Goal: Transaction & Acquisition: Purchase product/service

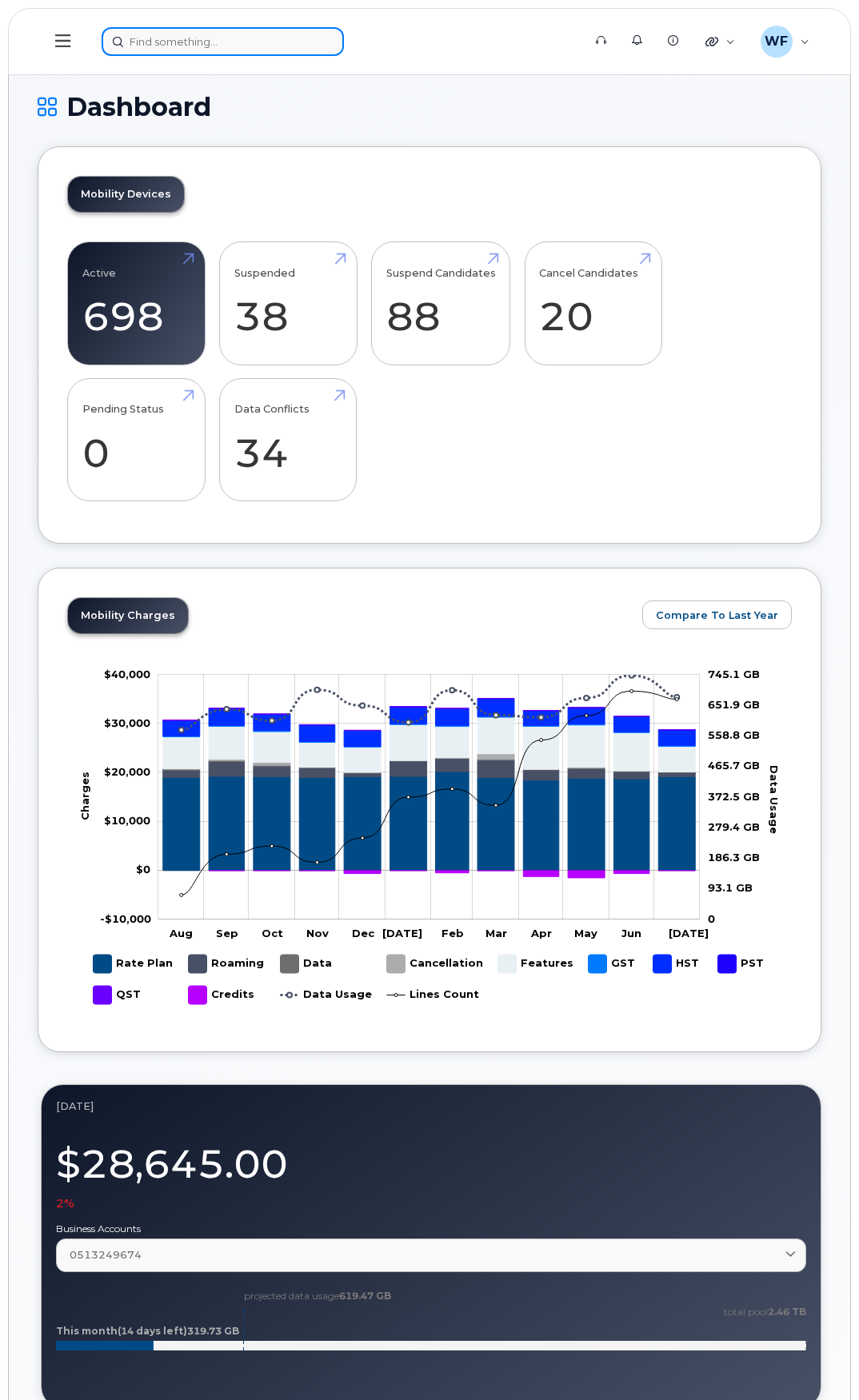
click at [182, 39] on input at bounding box center [223, 42] width 242 height 28
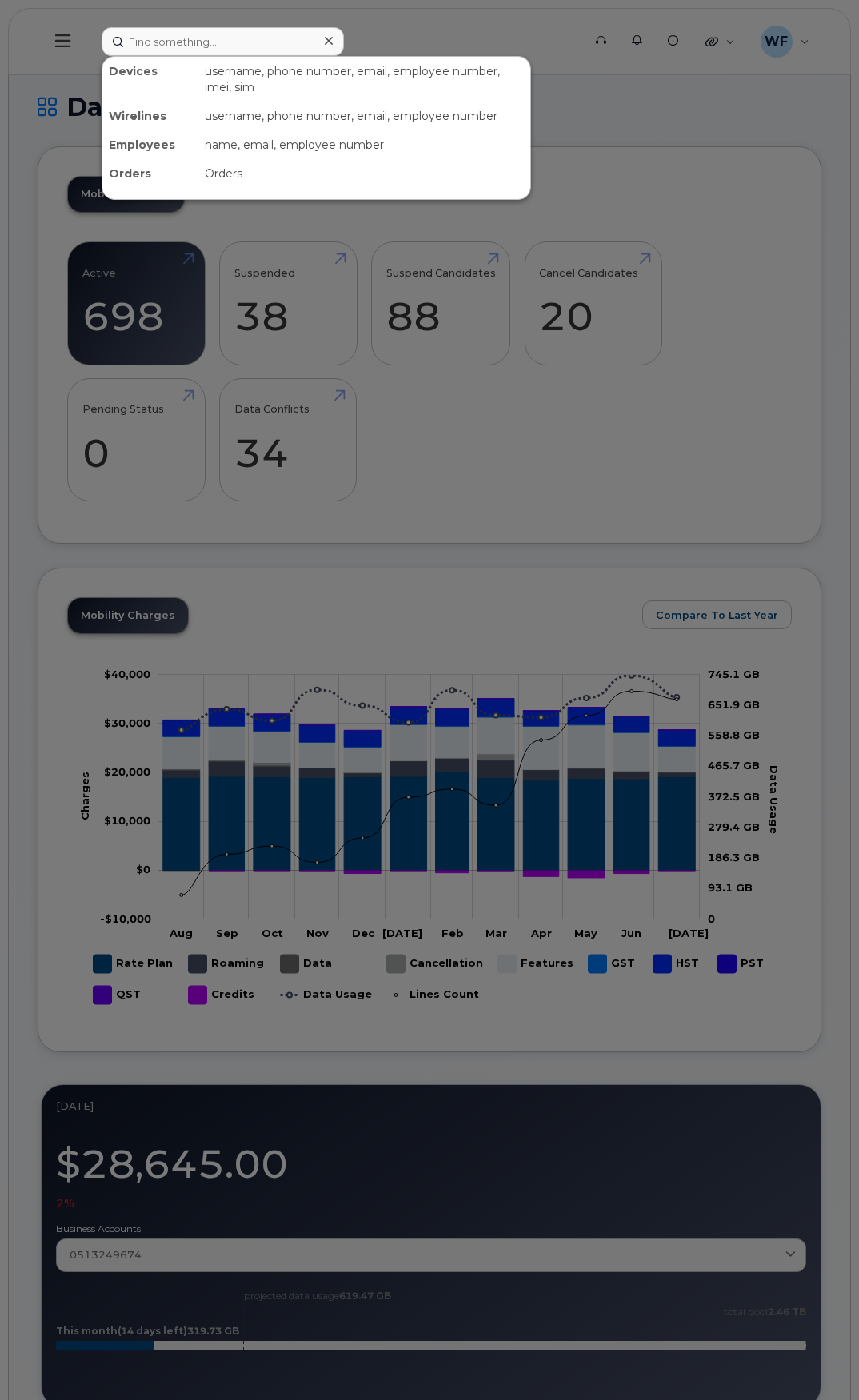
click at [500, 26] on div at bounding box center [429, 700] width 859 height 1400
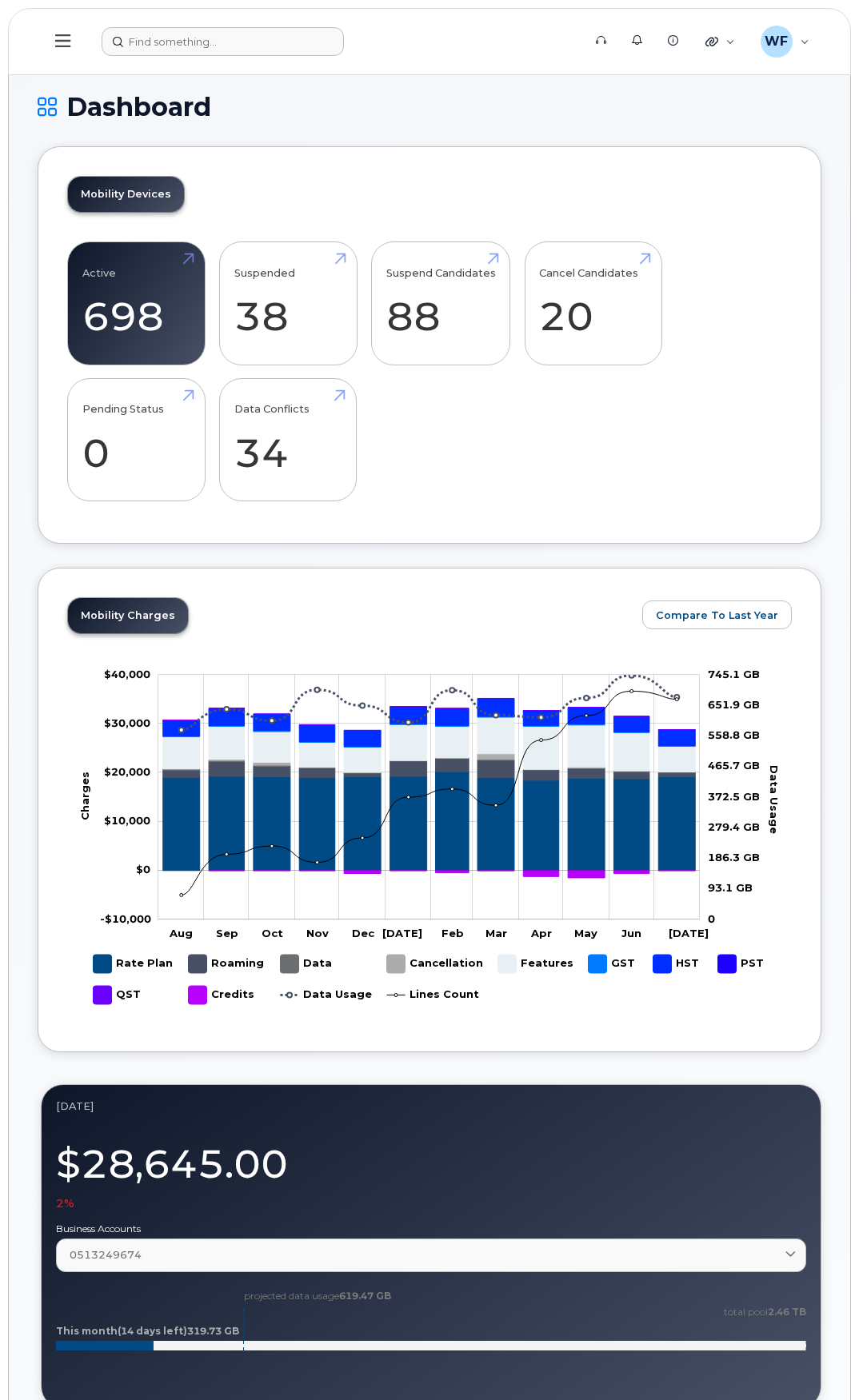
click at [51, 99] on icon at bounding box center [47, 106] width 20 height 28
click at [72, 33] on button at bounding box center [62, 42] width 51 height 46
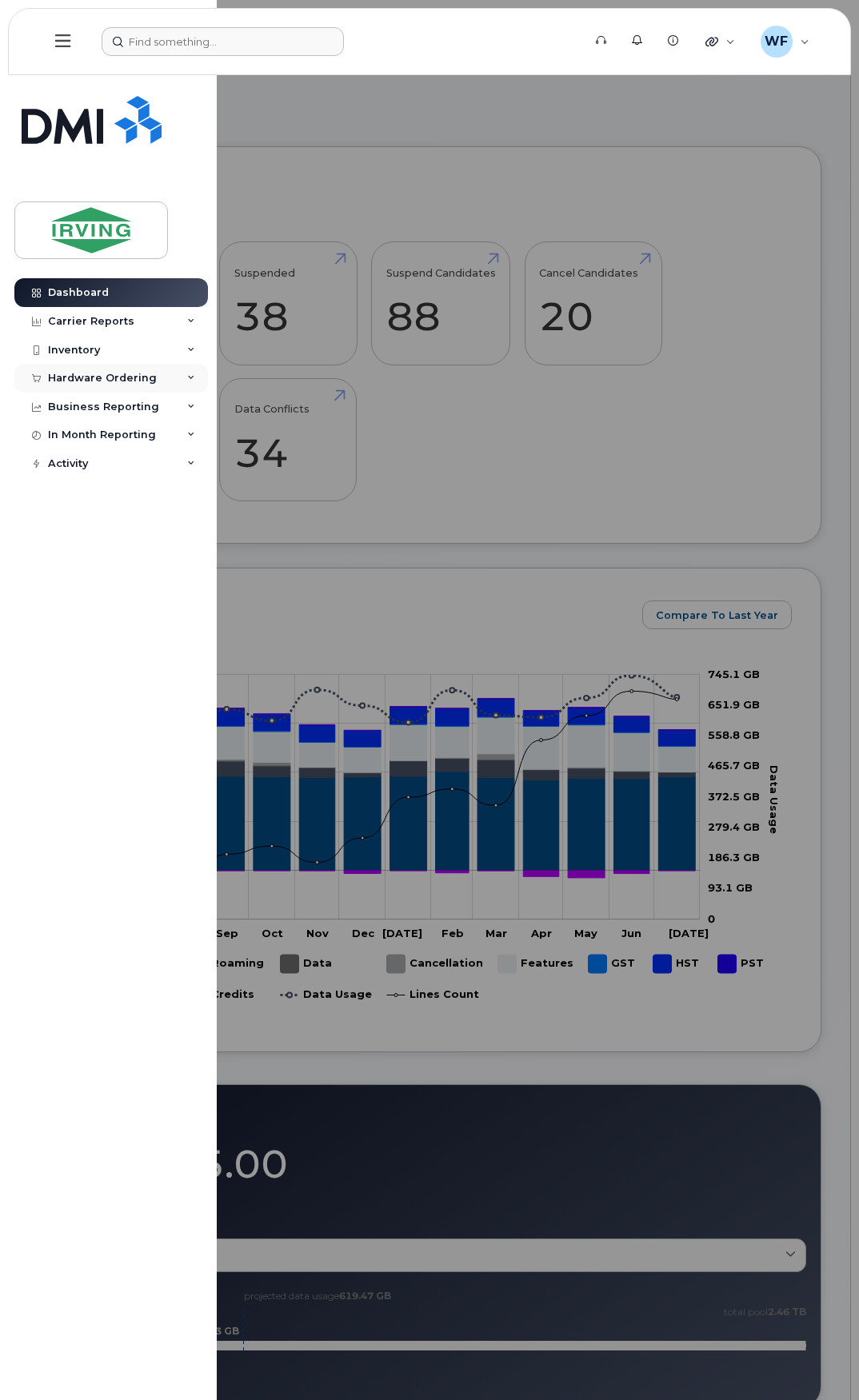
click at [103, 371] on div "Hardware Ordering" at bounding box center [110, 378] width 193 height 28
click at [86, 437] on div "Orders" at bounding box center [75, 438] width 39 height 14
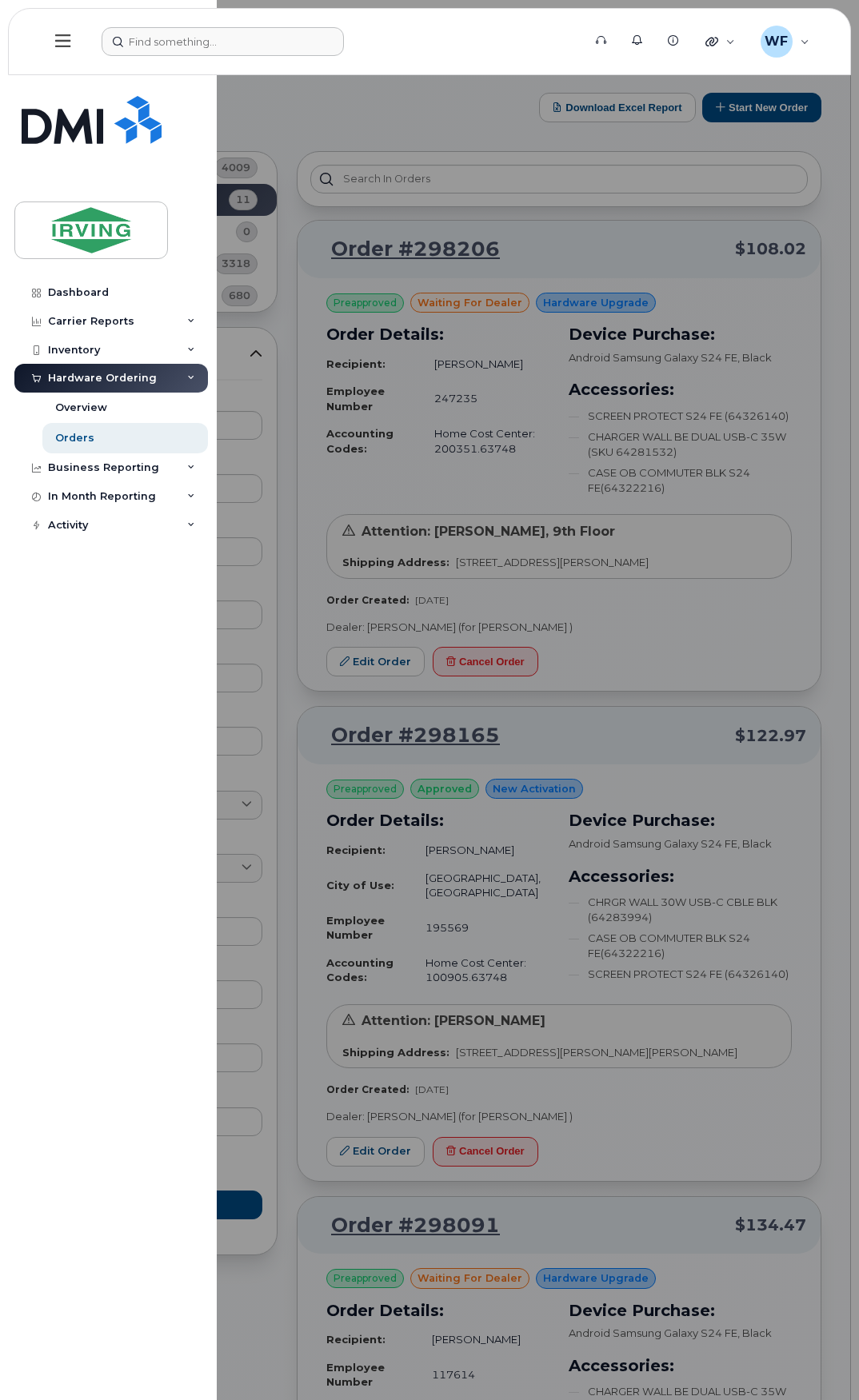
click at [424, 370] on div at bounding box center [429, 700] width 859 height 1400
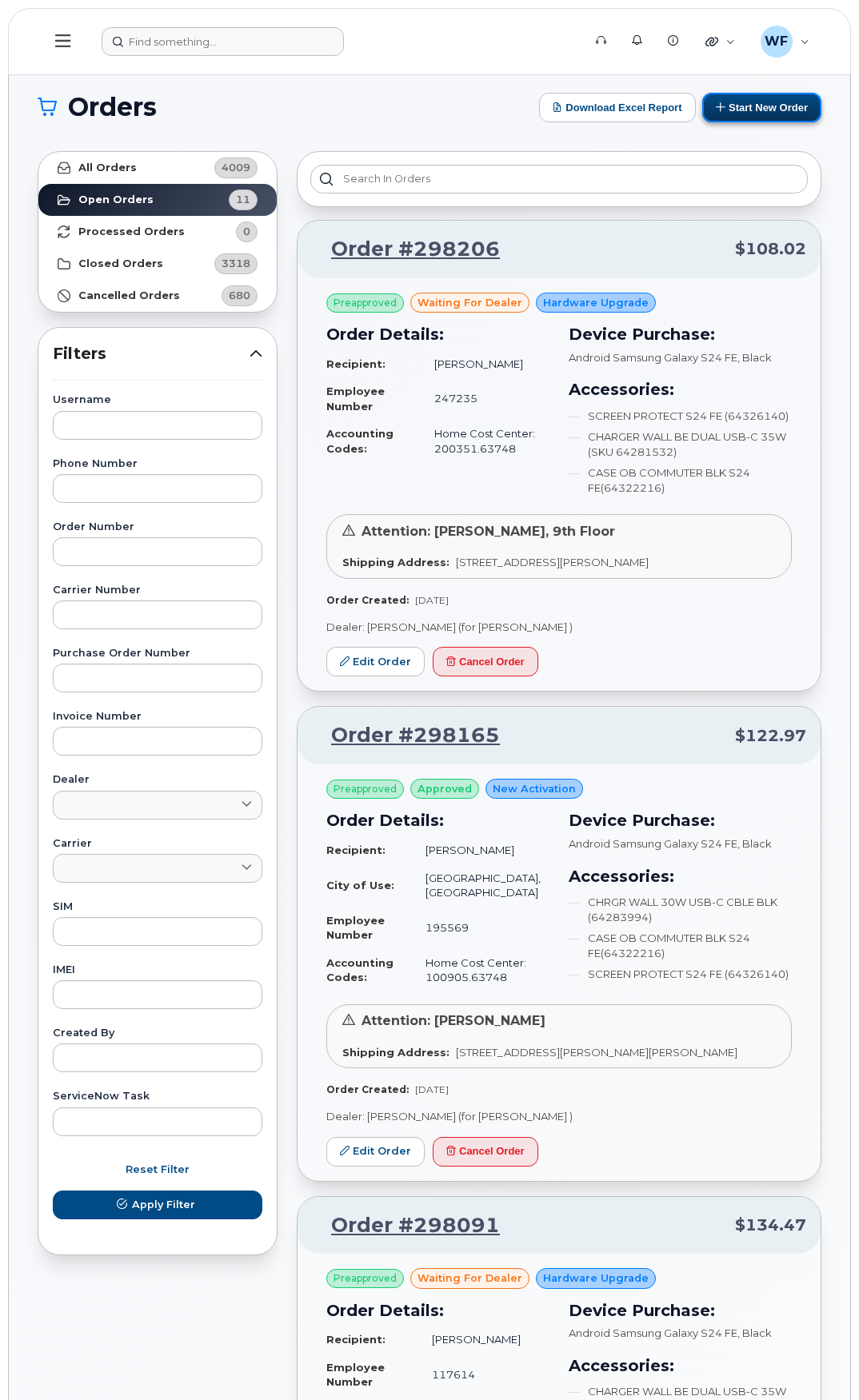
click at [749, 106] on button "Start New Order" at bounding box center [761, 107] width 119 height 29
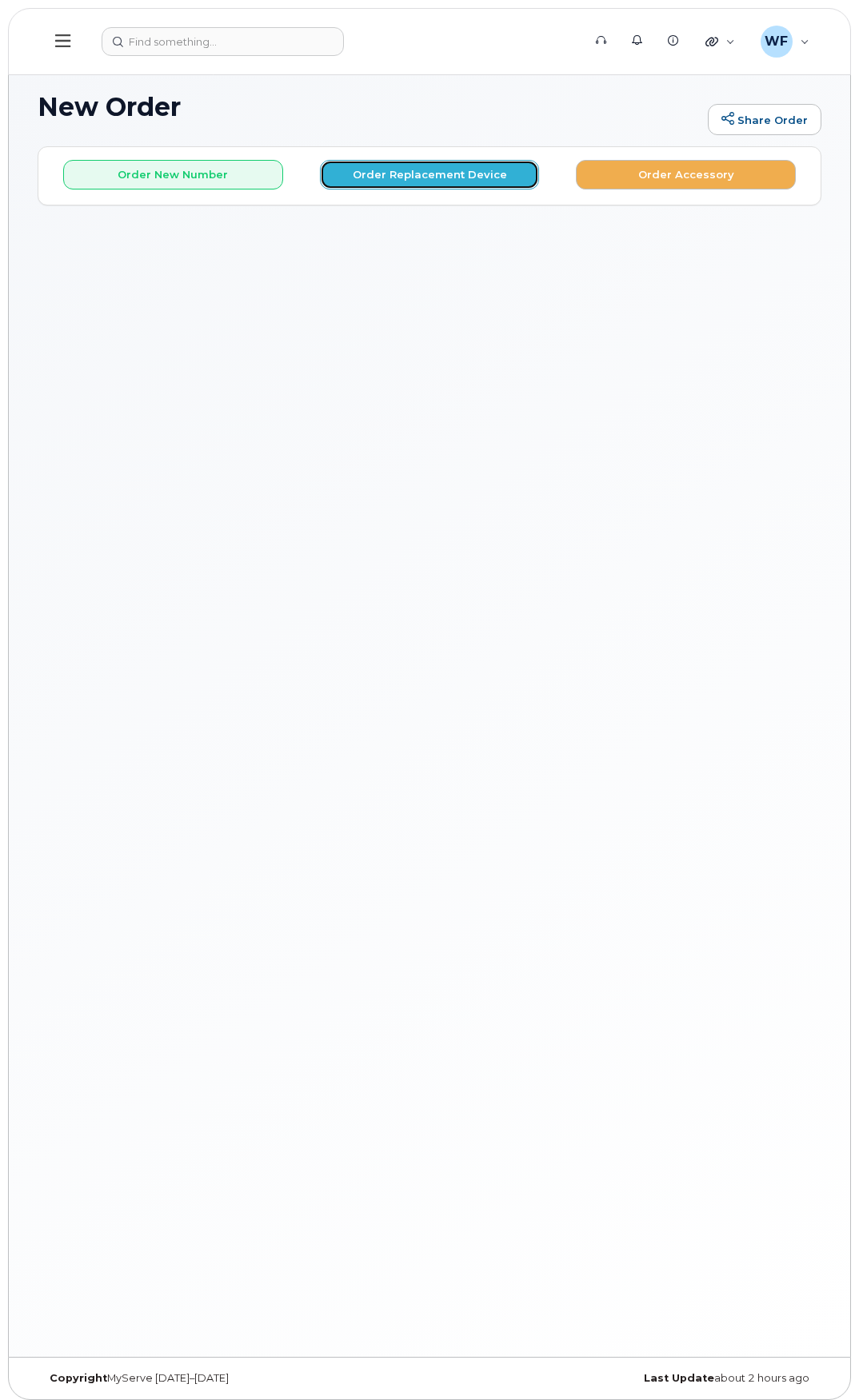
click at [439, 171] on button "Order Replacement Device" at bounding box center [429, 175] width 220 height 29
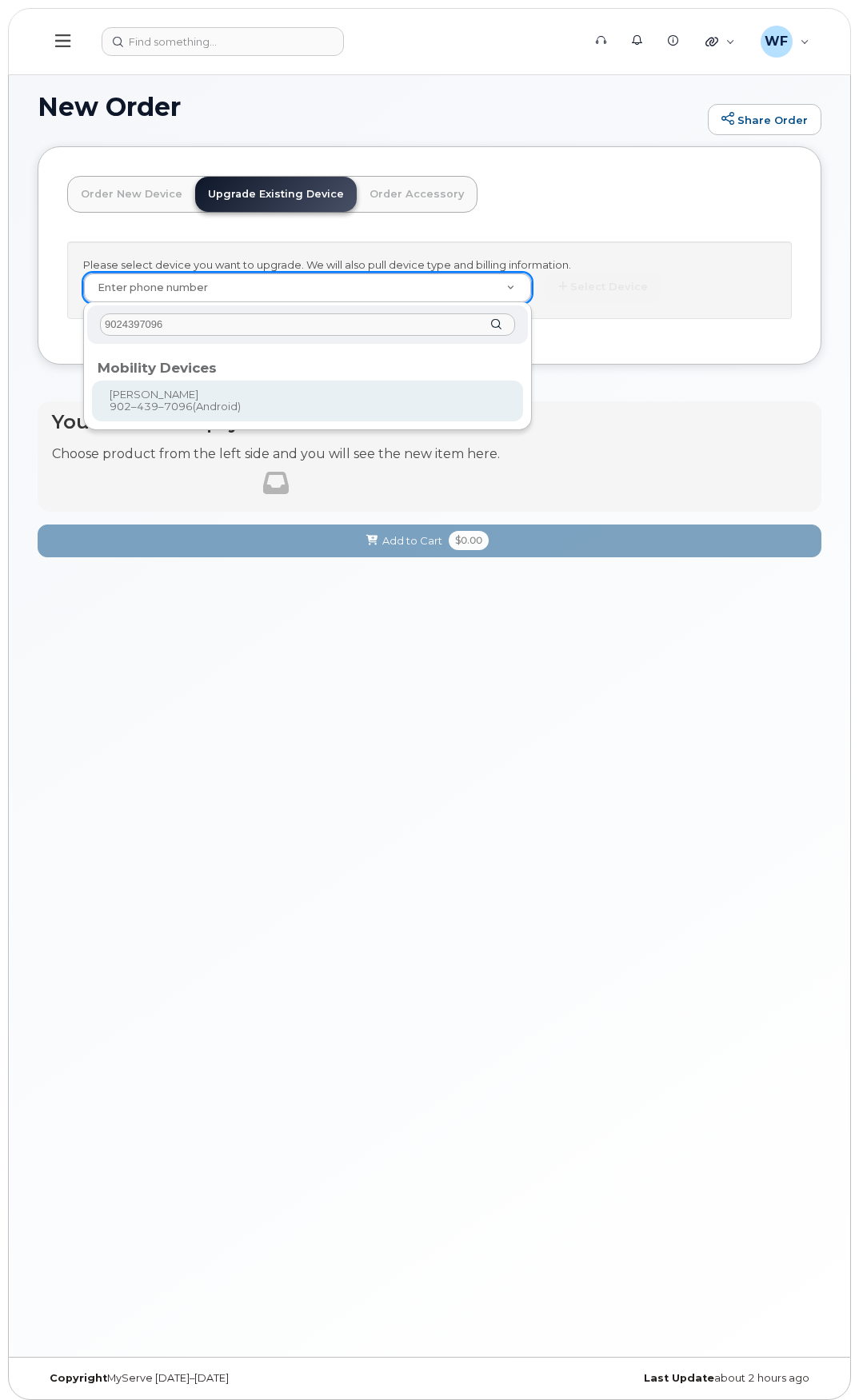
type input "9024397096"
type input "701399"
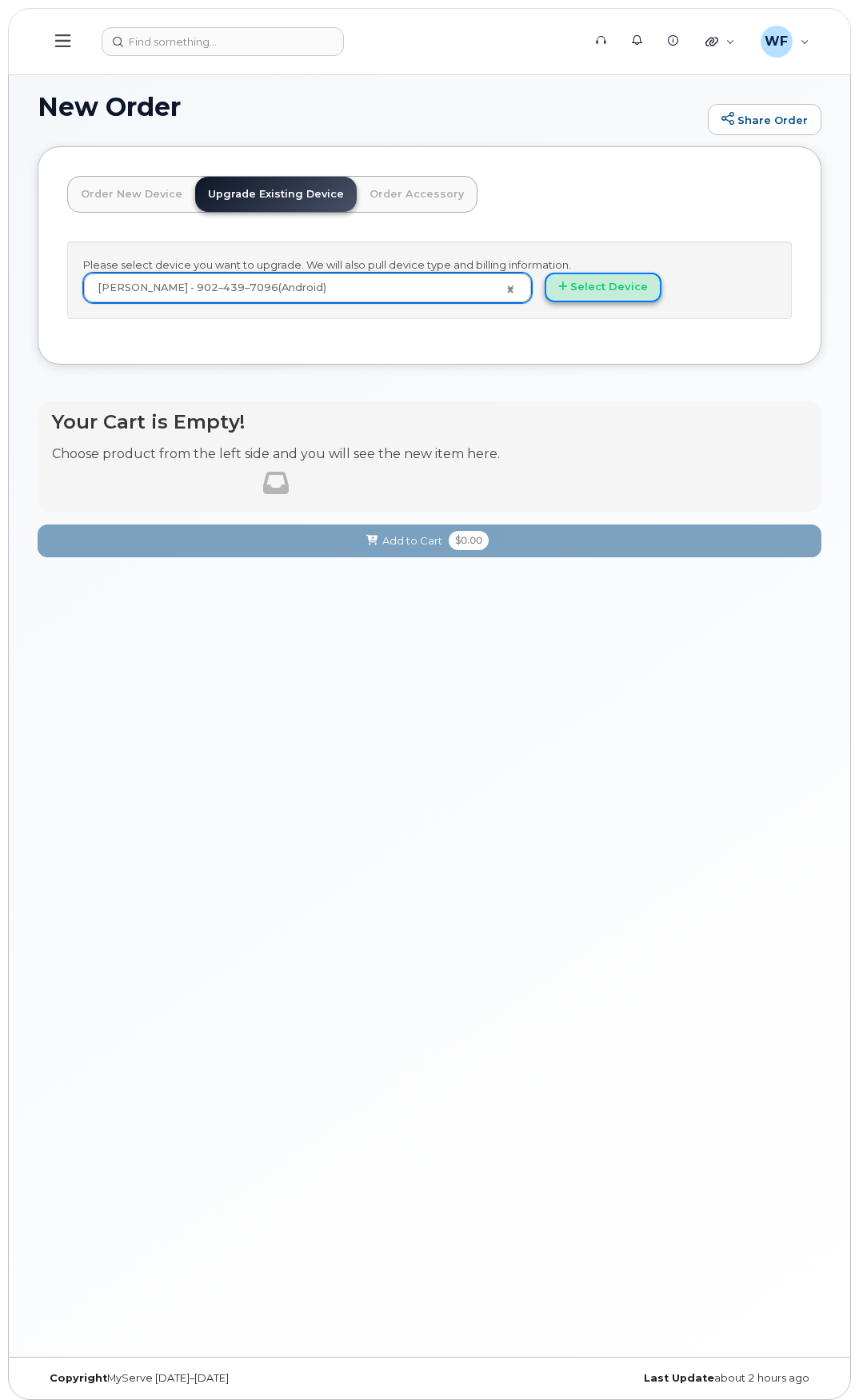
click at [636, 280] on button "Select Device" at bounding box center [603, 287] width 117 height 29
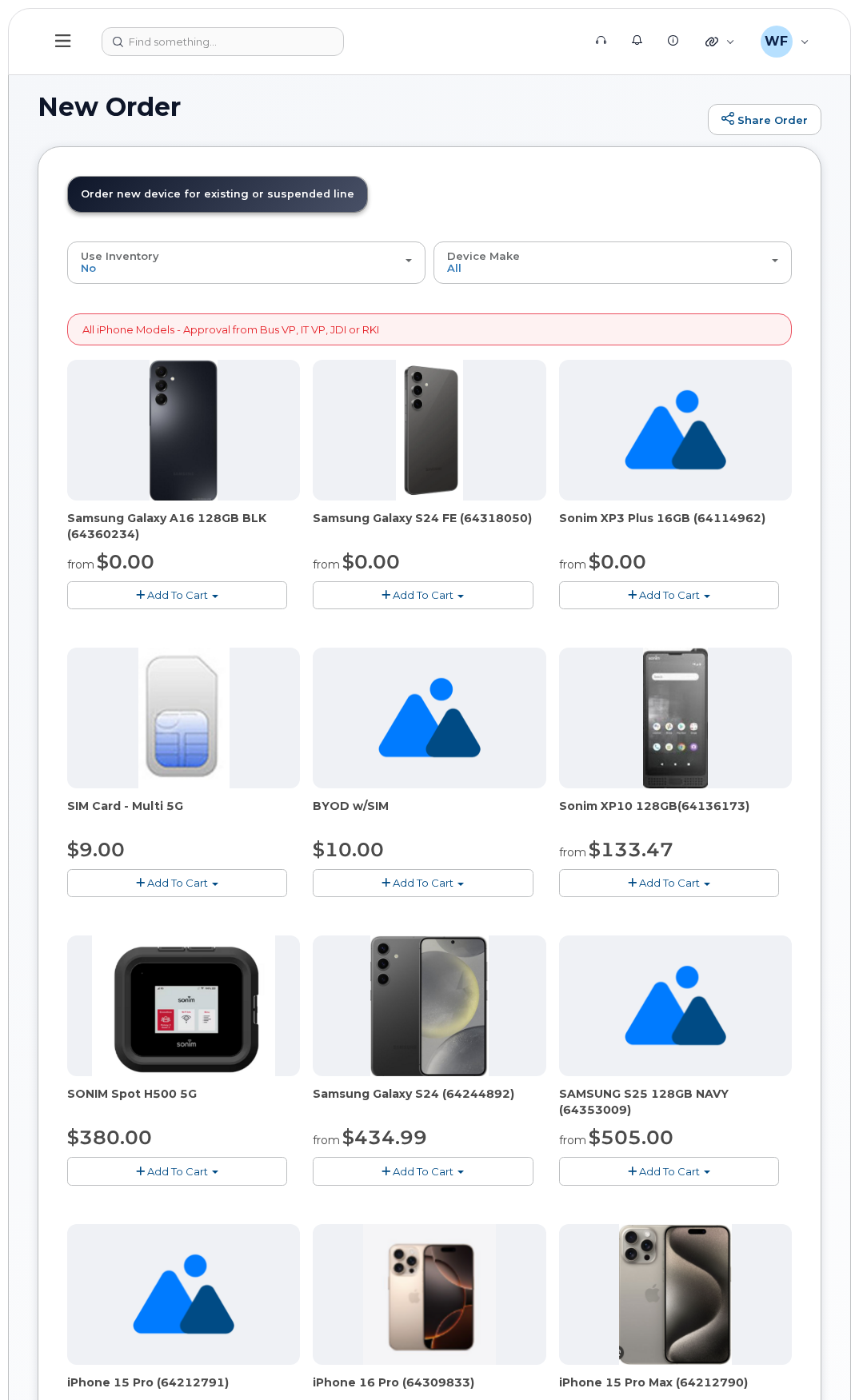
click at [398, 590] on span "Add To Cart" at bounding box center [423, 595] width 61 height 12
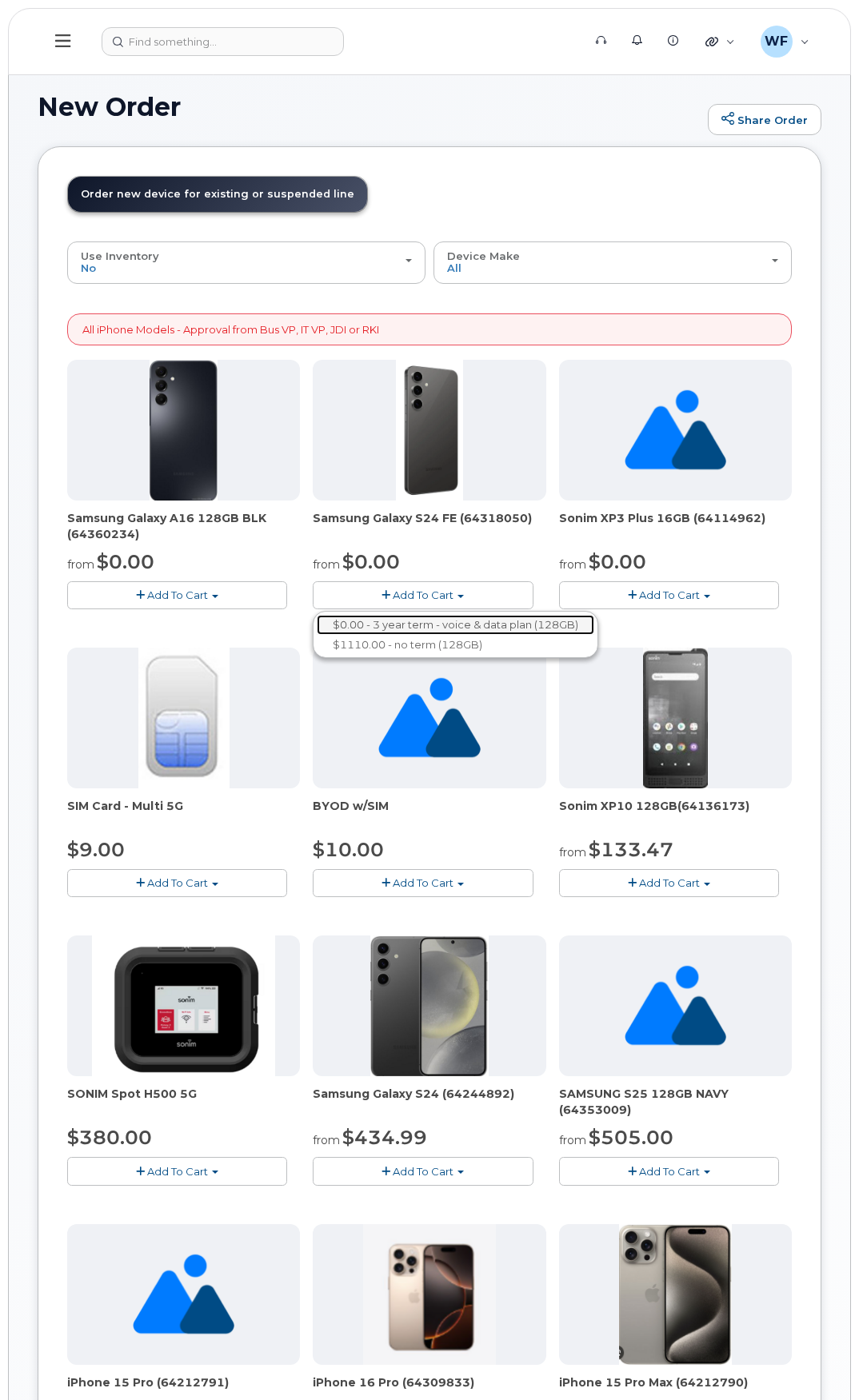
click at [395, 625] on link "$0.00 - 3 year term - voice & data plan (128GB)" at bounding box center [456, 625] width 278 height 20
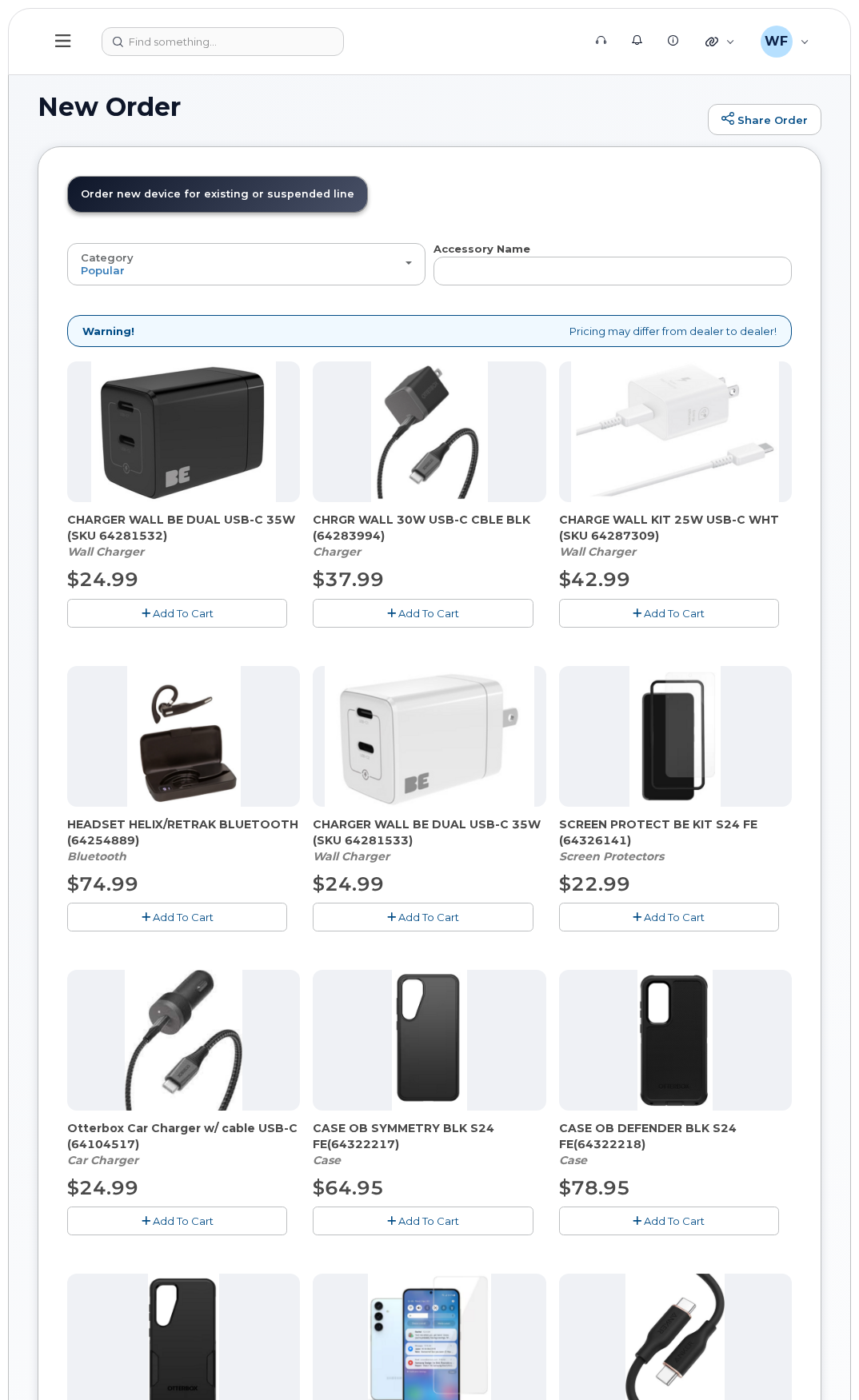
click at [675, 918] on span "Add To Cart" at bounding box center [674, 917] width 61 height 12
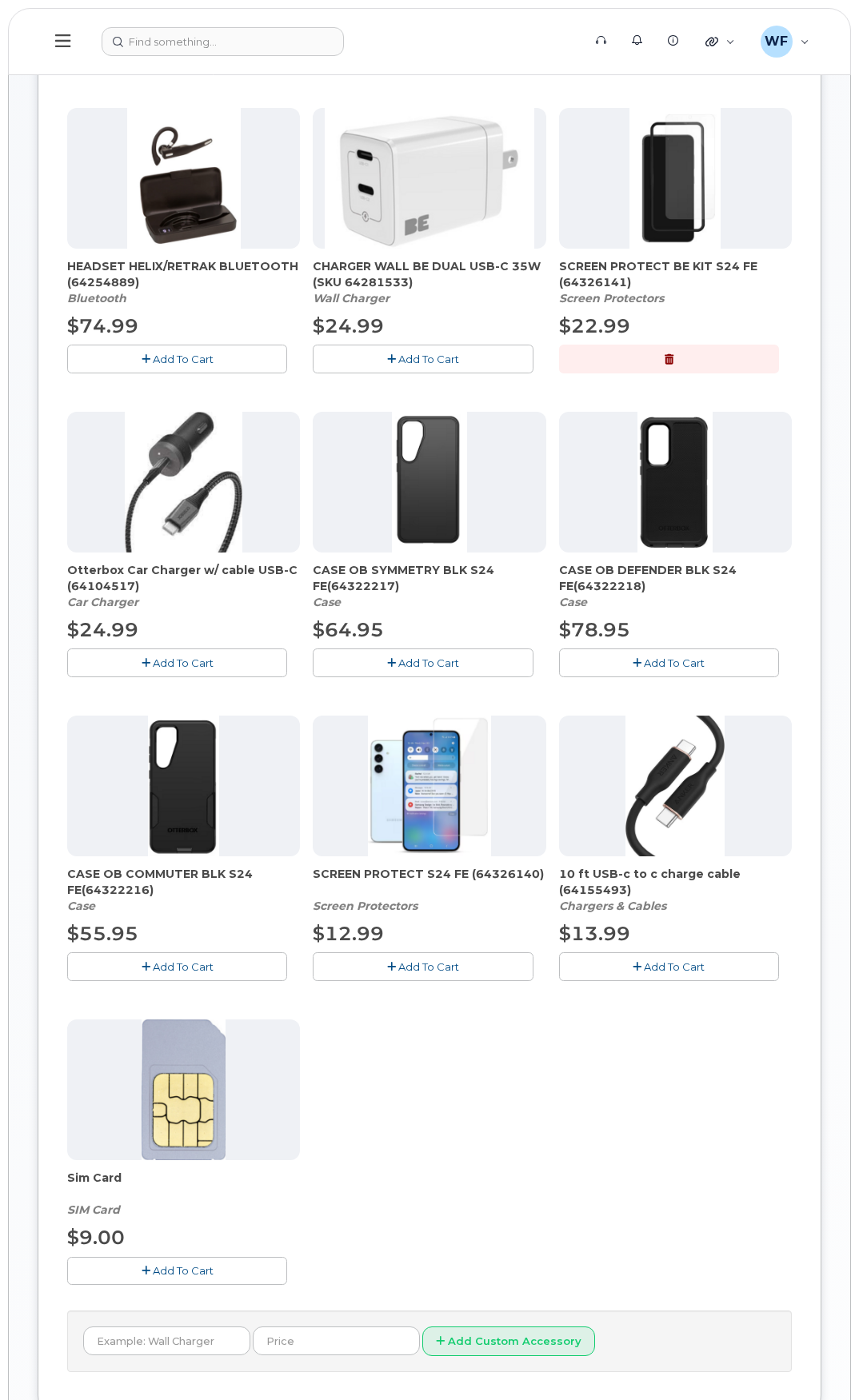
scroll to position [560, 0]
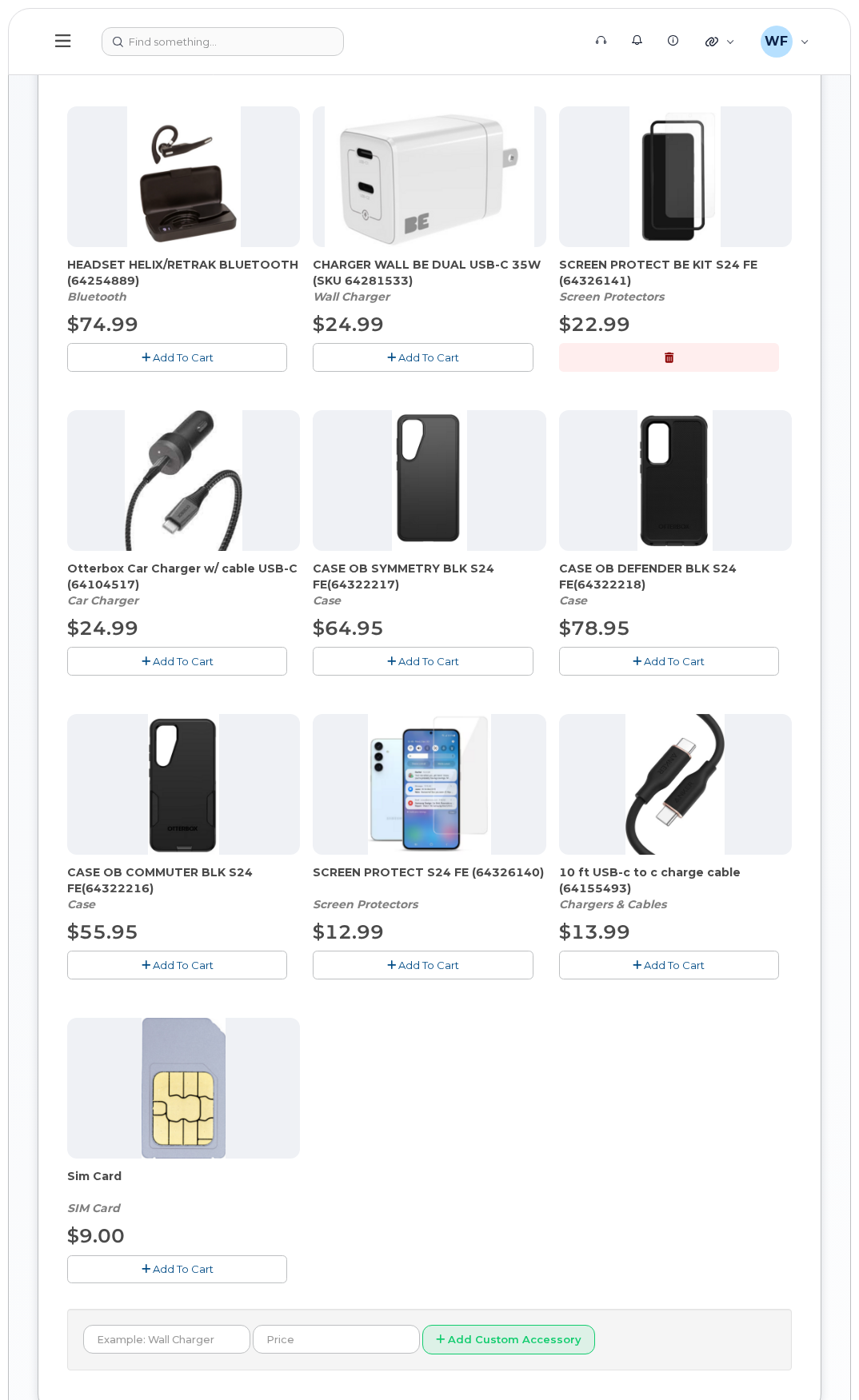
click at [168, 966] on span "Add To Cart" at bounding box center [183, 965] width 61 height 12
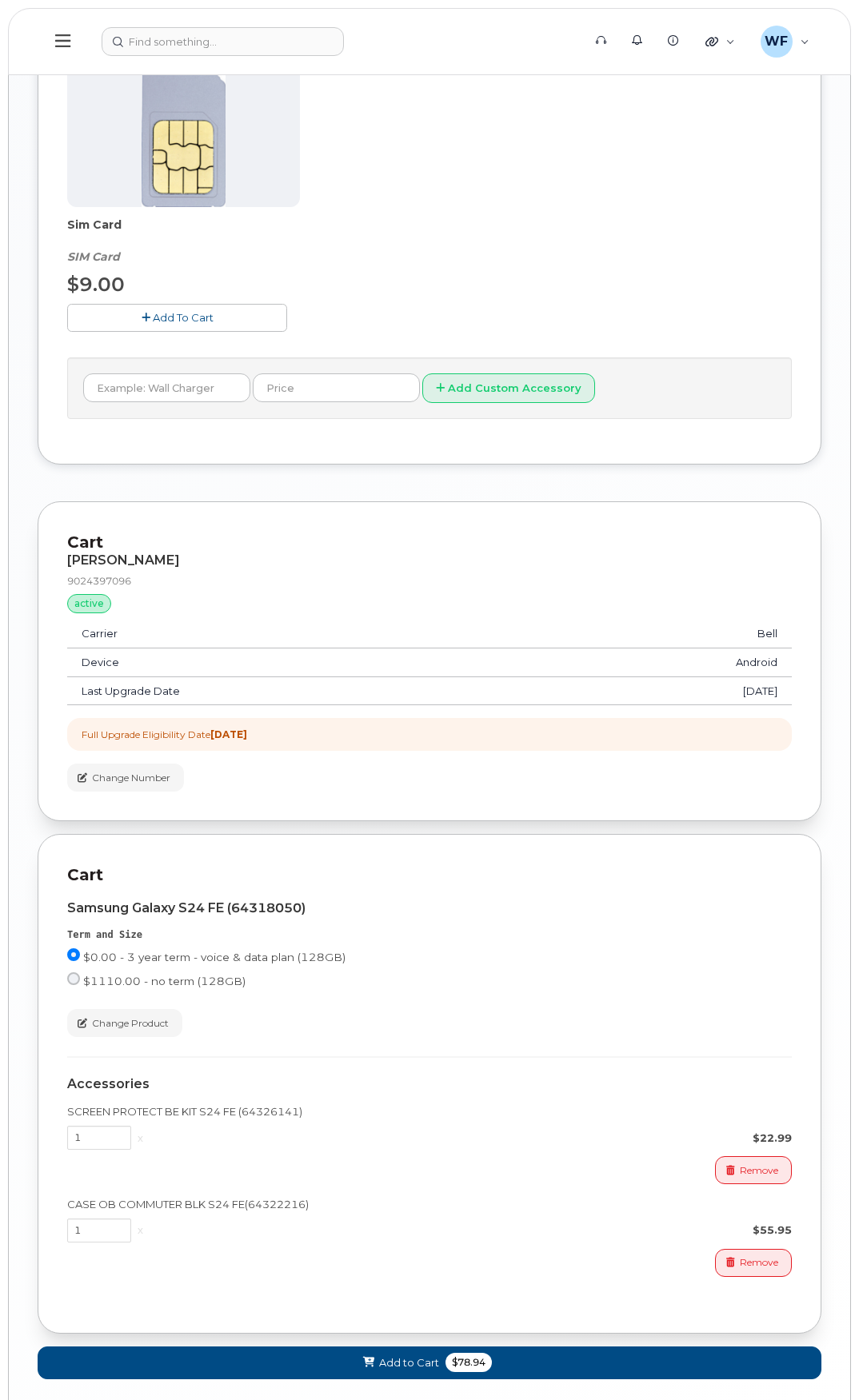
scroll to position [1599, 0]
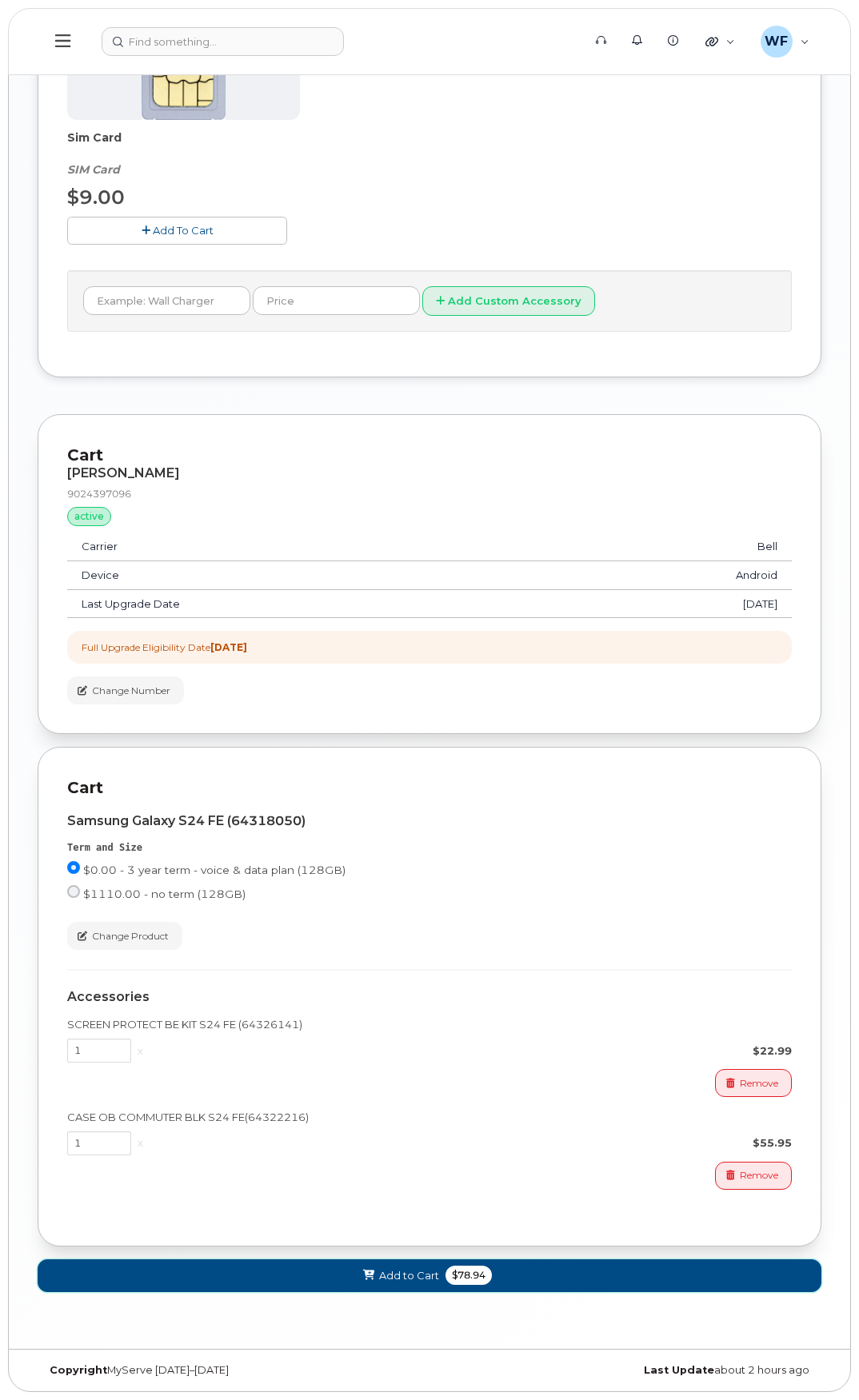
click at [399, 1275] on span "Add to Cart" at bounding box center [409, 1275] width 60 height 15
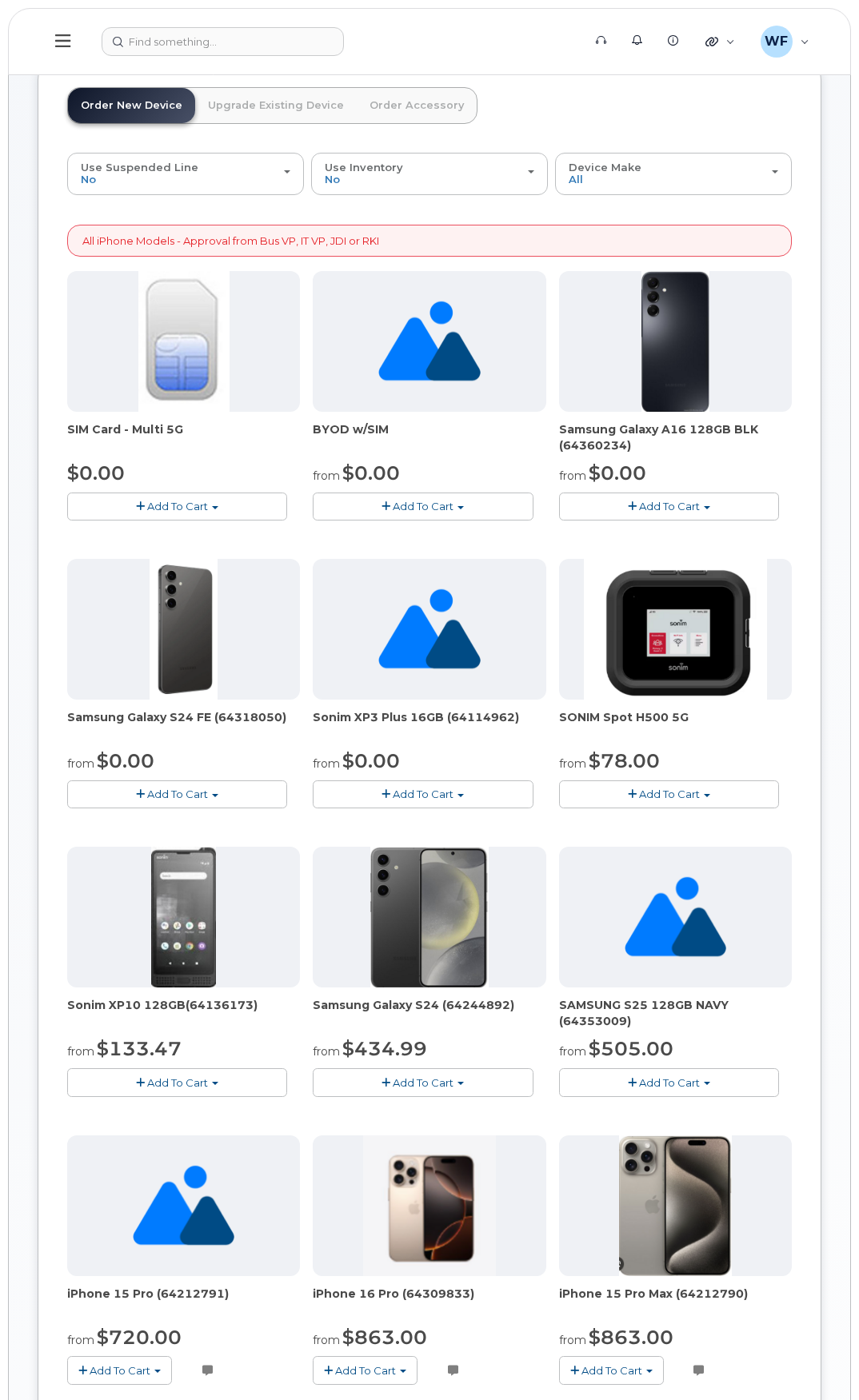
scroll to position [0, 0]
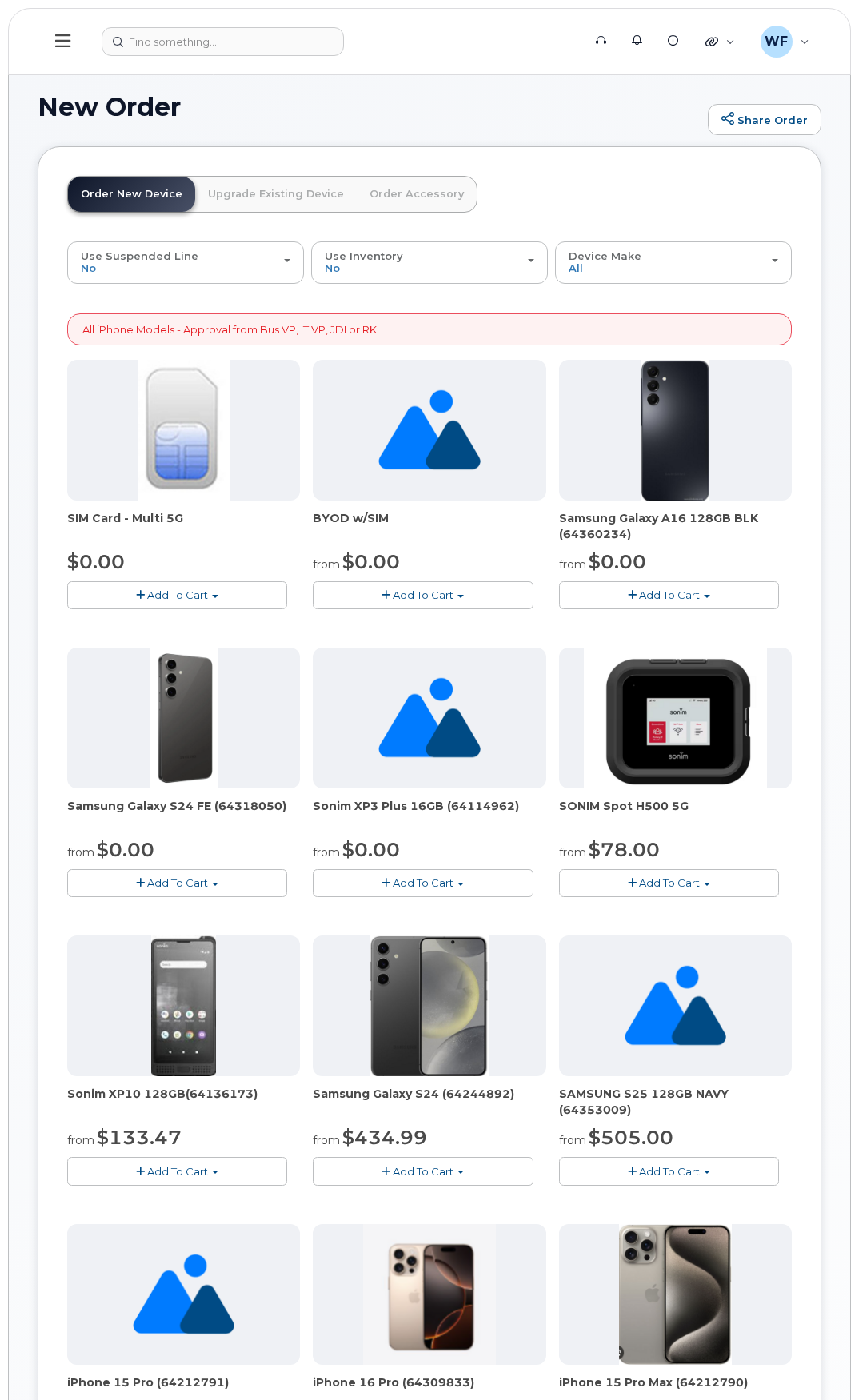
click at [250, 192] on link "Upgrade Existing Device" at bounding box center [275, 194] width 161 height 36
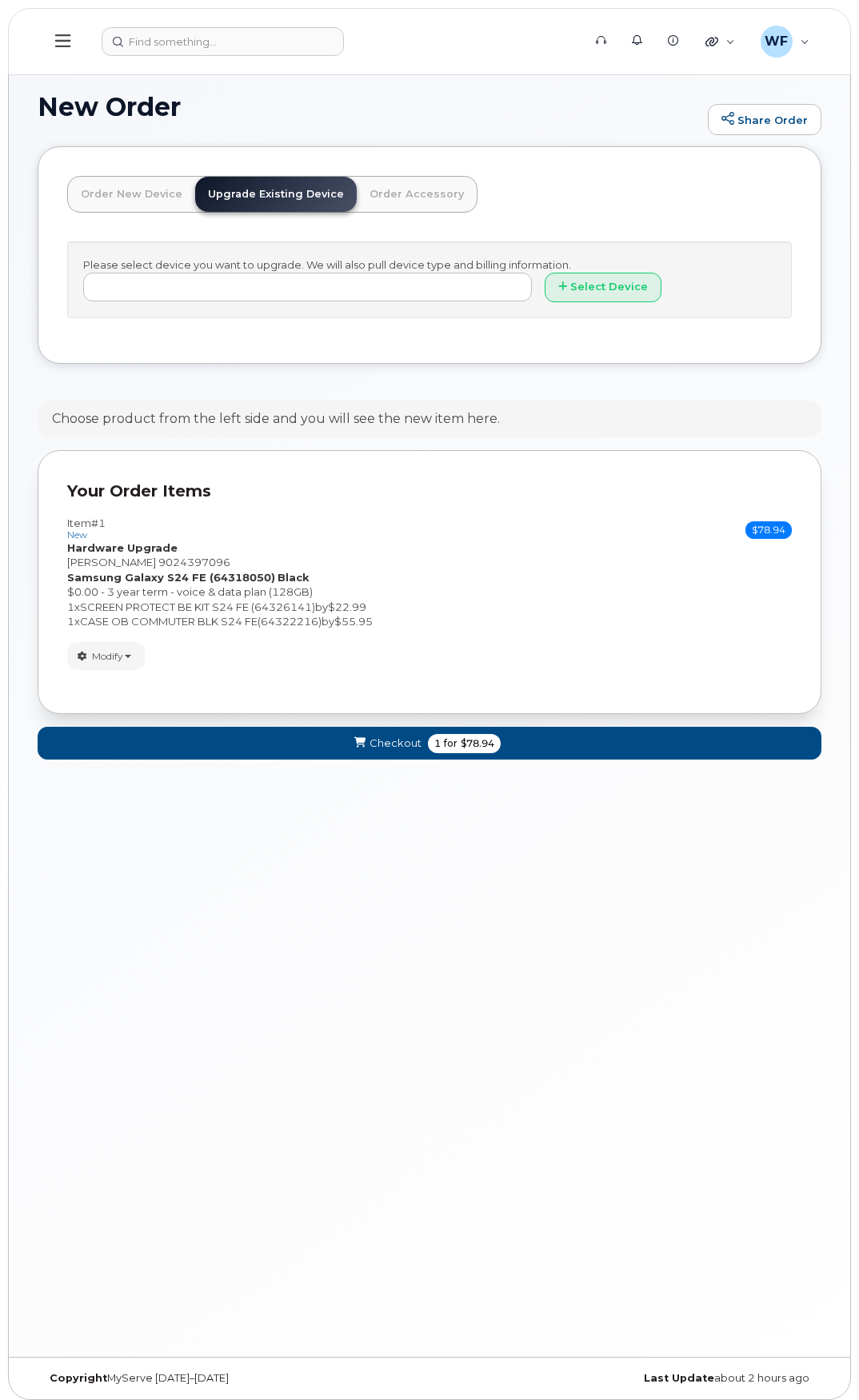
type input "701399"
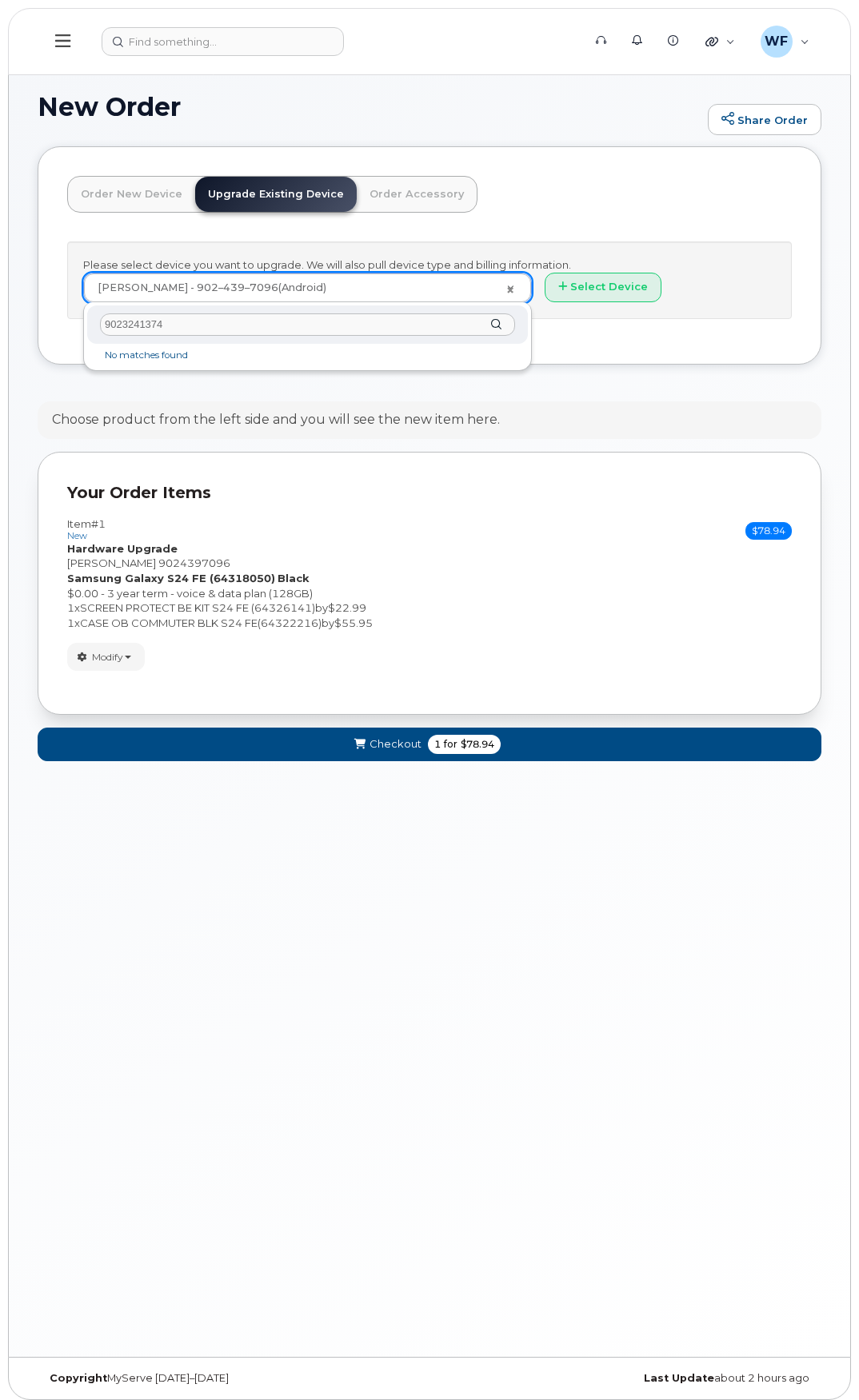
drag, startPoint x: 121, startPoint y: 322, endPoint x: 92, endPoint y: 320, distance: 29.1
click at [91, 321] on div "9023241374" at bounding box center [307, 325] width 441 height 39
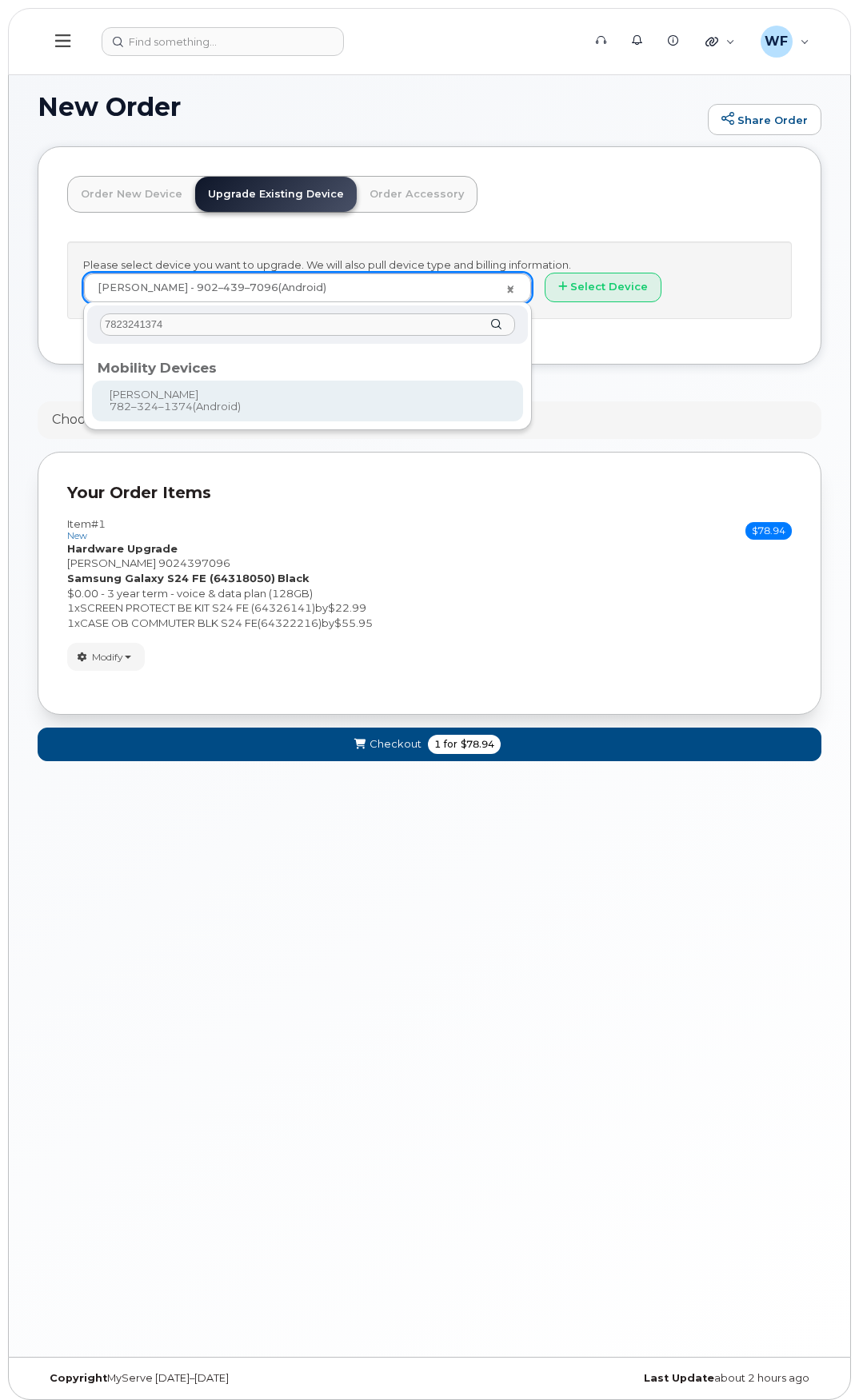
click at [239, 327] on input "7823241374" at bounding box center [307, 325] width 415 height 23
type input "7823241374"
type input "735340"
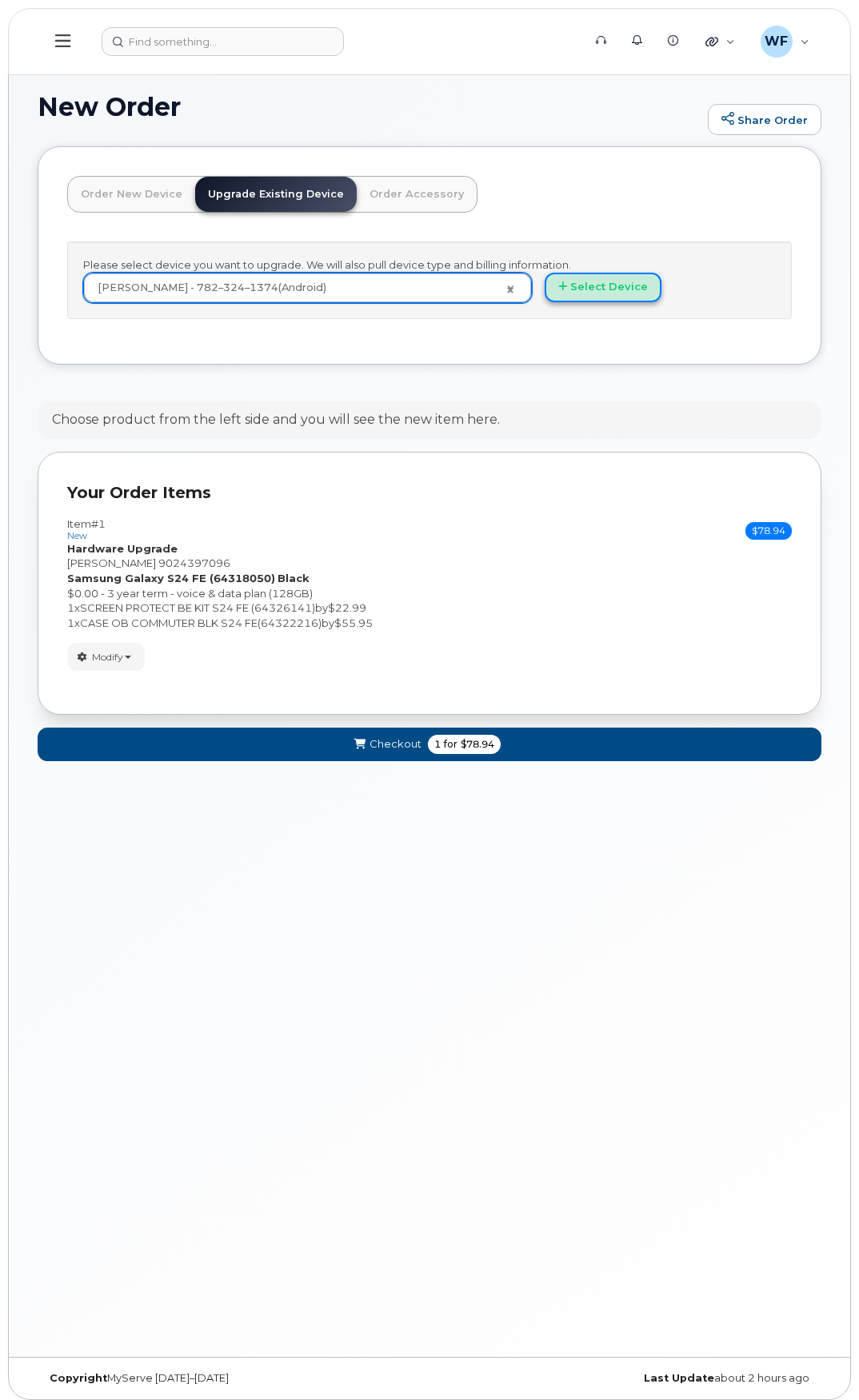
click at [576, 289] on button "Select Device" at bounding box center [603, 287] width 117 height 29
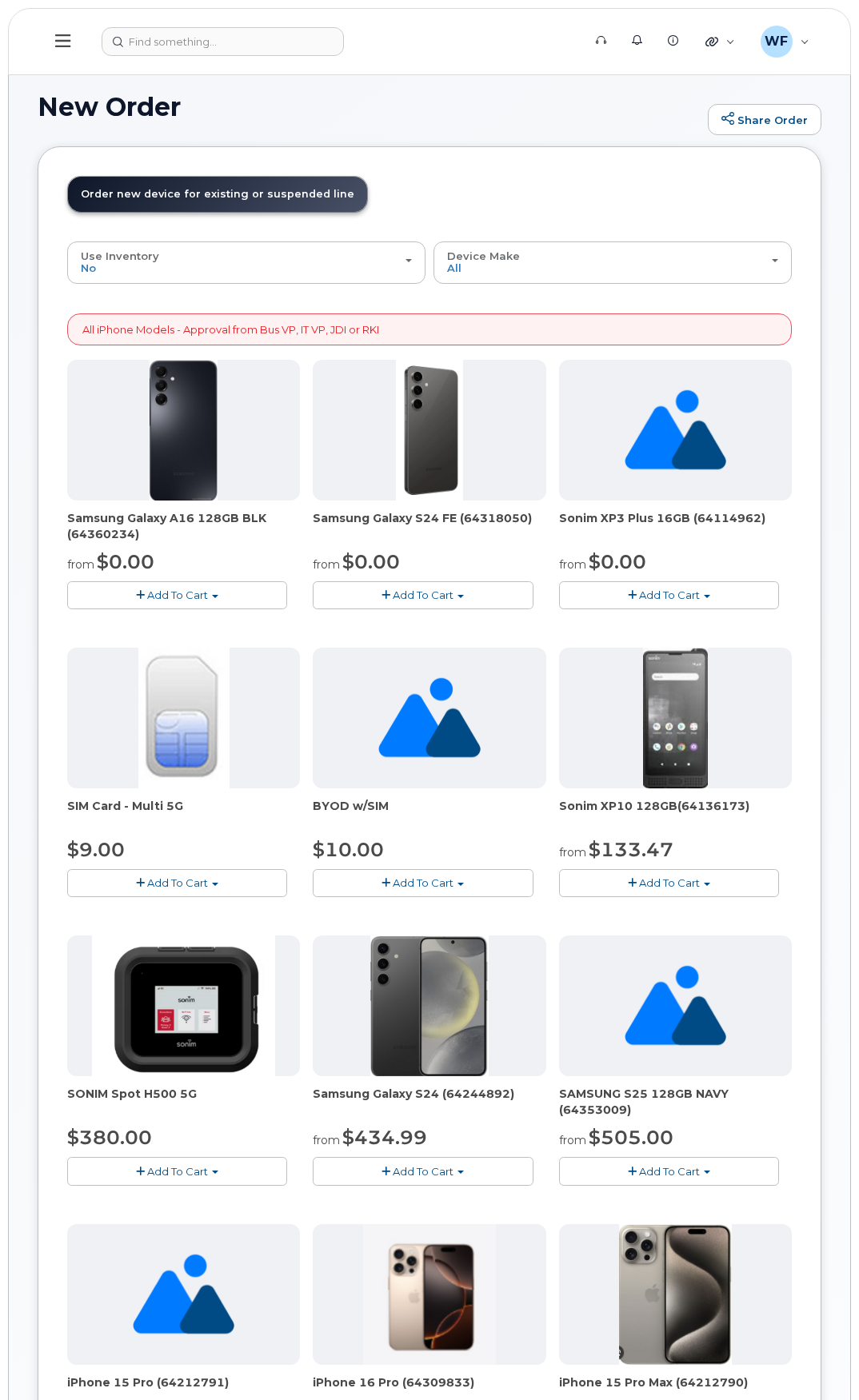
click at [457, 590] on button "Add To Cart" at bounding box center [422, 595] width 220 height 28
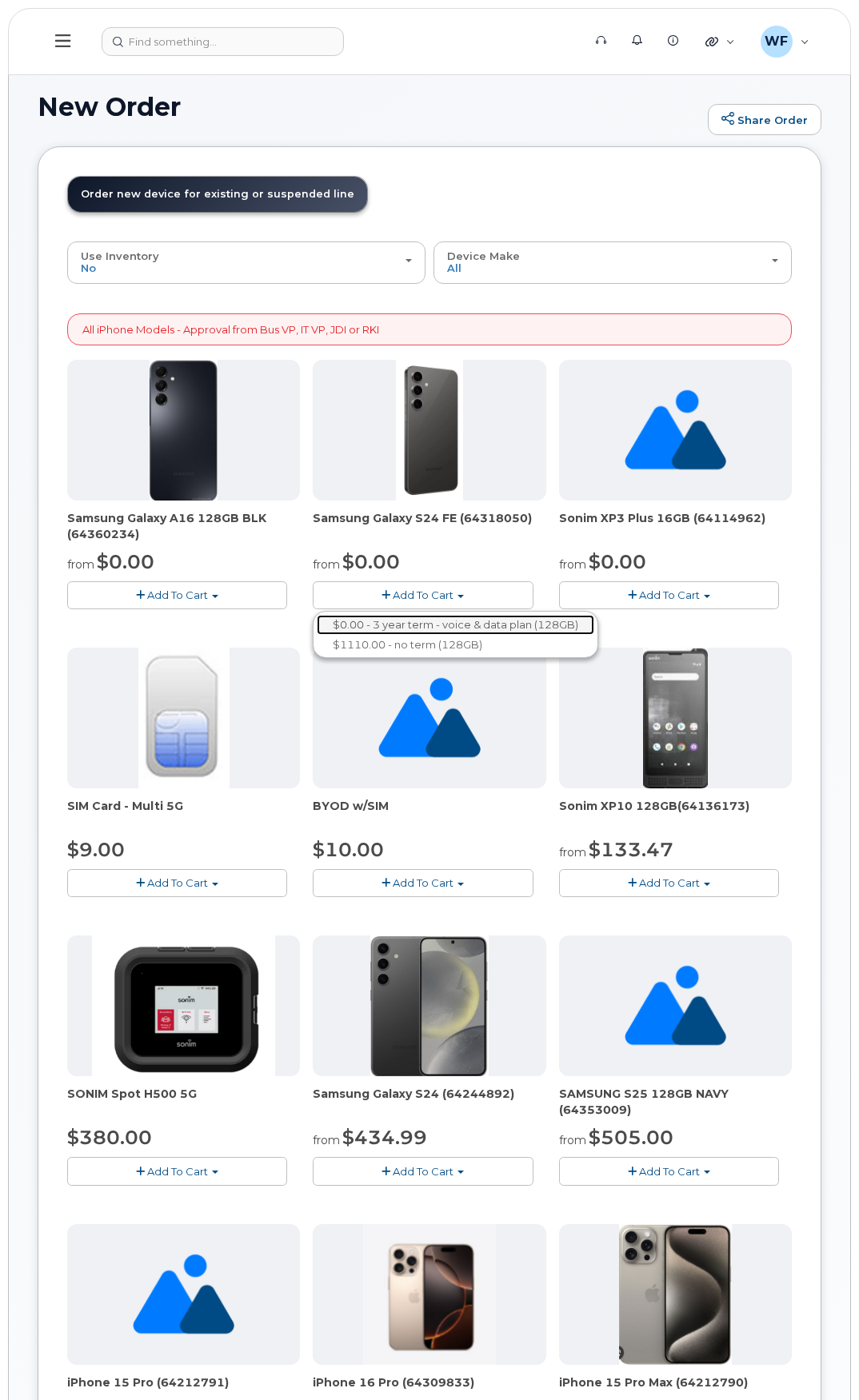
click at [425, 623] on link "$0.00 - 3 year term - voice & data plan (128GB)" at bounding box center [456, 625] width 278 height 20
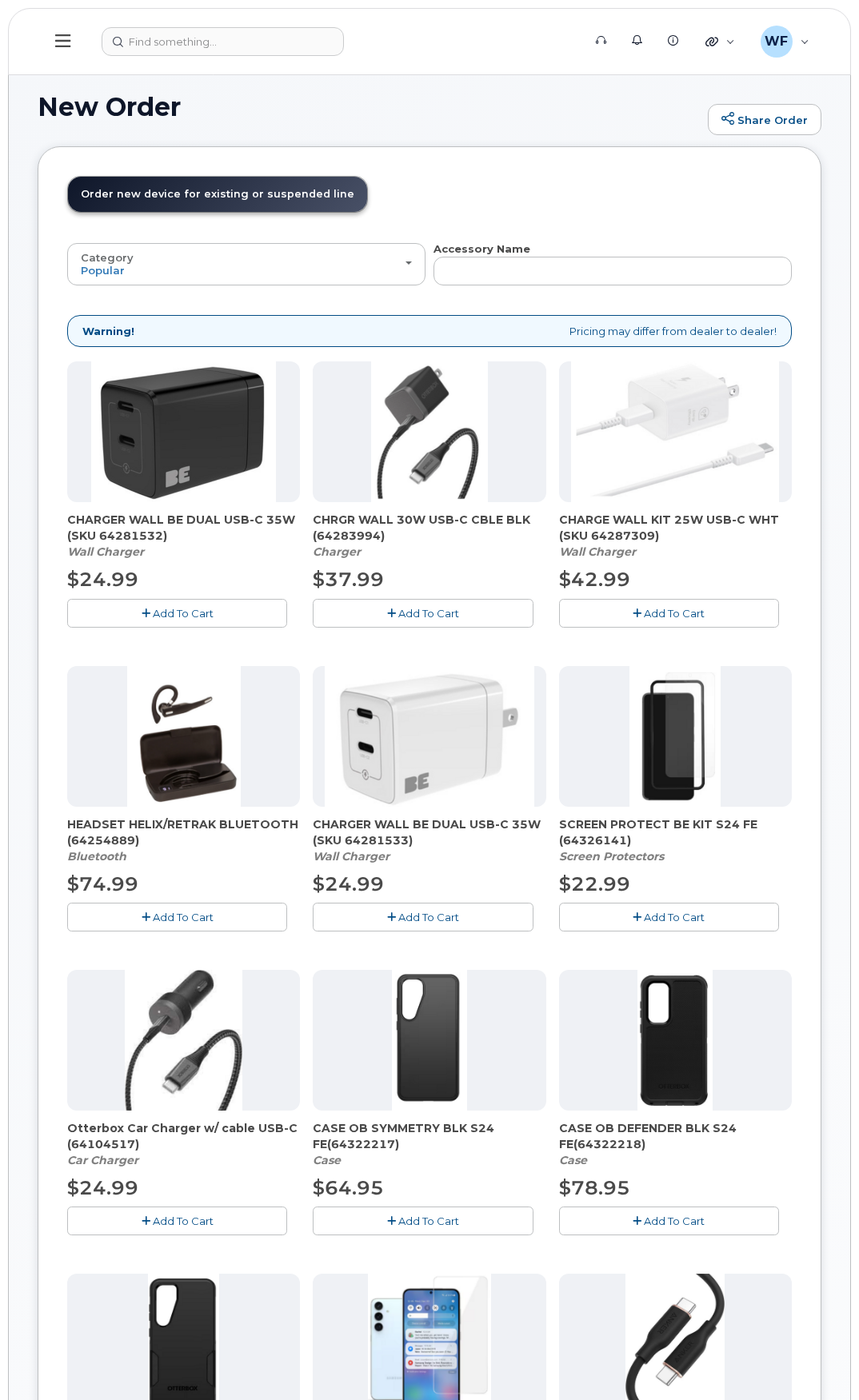
click at [651, 919] on span "Add To Cart" at bounding box center [674, 917] width 61 height 12
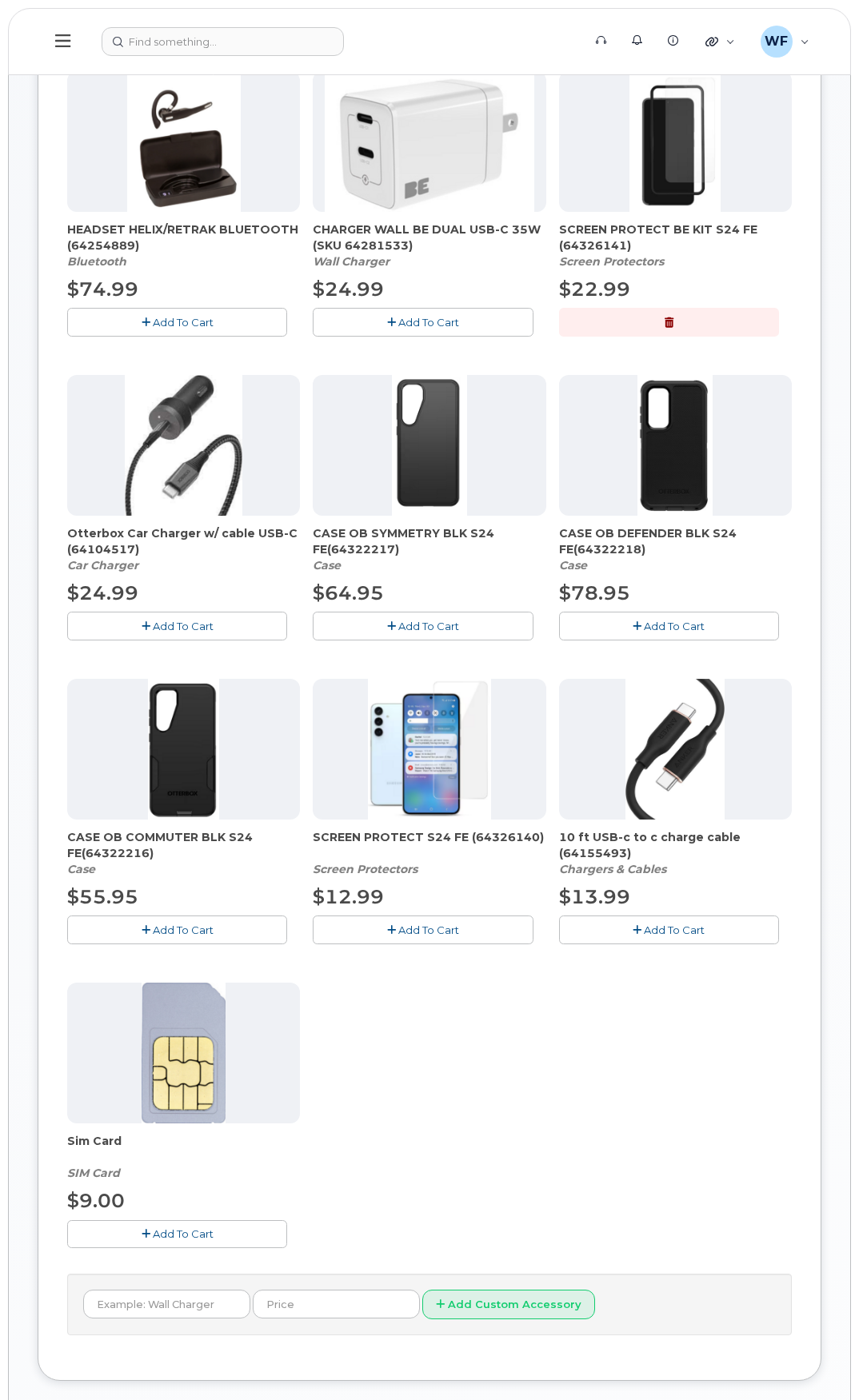
scroll to position [639, 0]
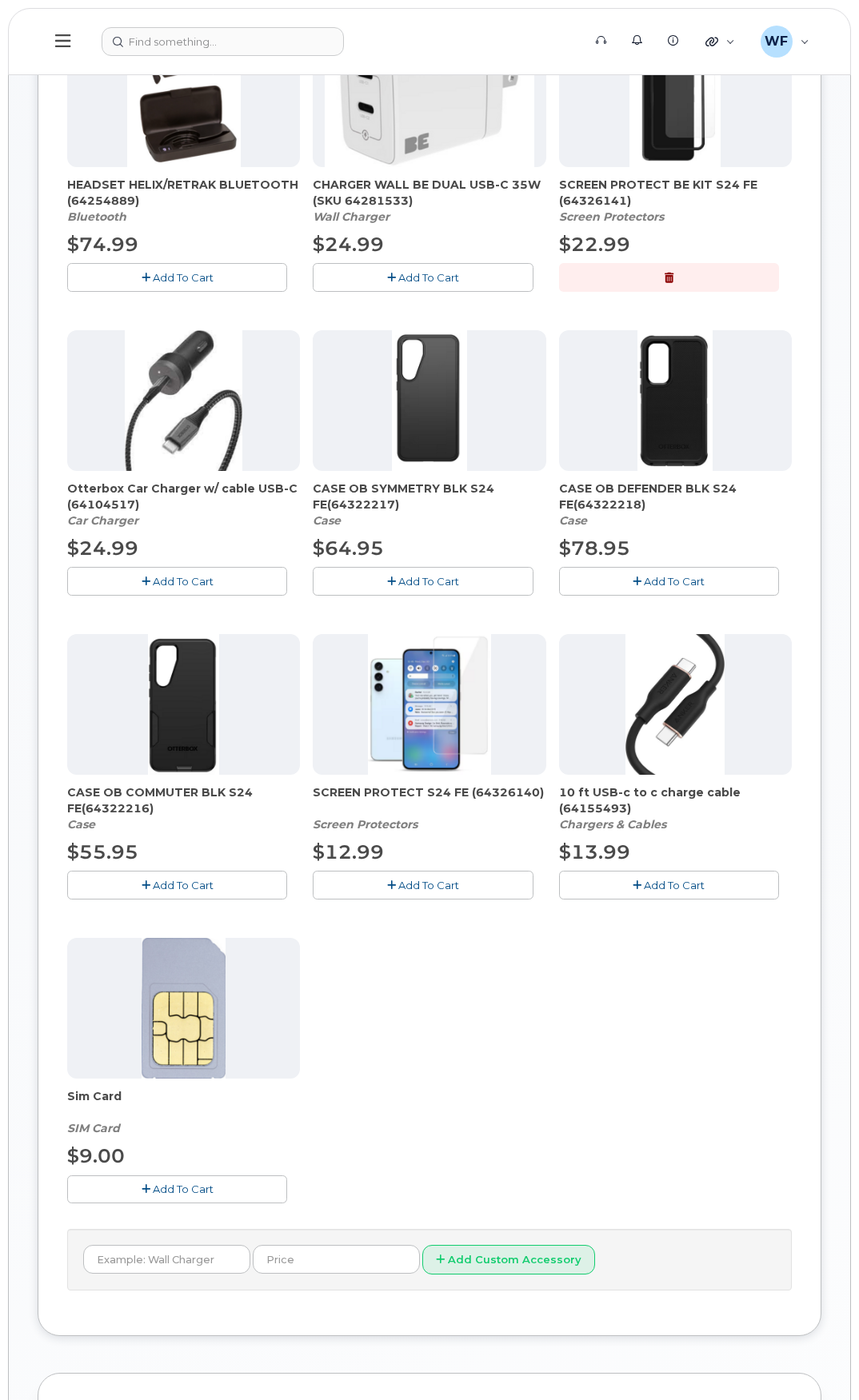
click at [189, 885] on span "Add To Cart" at bounding box center [183, 885] width 61 height 12
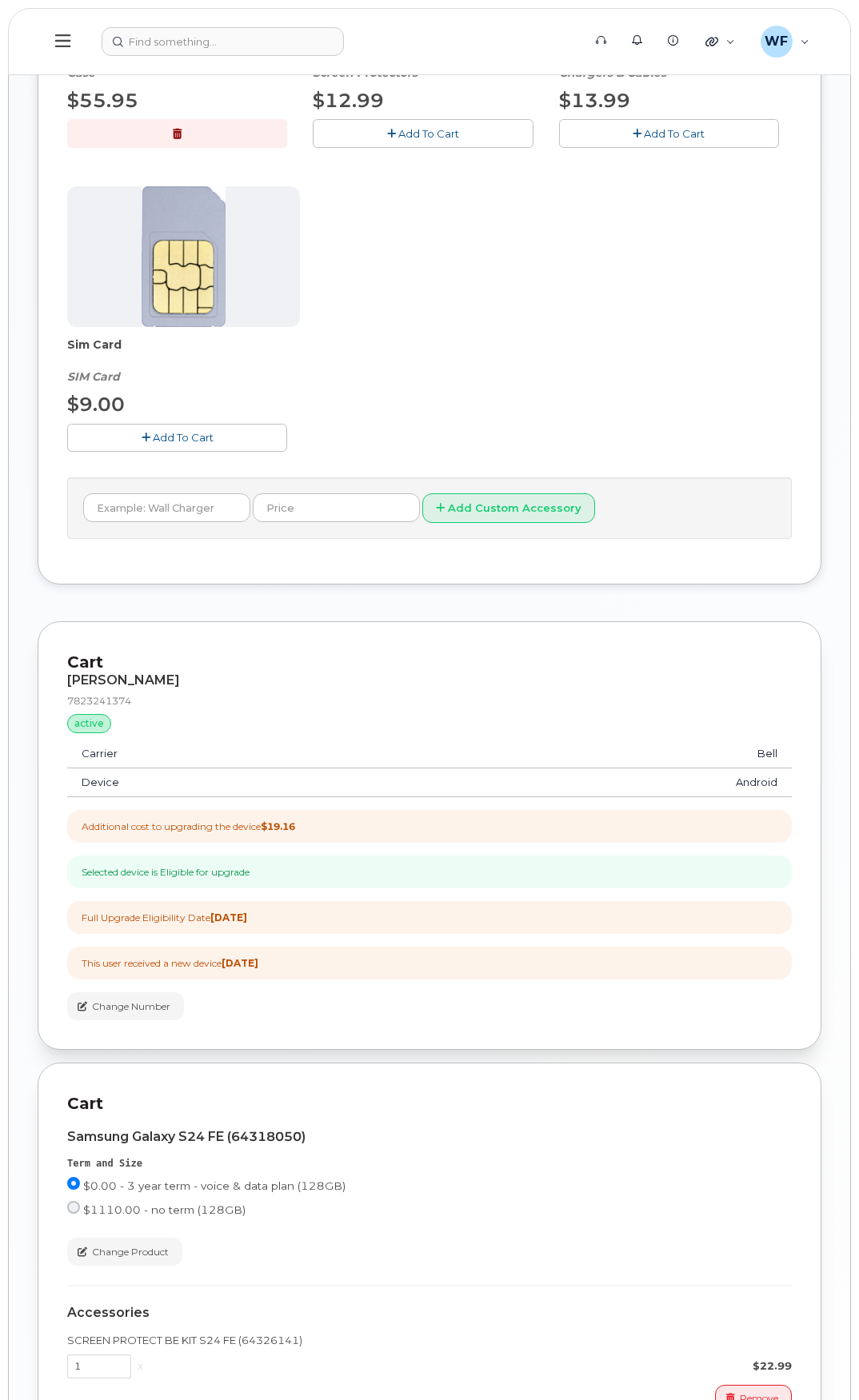
scroll to position [1840, 0]
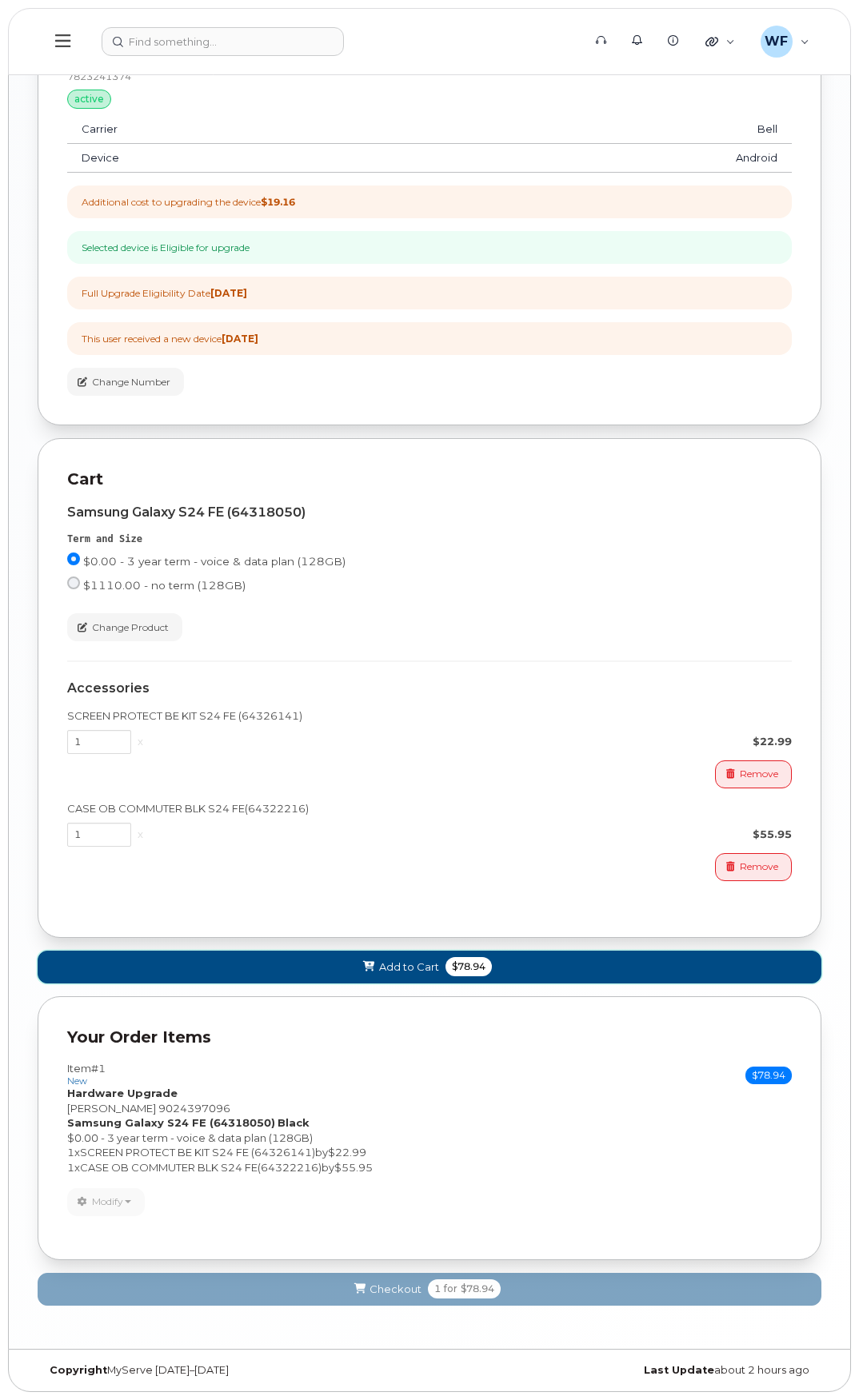
click at [411, 969] on span "Add to Cart" at bounding box center [409, 967] width 60 height 15
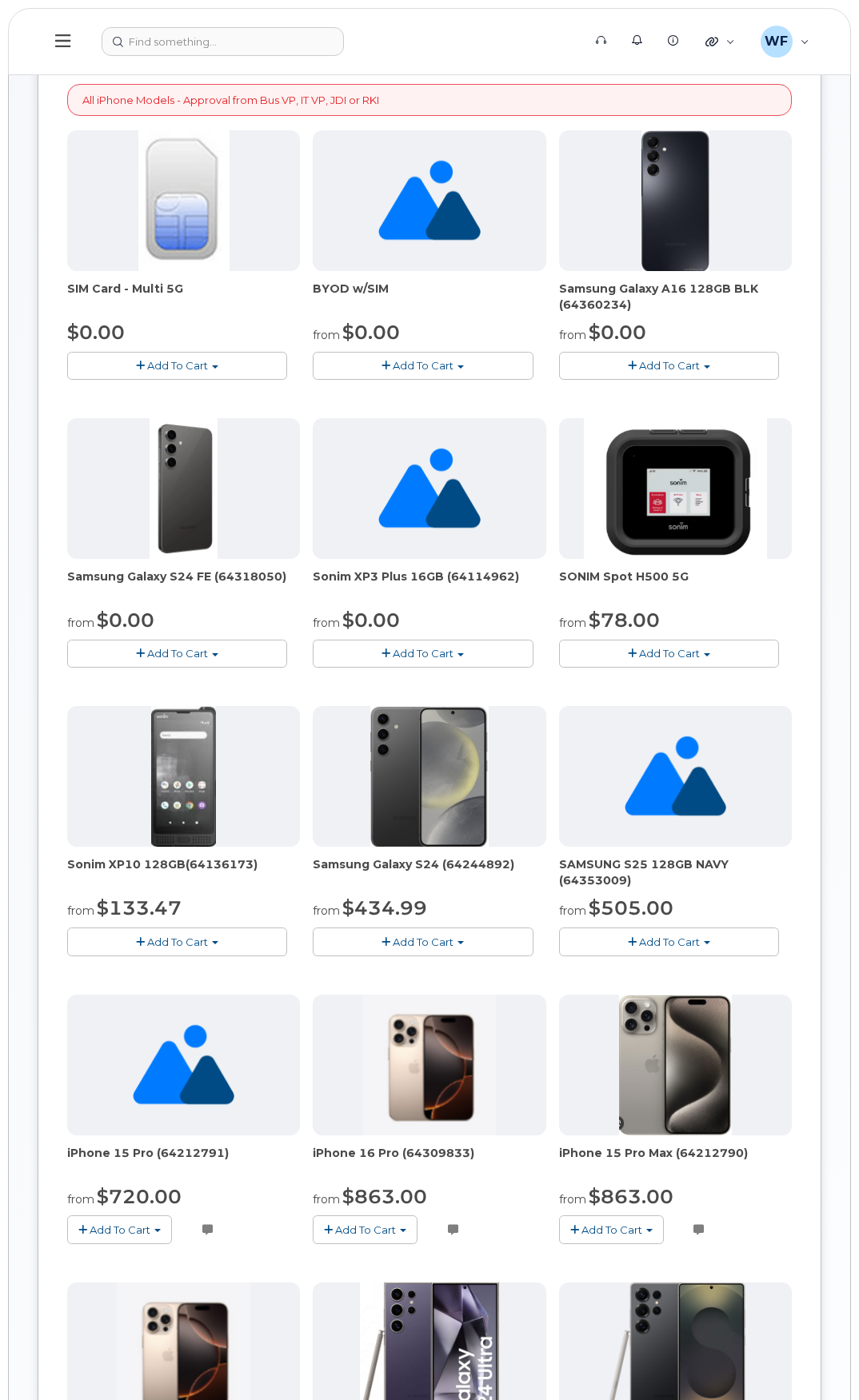
scroll to position [0, 0]
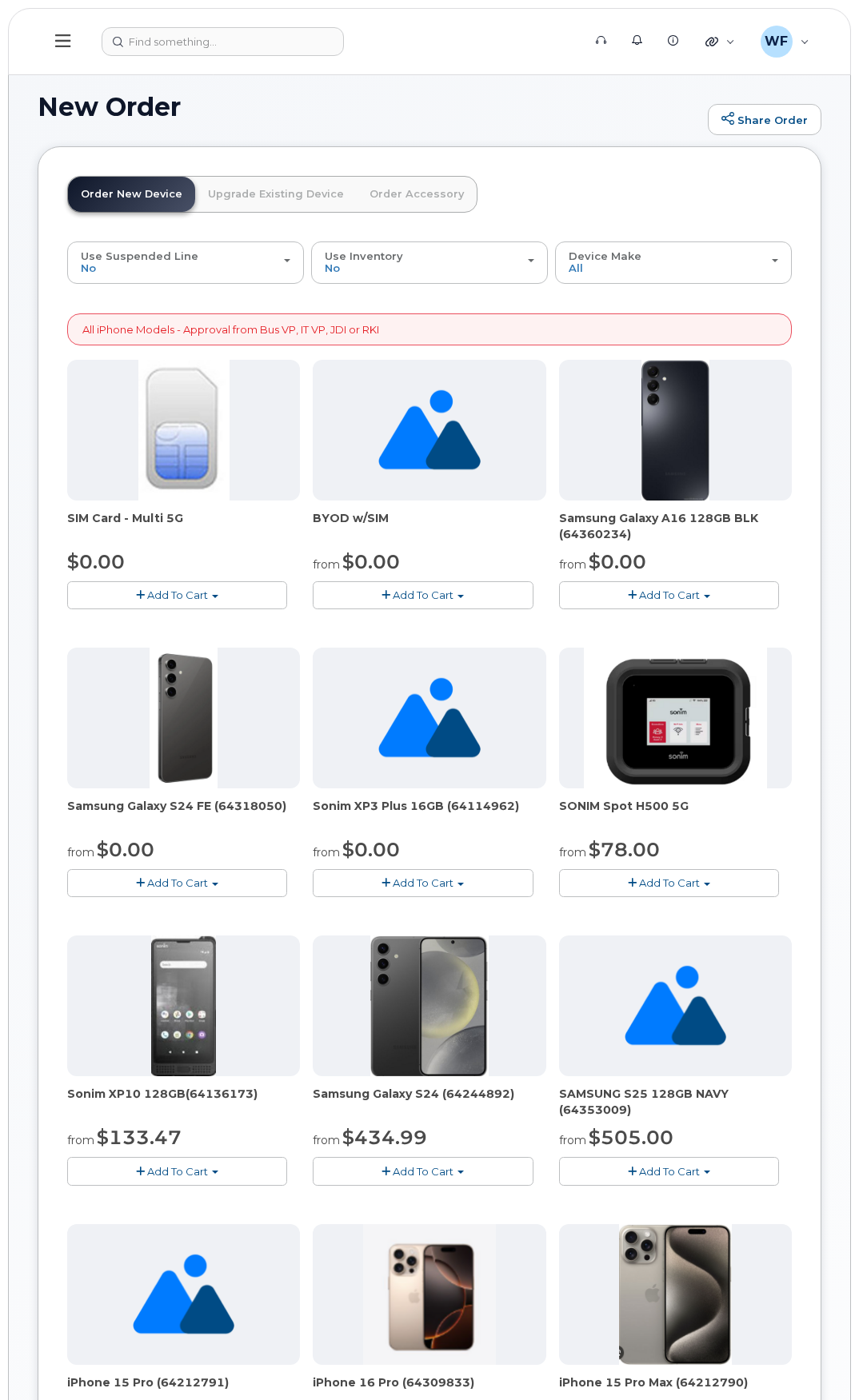
click at [259, 192] on link "Upgrade Existing Device" at bounding box center [275, 194] width 161 height 36
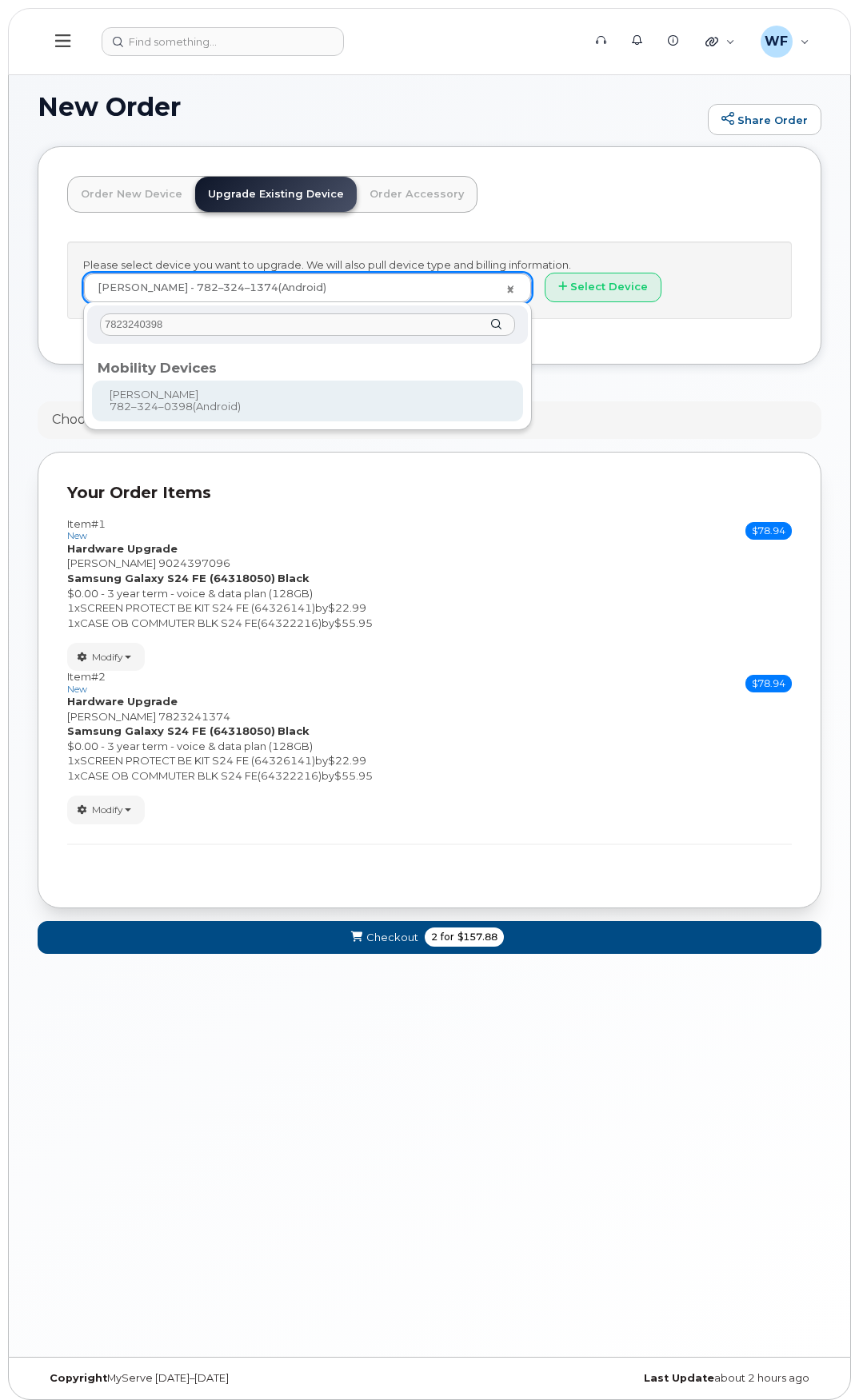
type input "7823240398"
type input "907857"
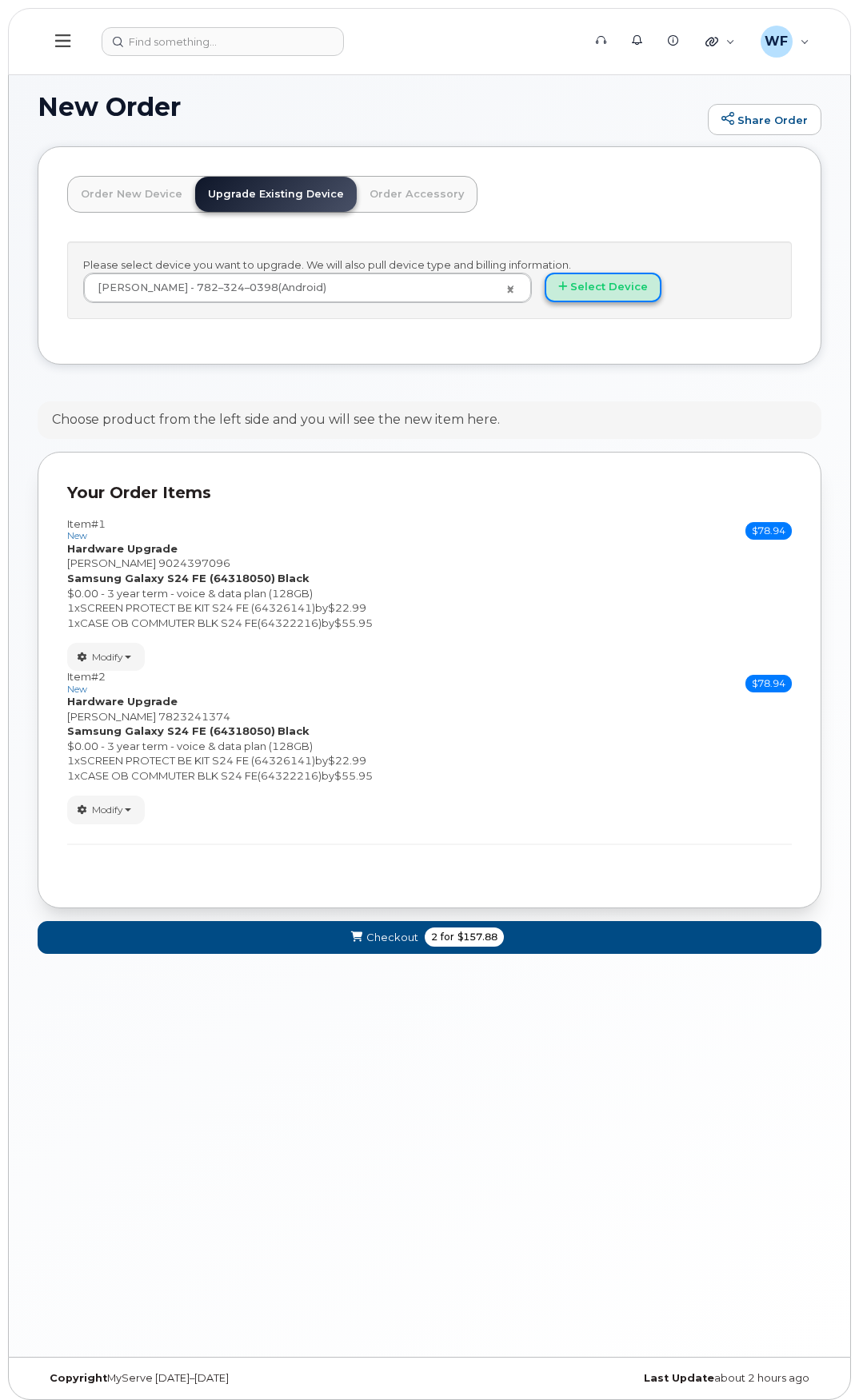
click at [615, 277] on button "Select Device" at bounding box center [603, 287] width 117 height 29
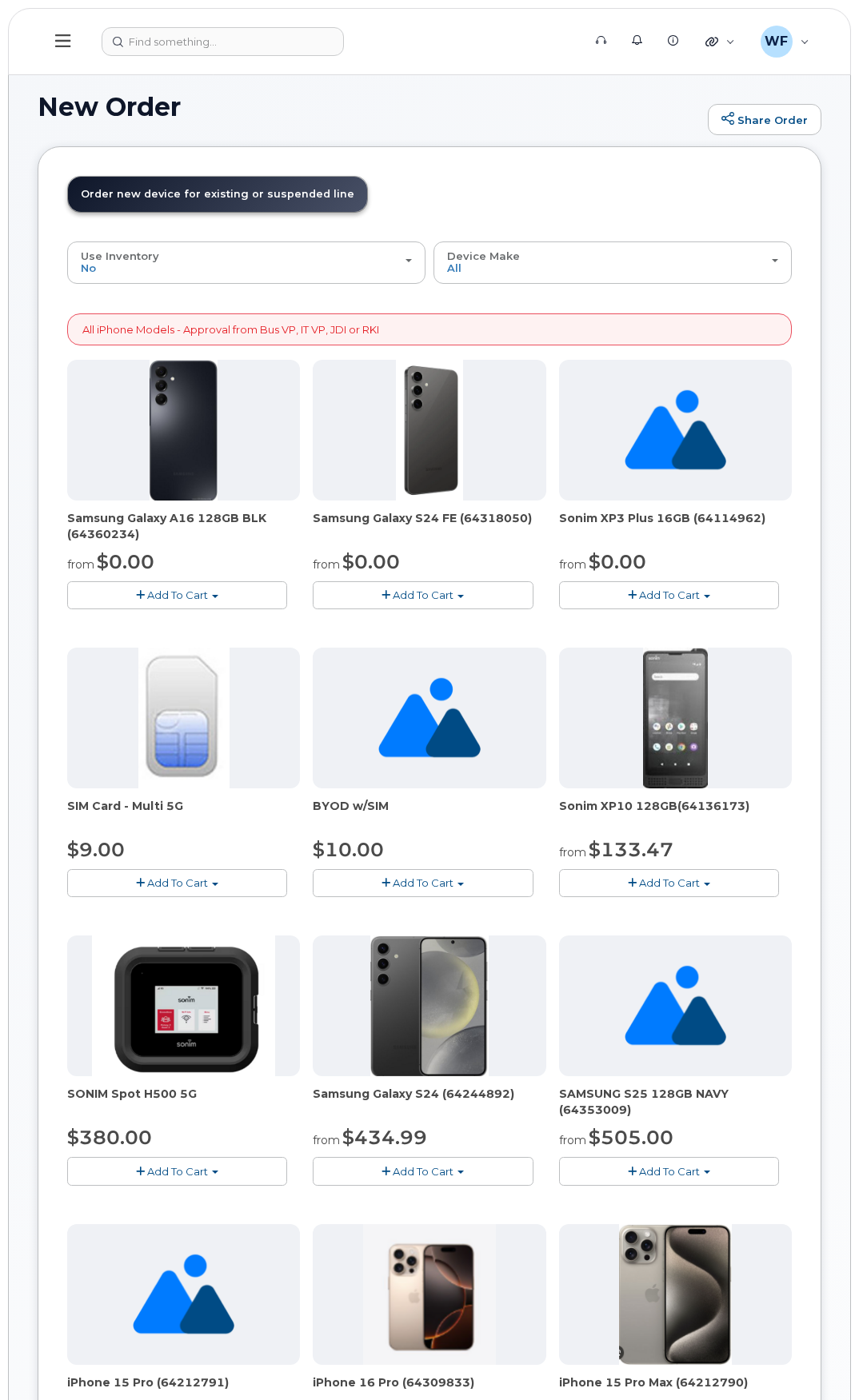
click at [429, 598] on span "Add To Cart" at bounding box center [423, 595] width 61 height 12
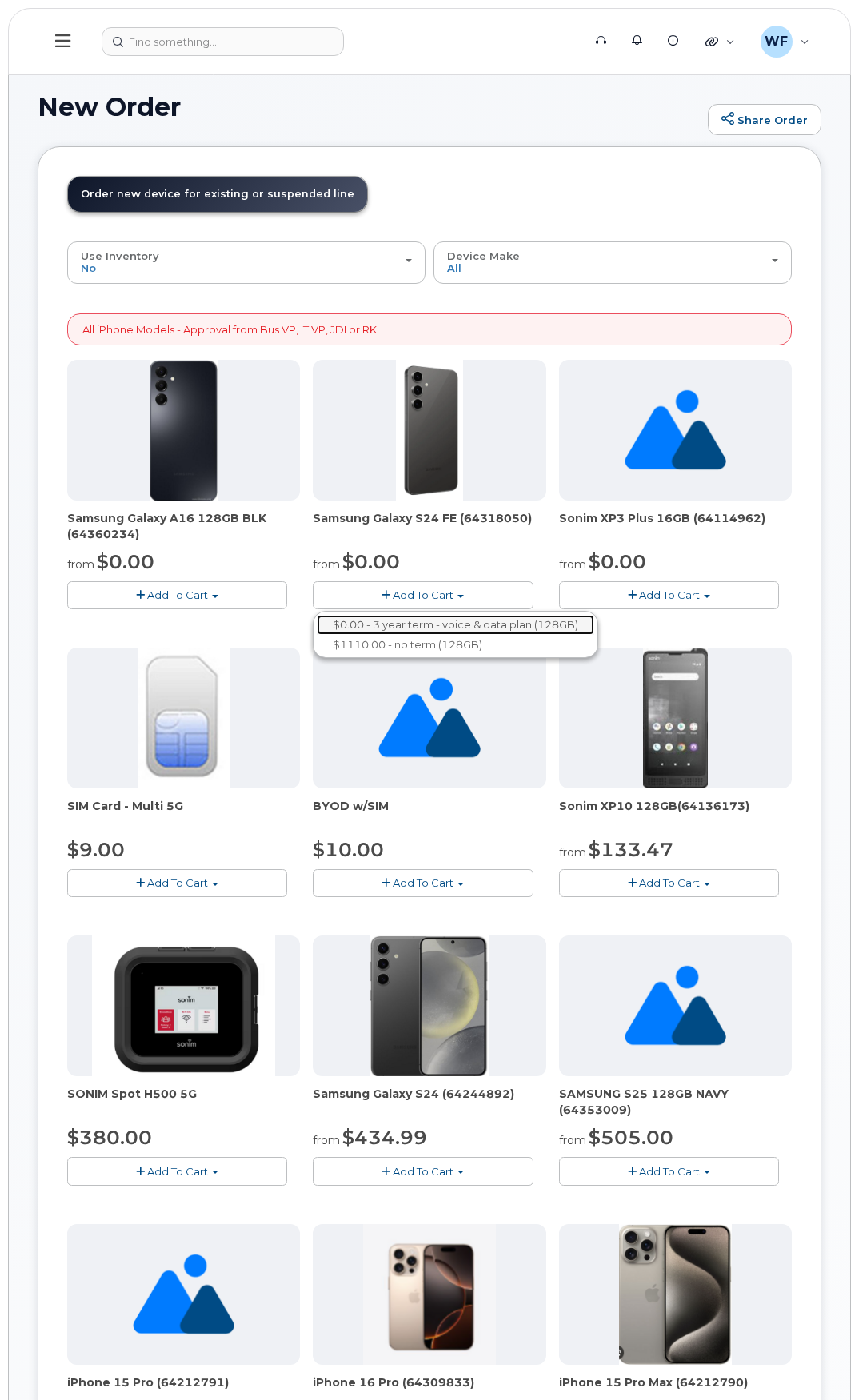
click at [407, 620] on link "$0.00 - 3 year term - voice & data plan (128GB)" at bounding box center [456, 625] width 278 height 20
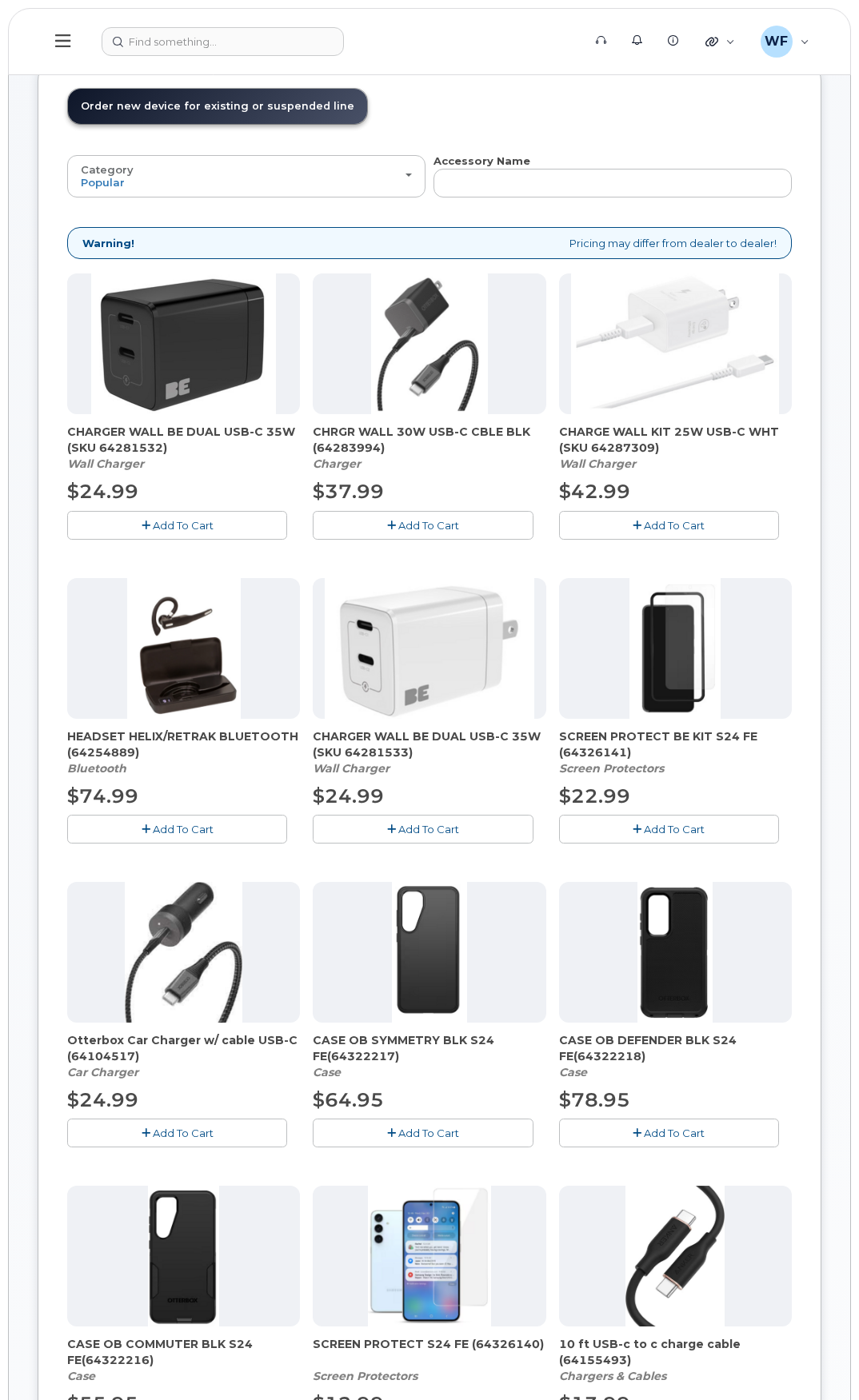
scroll to position [400, 0]
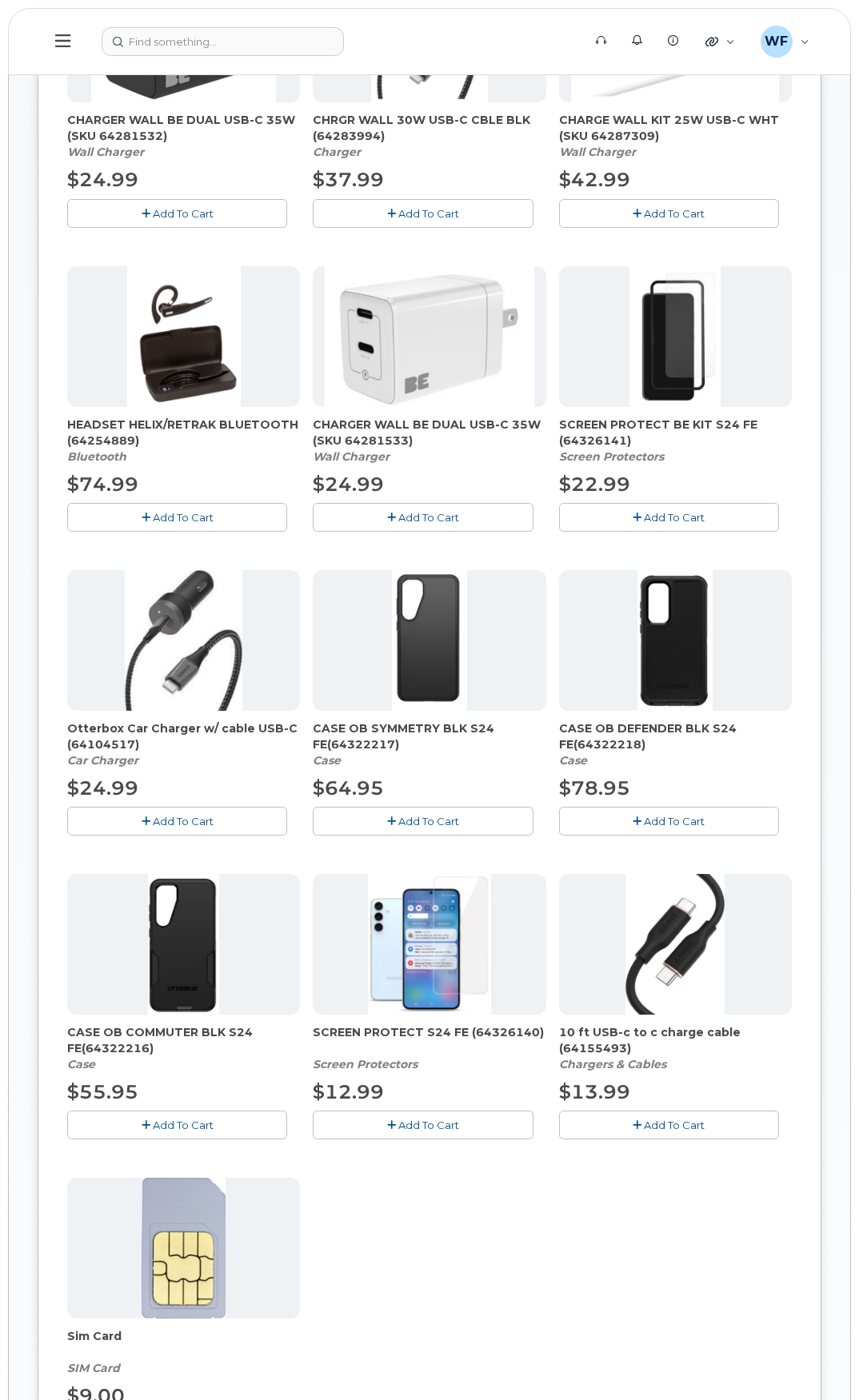
click at [654, 522] on span "Add To Cart" at bounding box center [674, 517] width 61 height 12
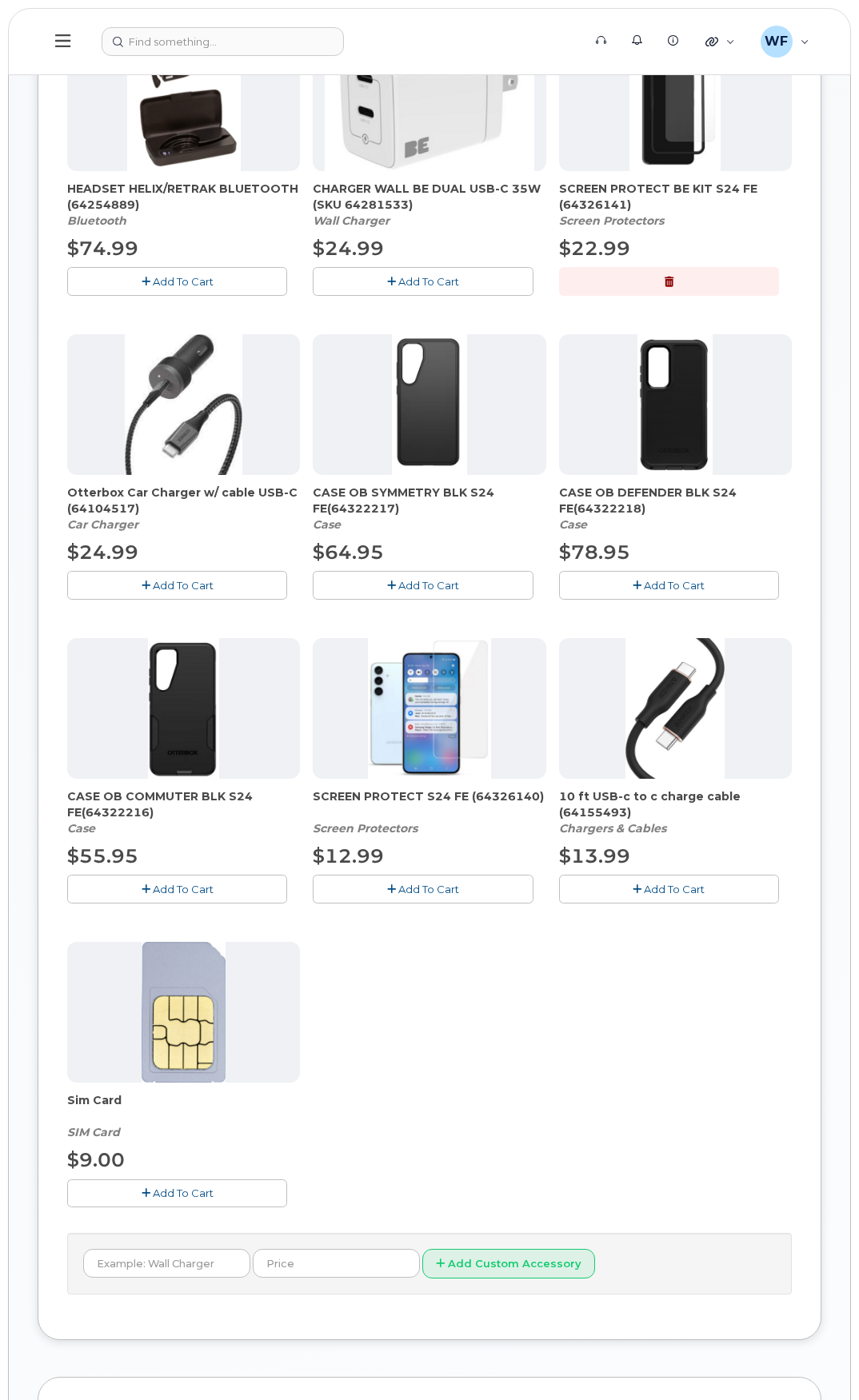
scroll to position [639, 0]
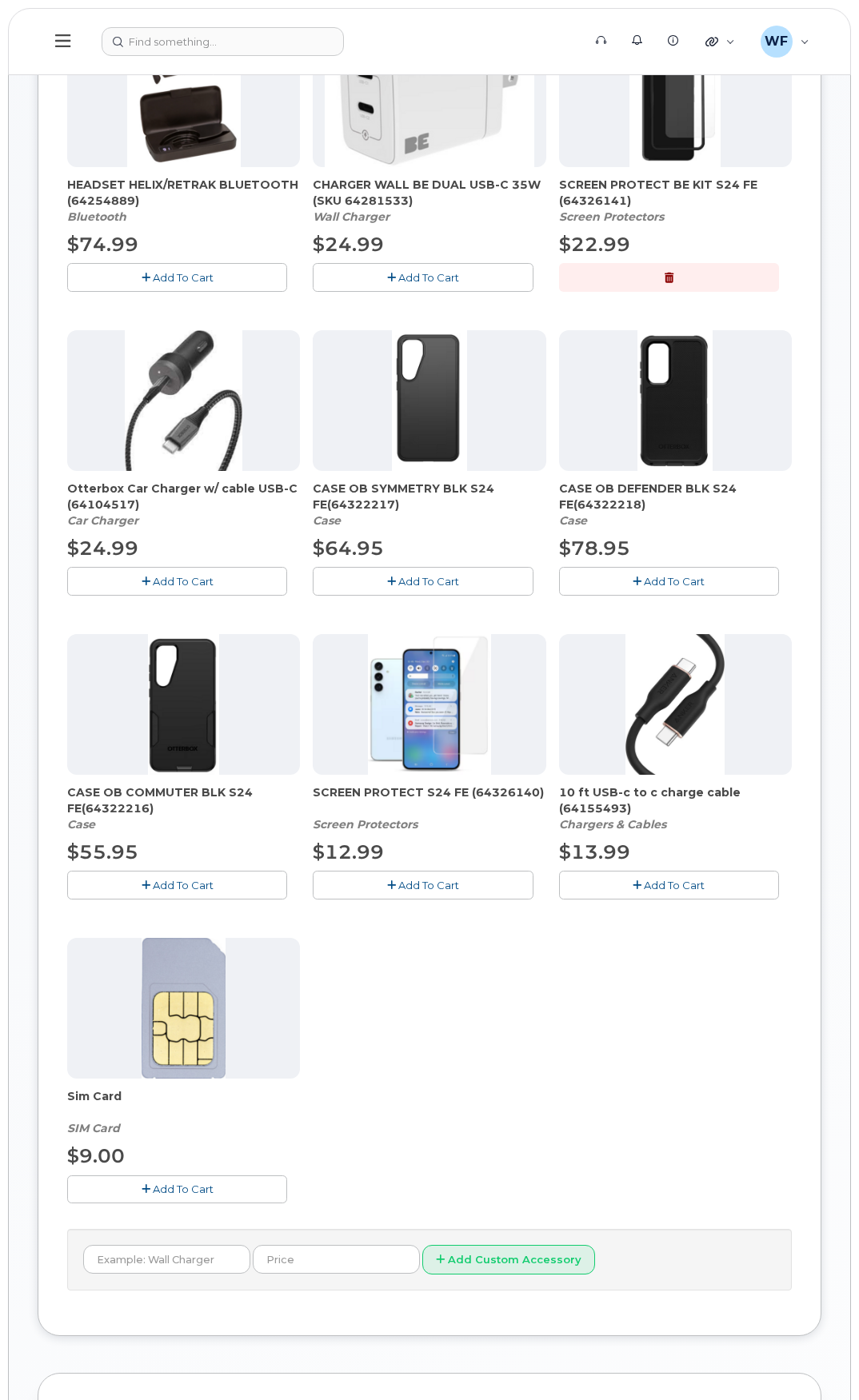
click at [190, 883] on span "Add To Cart" at bounding box center [183, 885] width 61 height 12
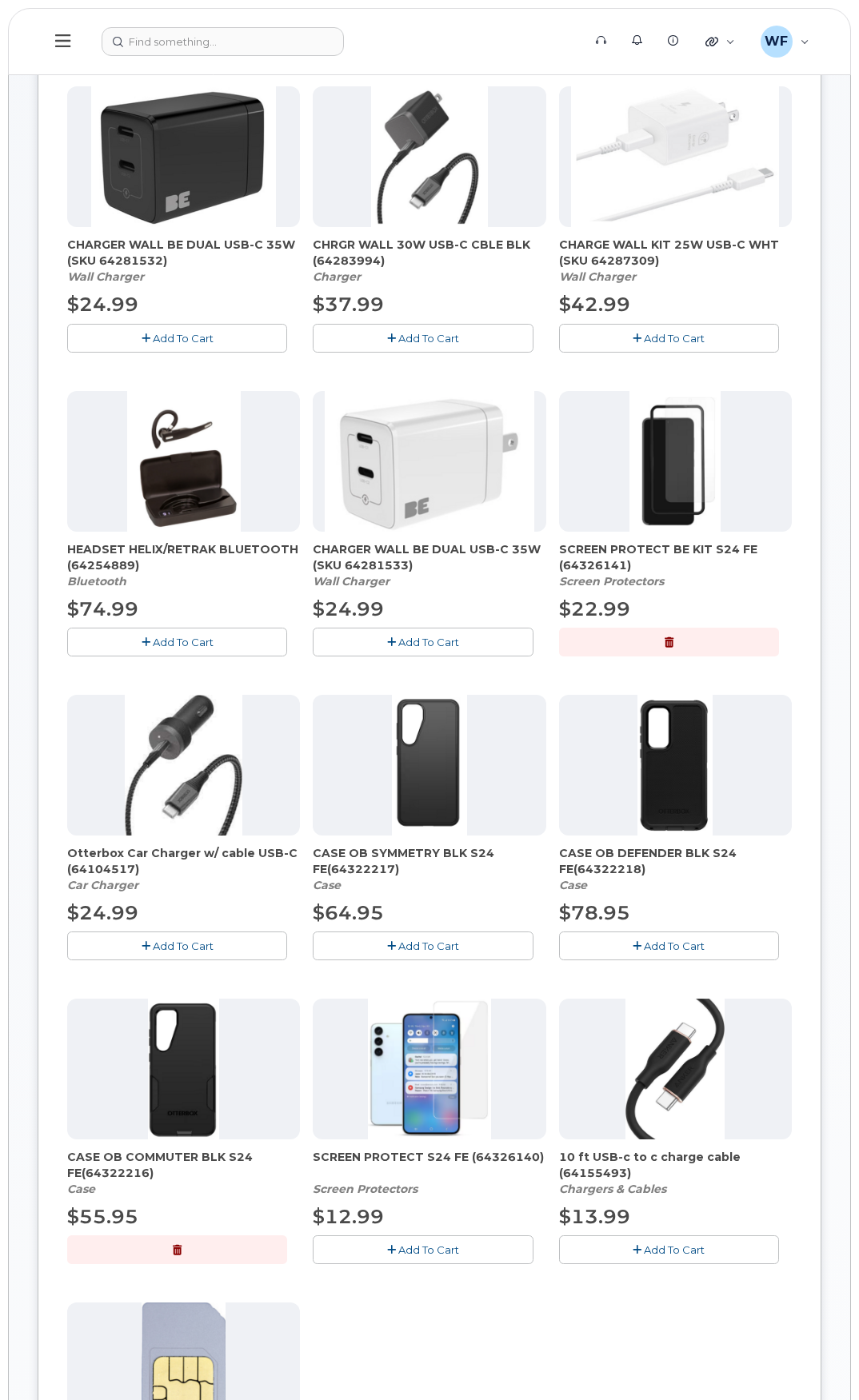
scroll to position [0, 0]
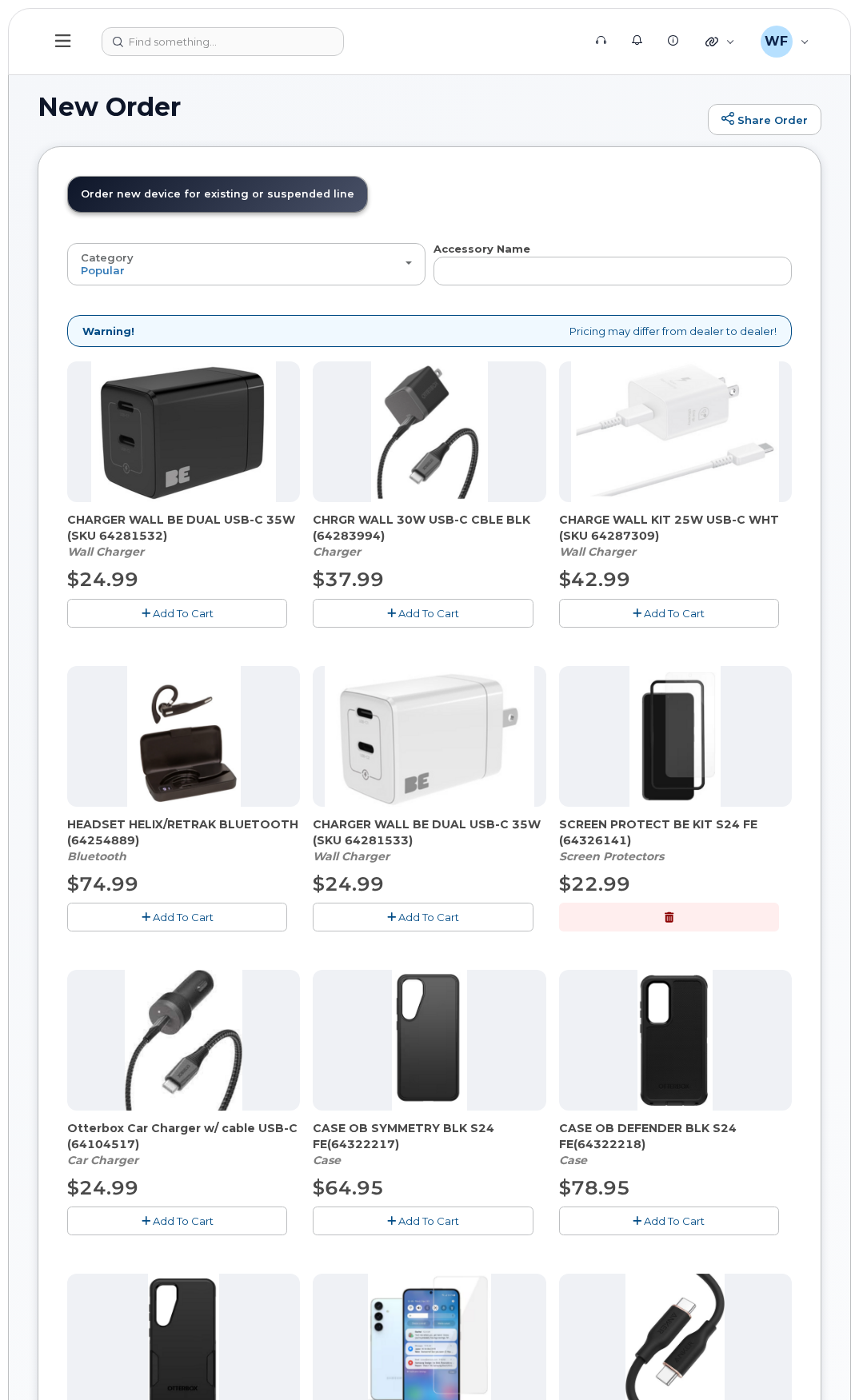
click at [296, 192] on span "Order new device for existing or suspended line" at bounding box center [217, 193] width 273 height 12
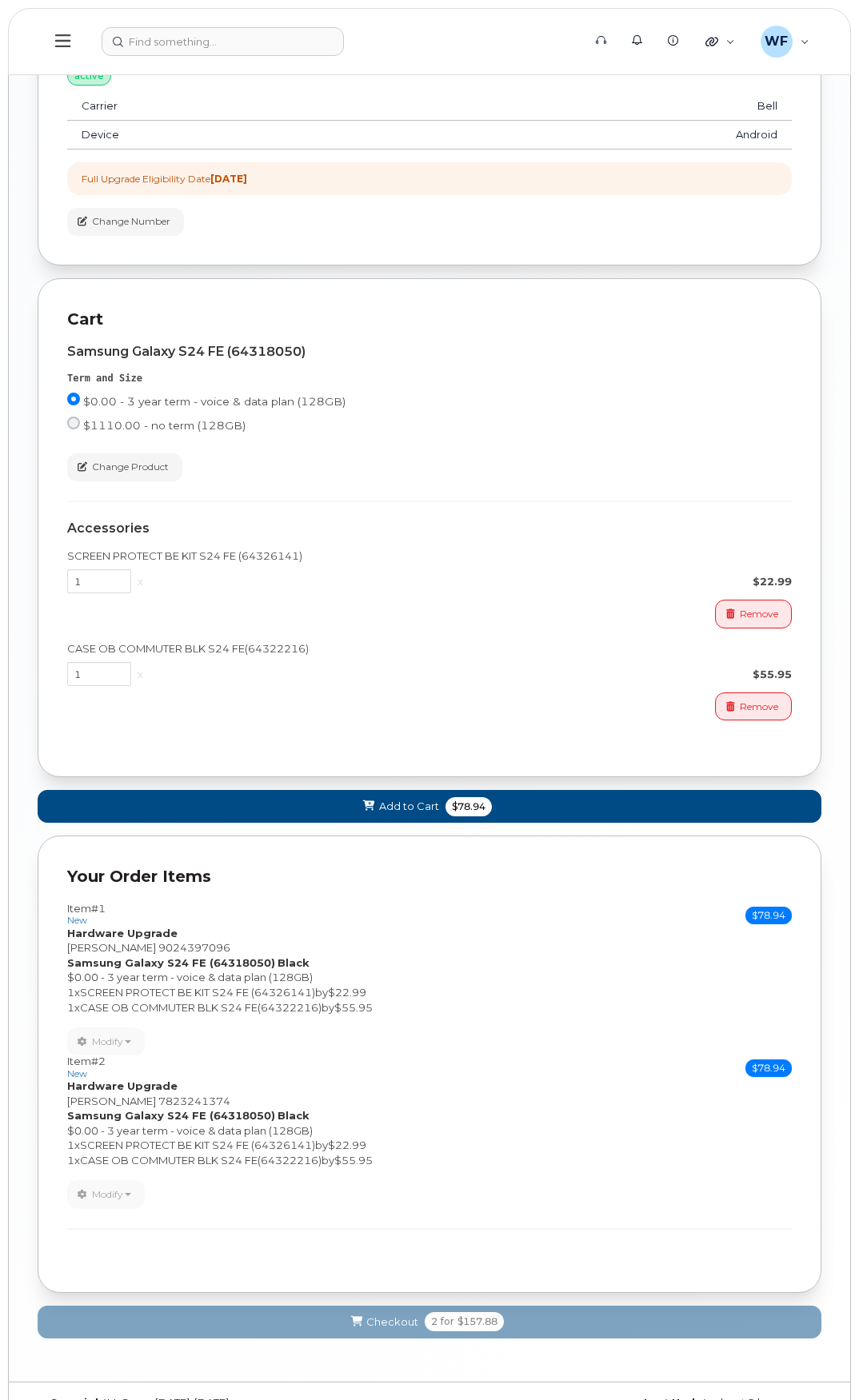
scroll to position [2072, 0]
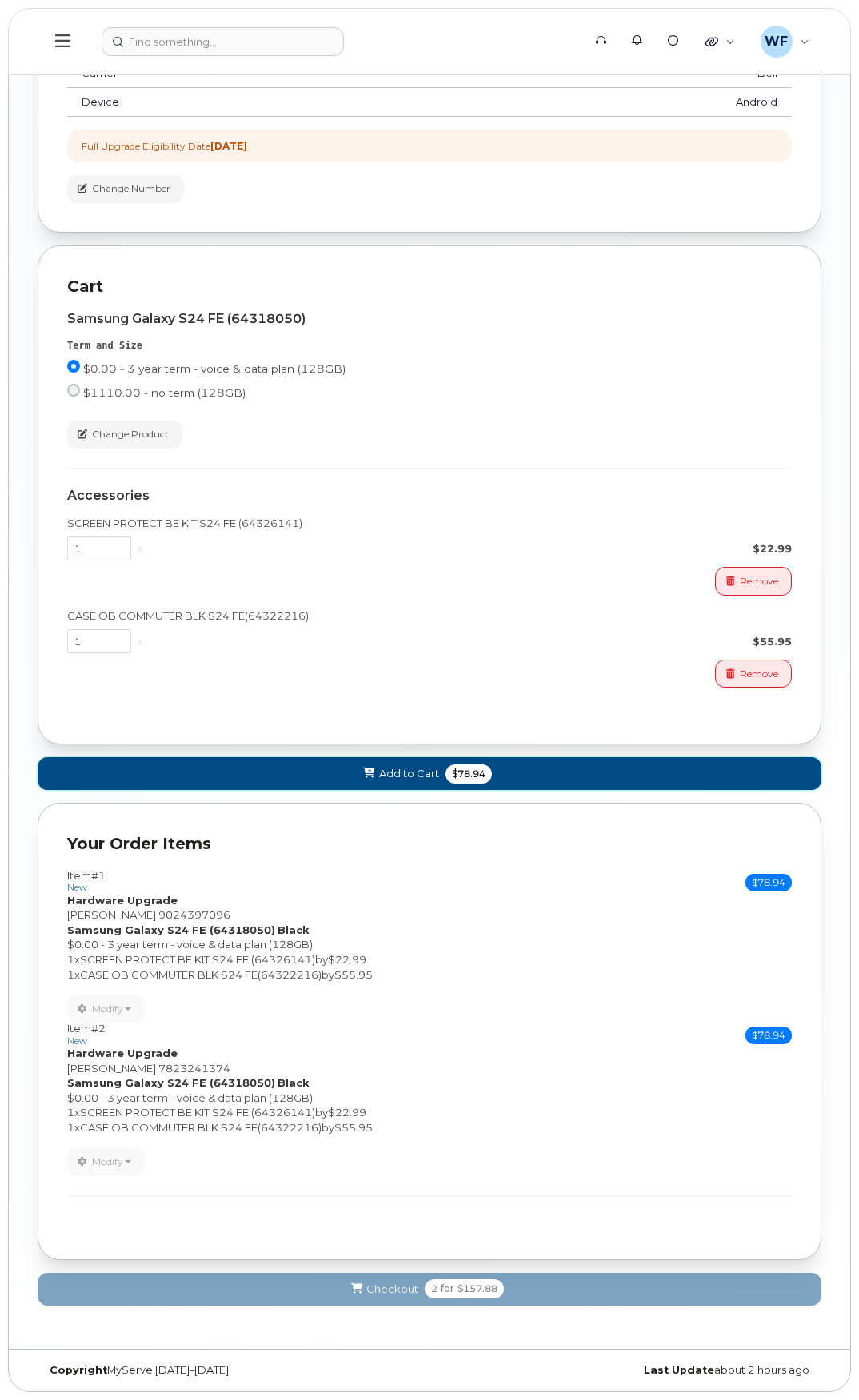
click at [403, 774] on span "Add to Cart" at bounding box center [409, 773] width 60 height 15
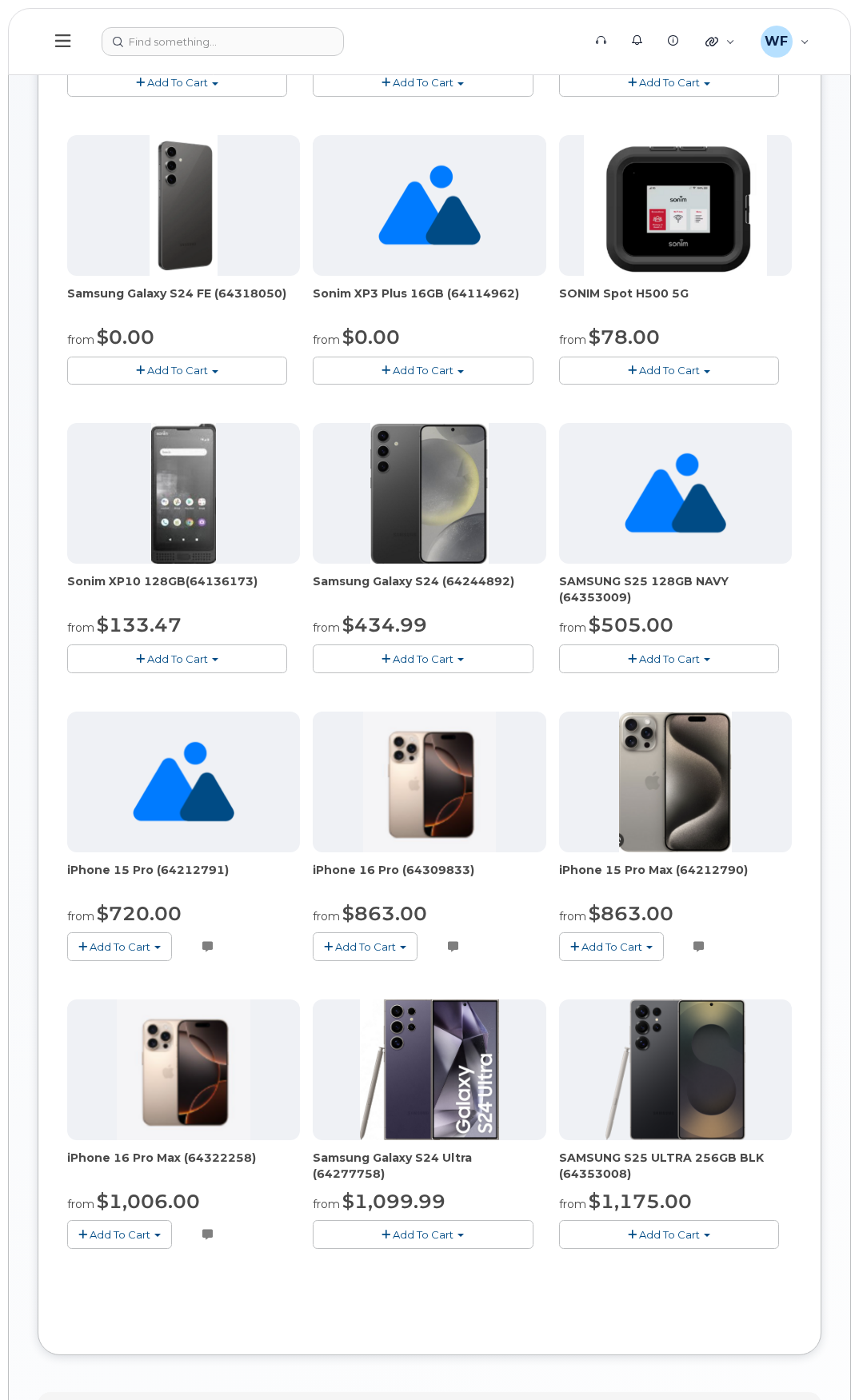
scroll to position [0, 0]
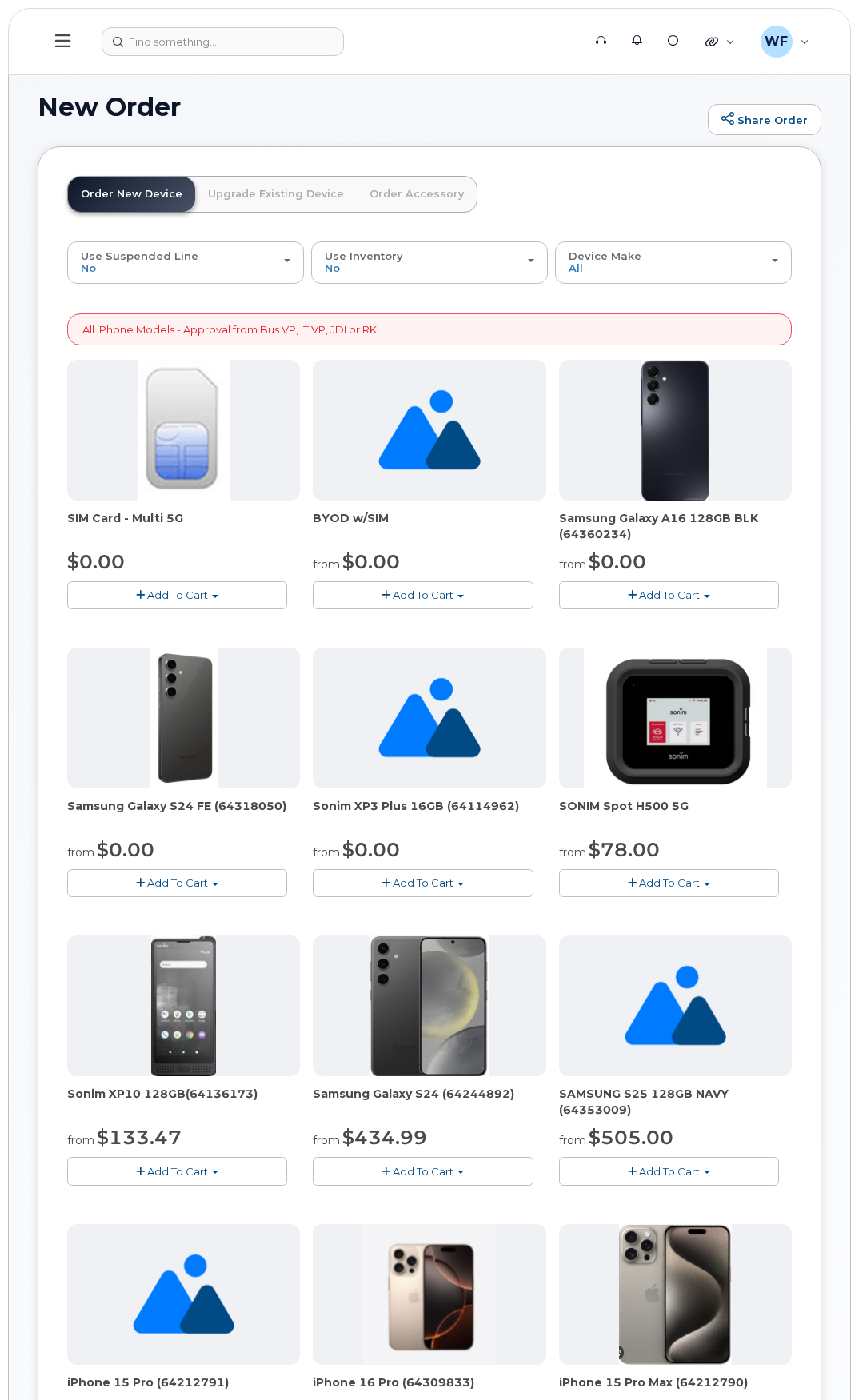
click at [190, 883] on span "Add To Cart" at bounding box center [177, 883] width 61 height 12
click at [199, 913] on link "$0.00 - 3 year term - voice & data plan (128GB)" at bounding box center [210, 913] width 278 height 20
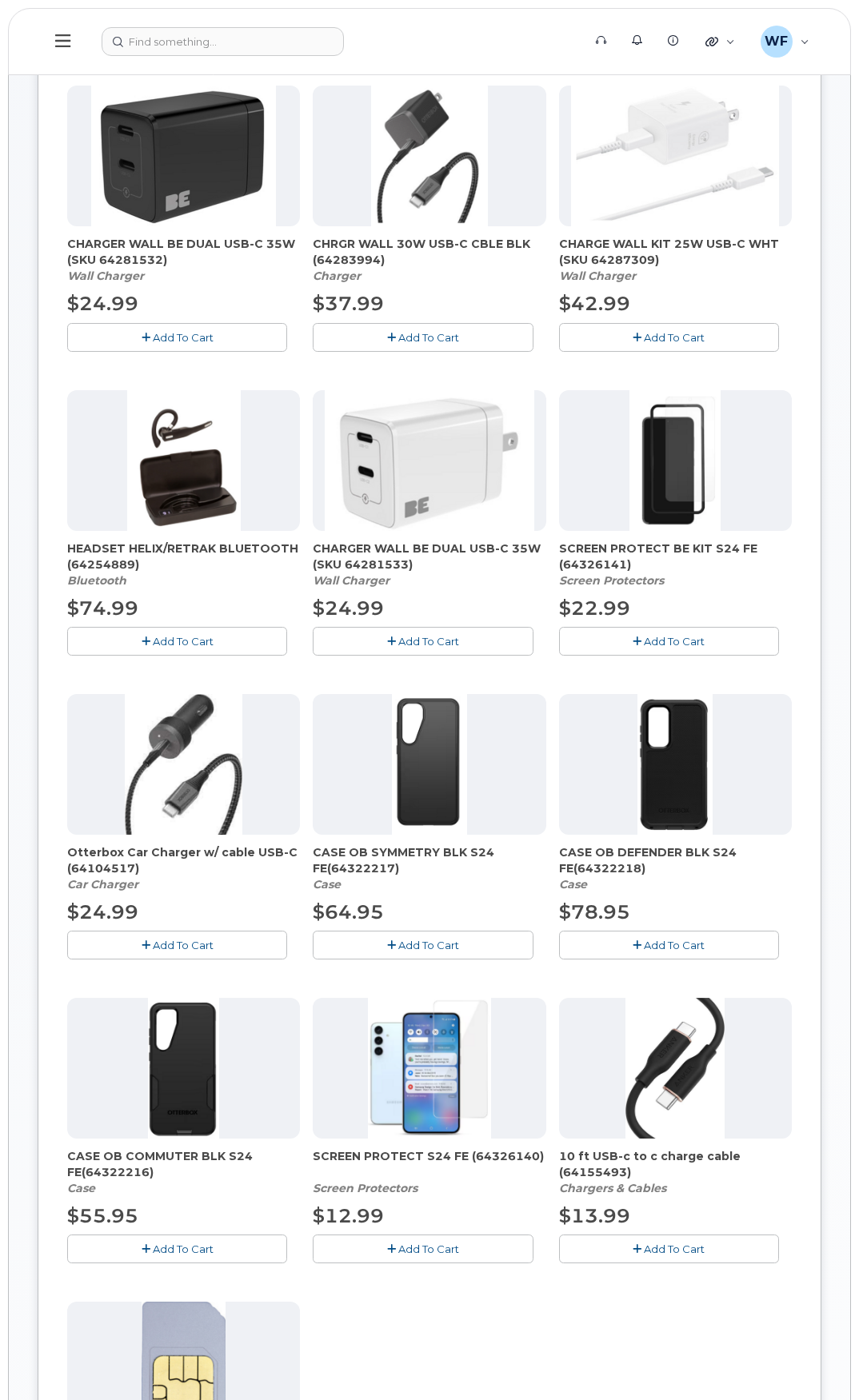
scroll to position [320, 0]
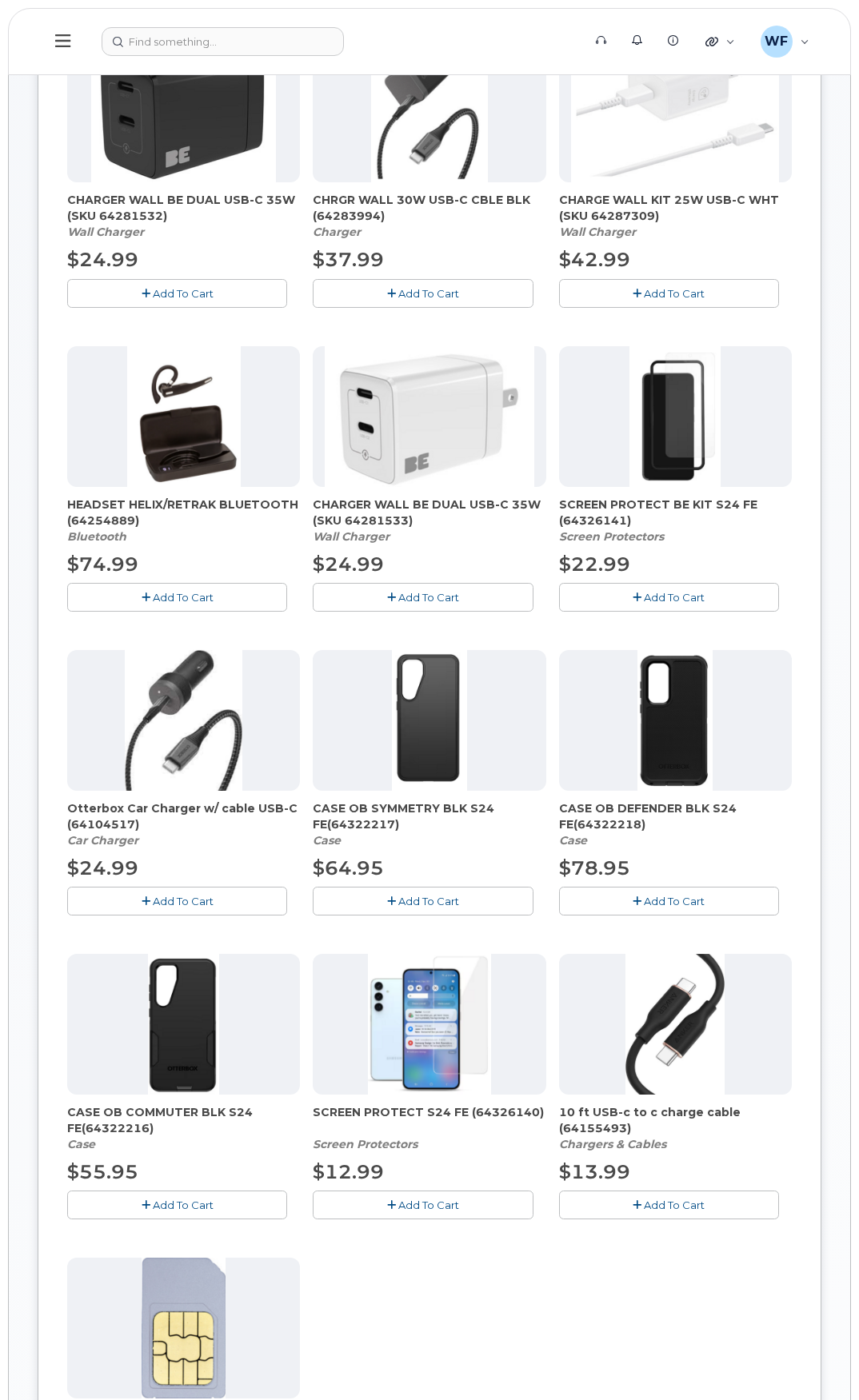
click at [670, 598] on span "Add To Cart" at bounding box center [674, 598] width 61 height 12
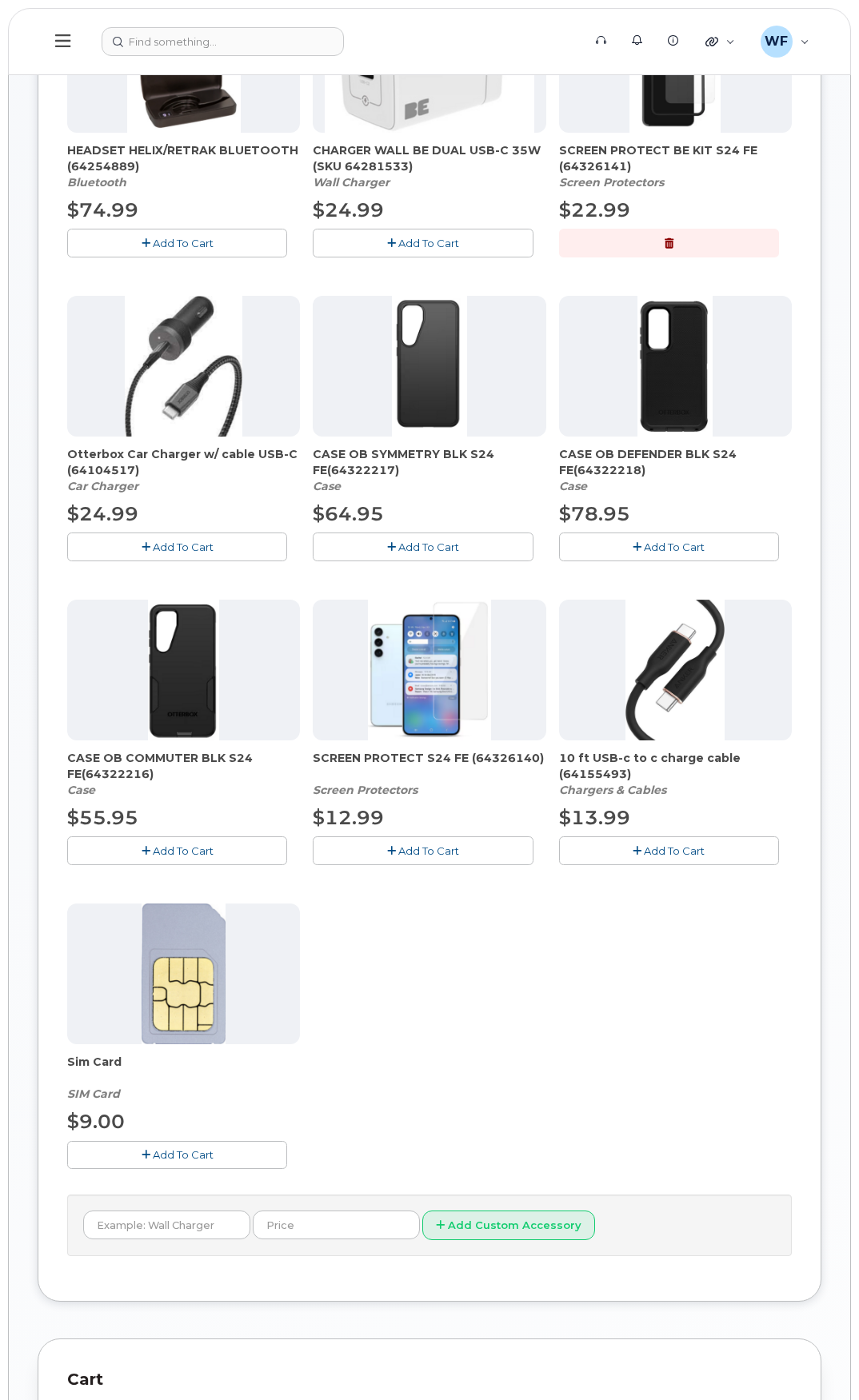
scroll to position [720, 0]
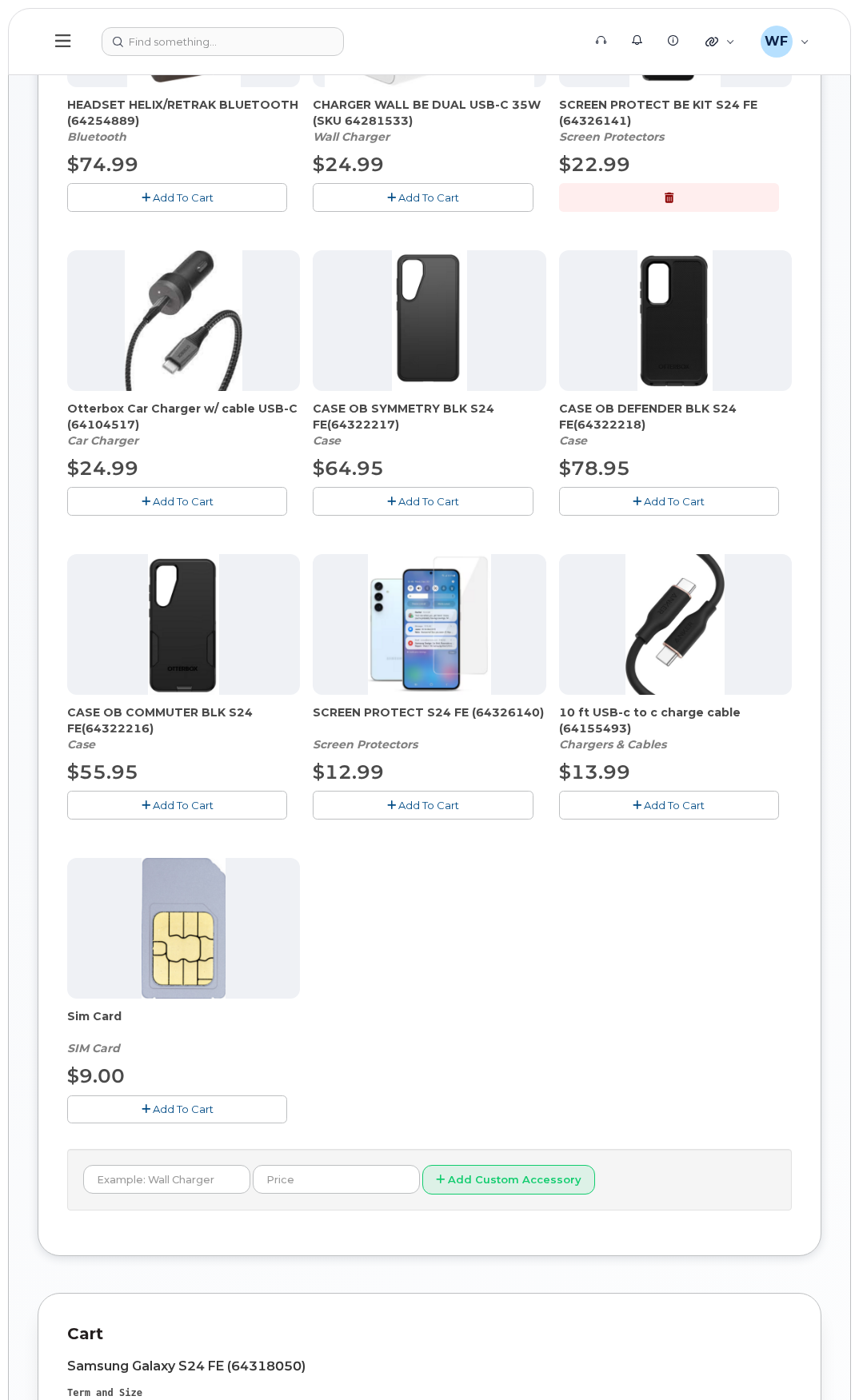
click at [164, 804] on span "Add To Cart" at bounding box center [183, 805] width 61 height 12
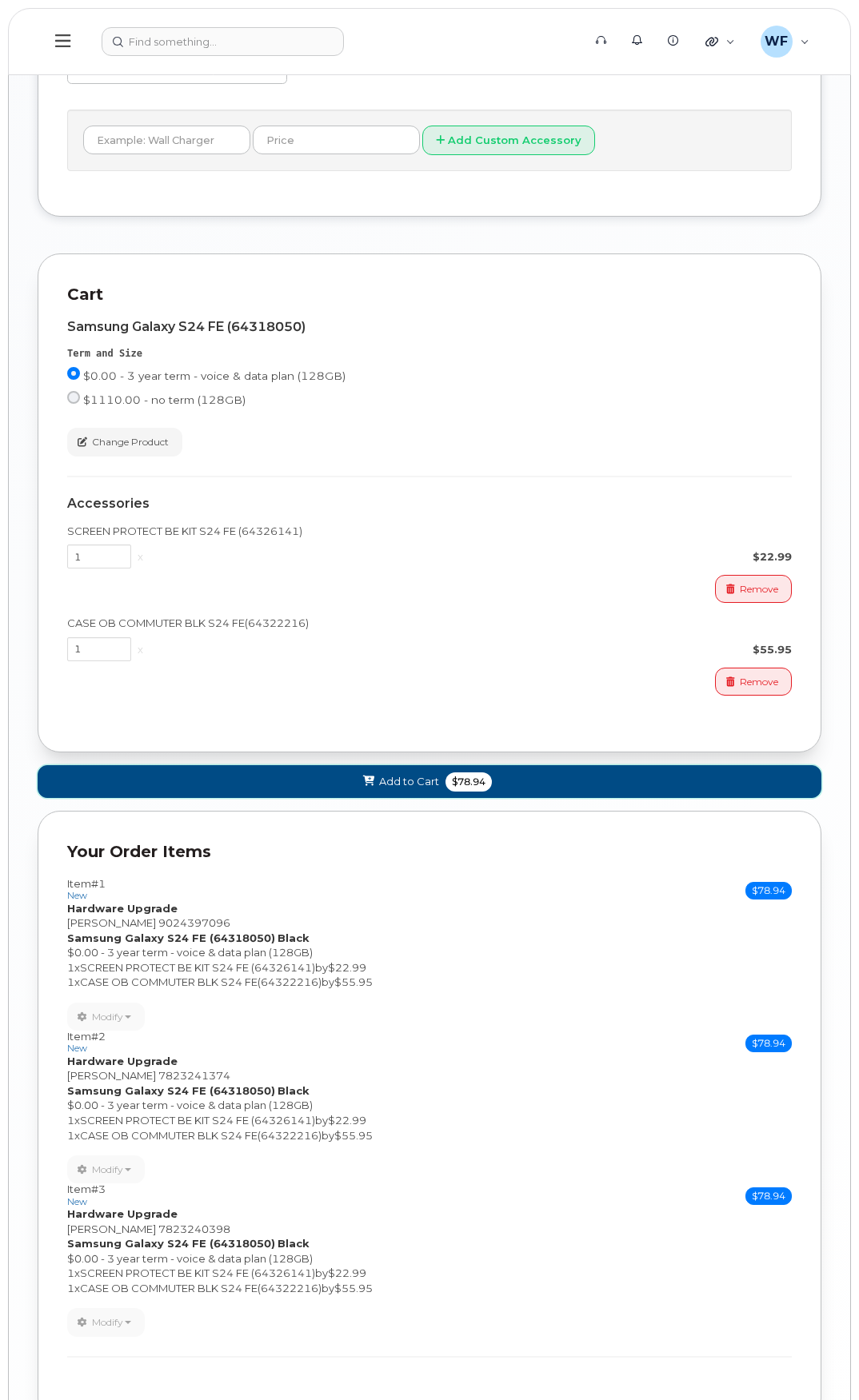
click at [391, 779] on span "Add to Cart" at bounding box center [409, 781] width 60 height 15
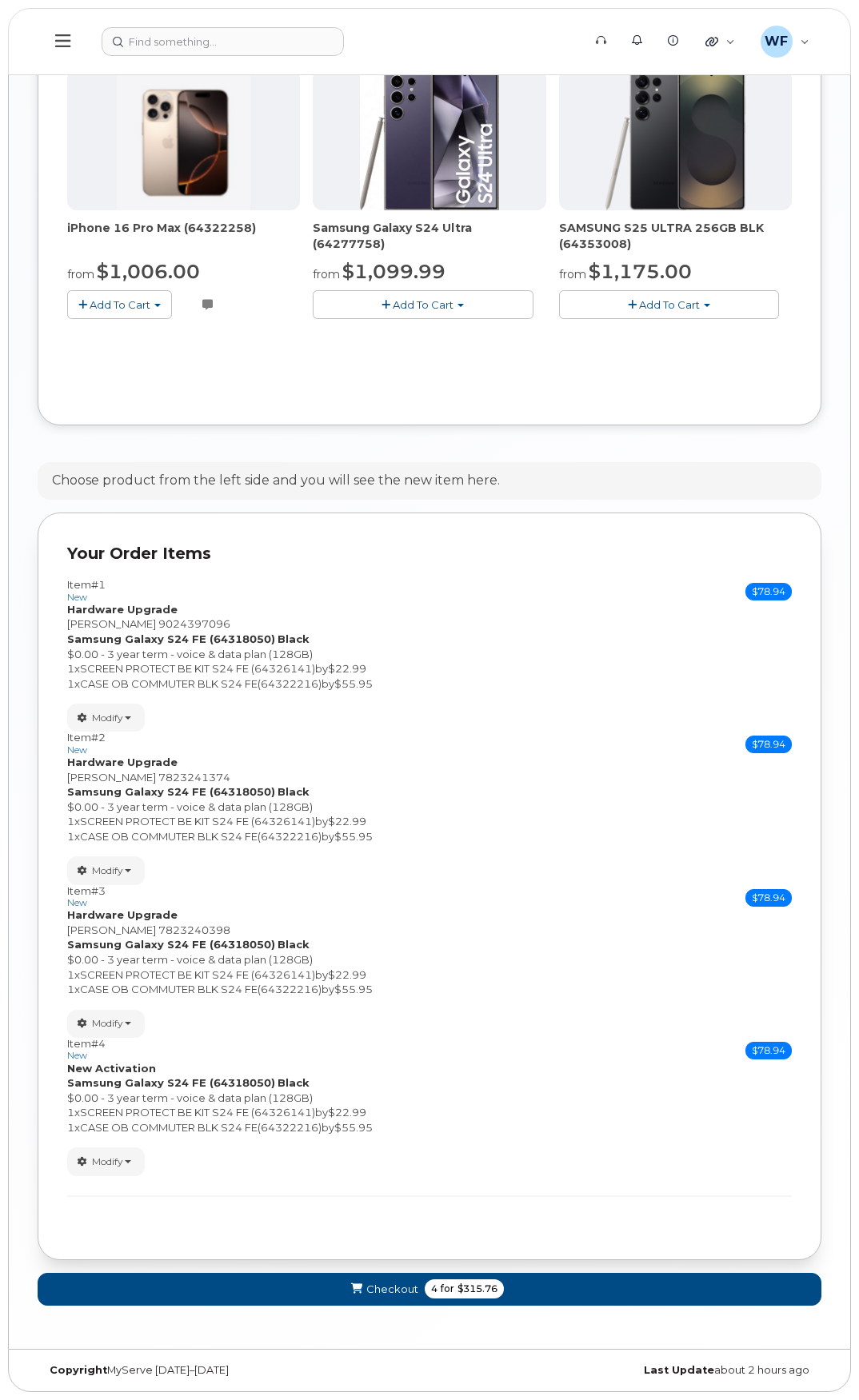
scroll to position [1443, 0]
click at [398, 1284] on span "Checkout" at bounding box center [392, 1290] width 52 height 15
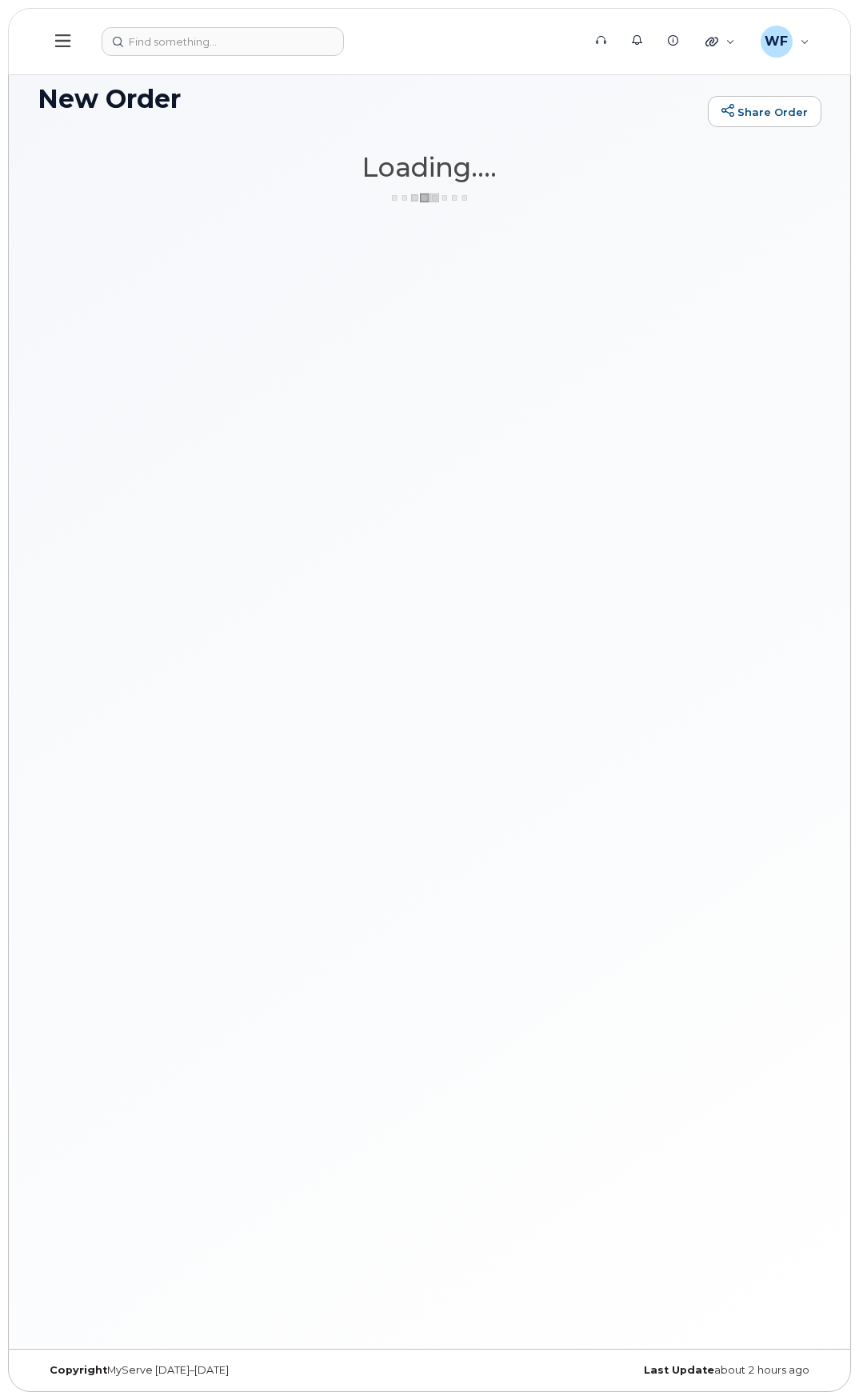
scroll to position [8, 0]
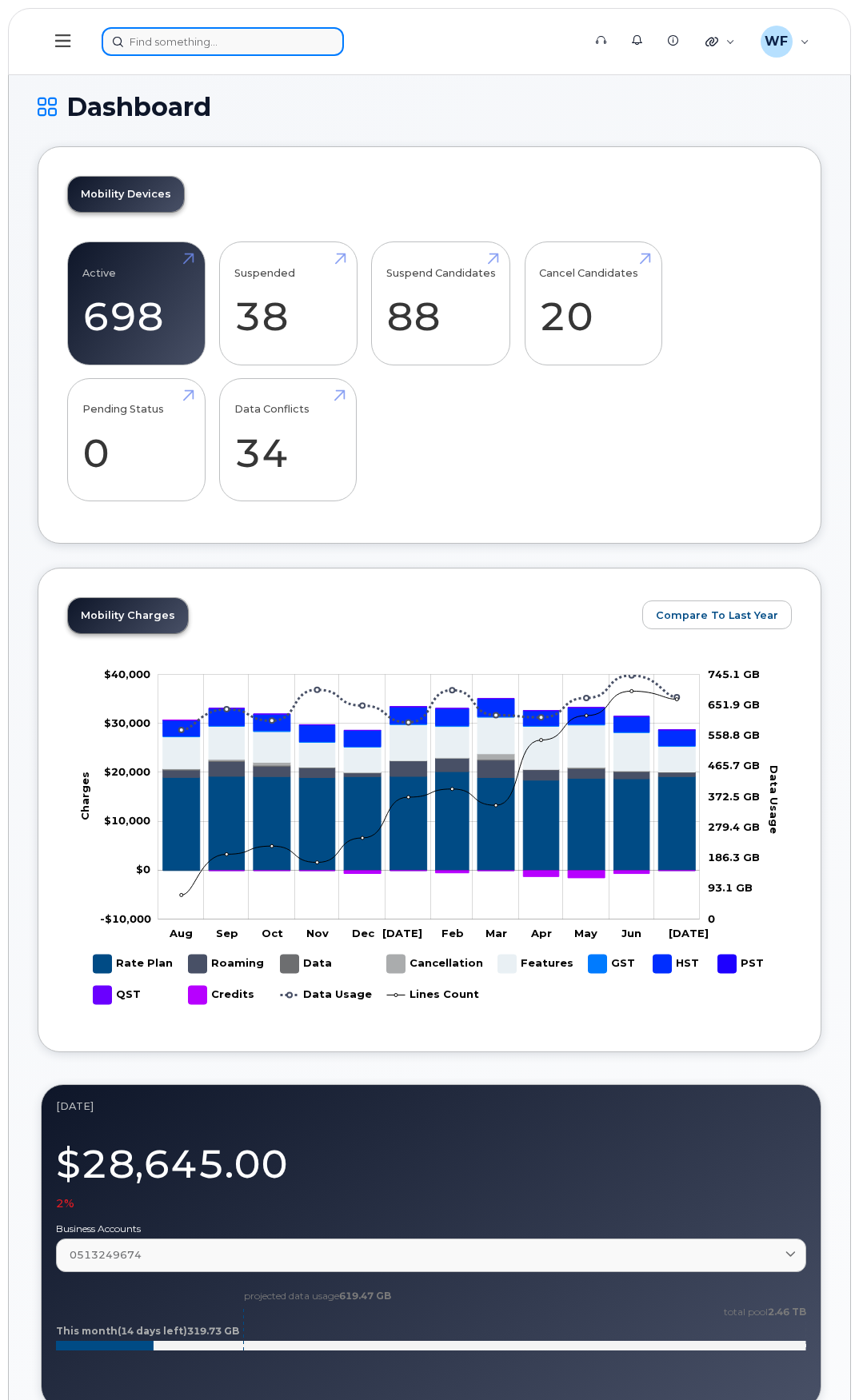
click at [179, 37] on input at bounding box center [223, 42] width 242 height 28
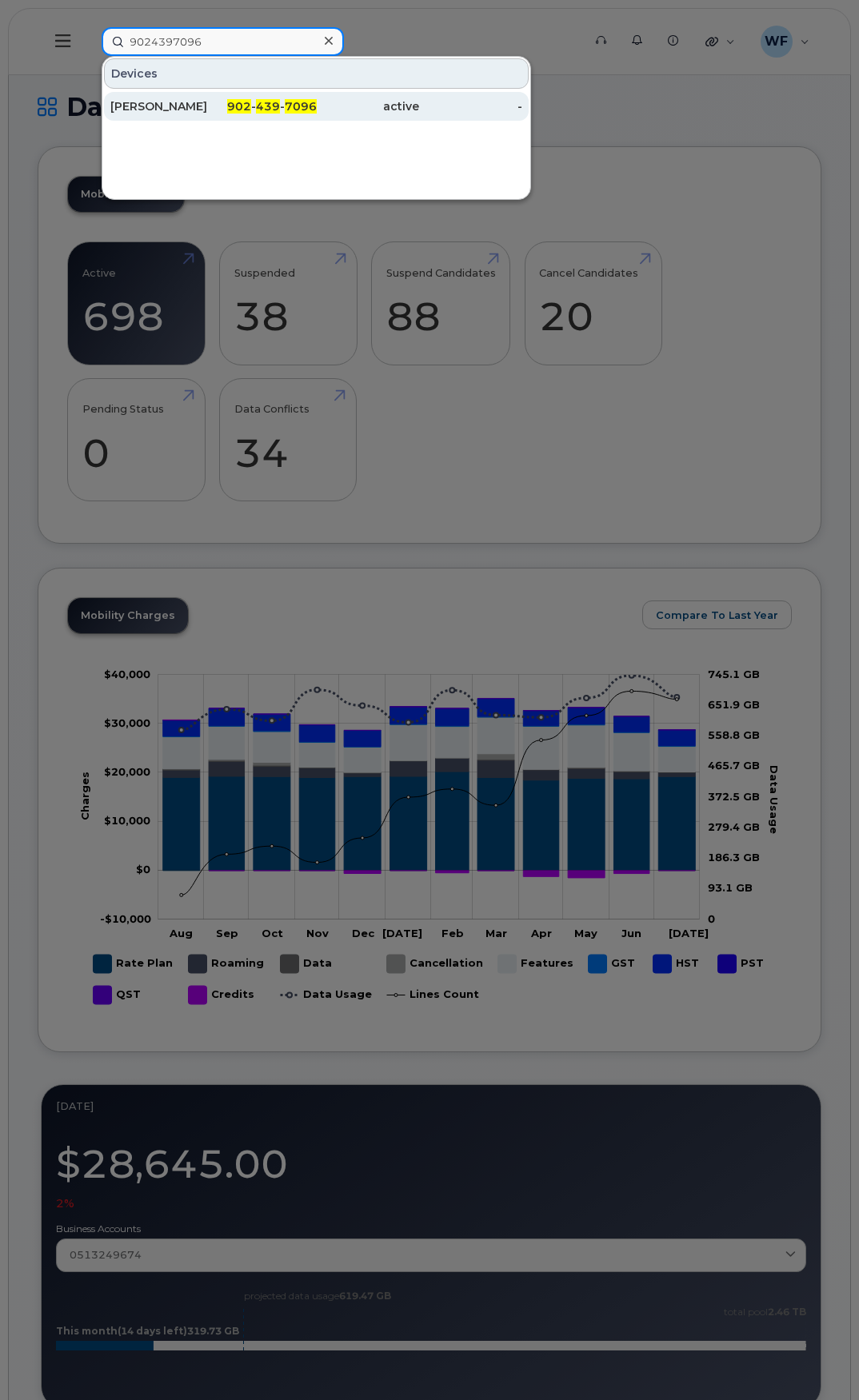
type input "9024397096"
click at [161, 101] on div "[PERSON_NAME]" at bounding box center [162, 106] width 103 height 16
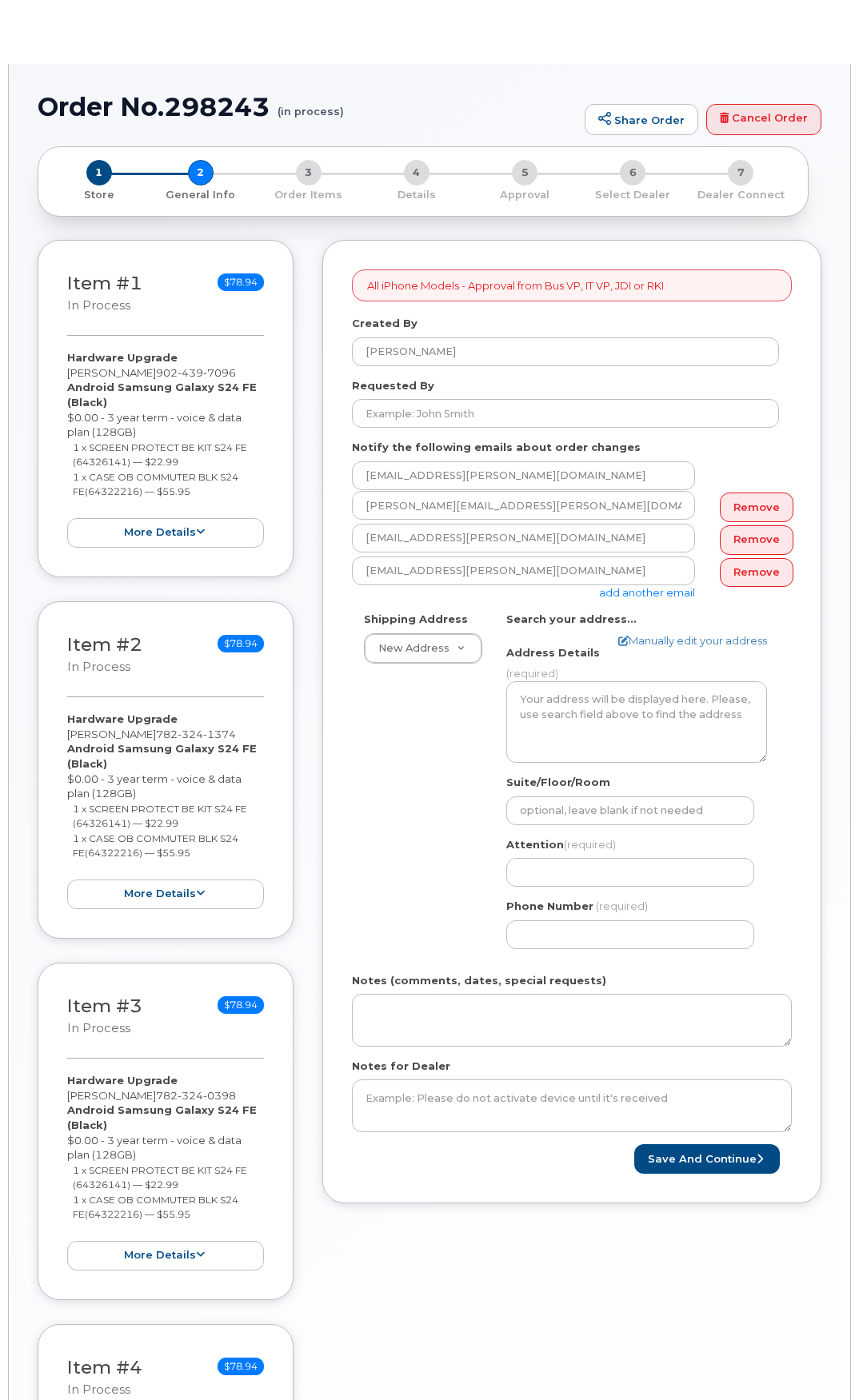
select select
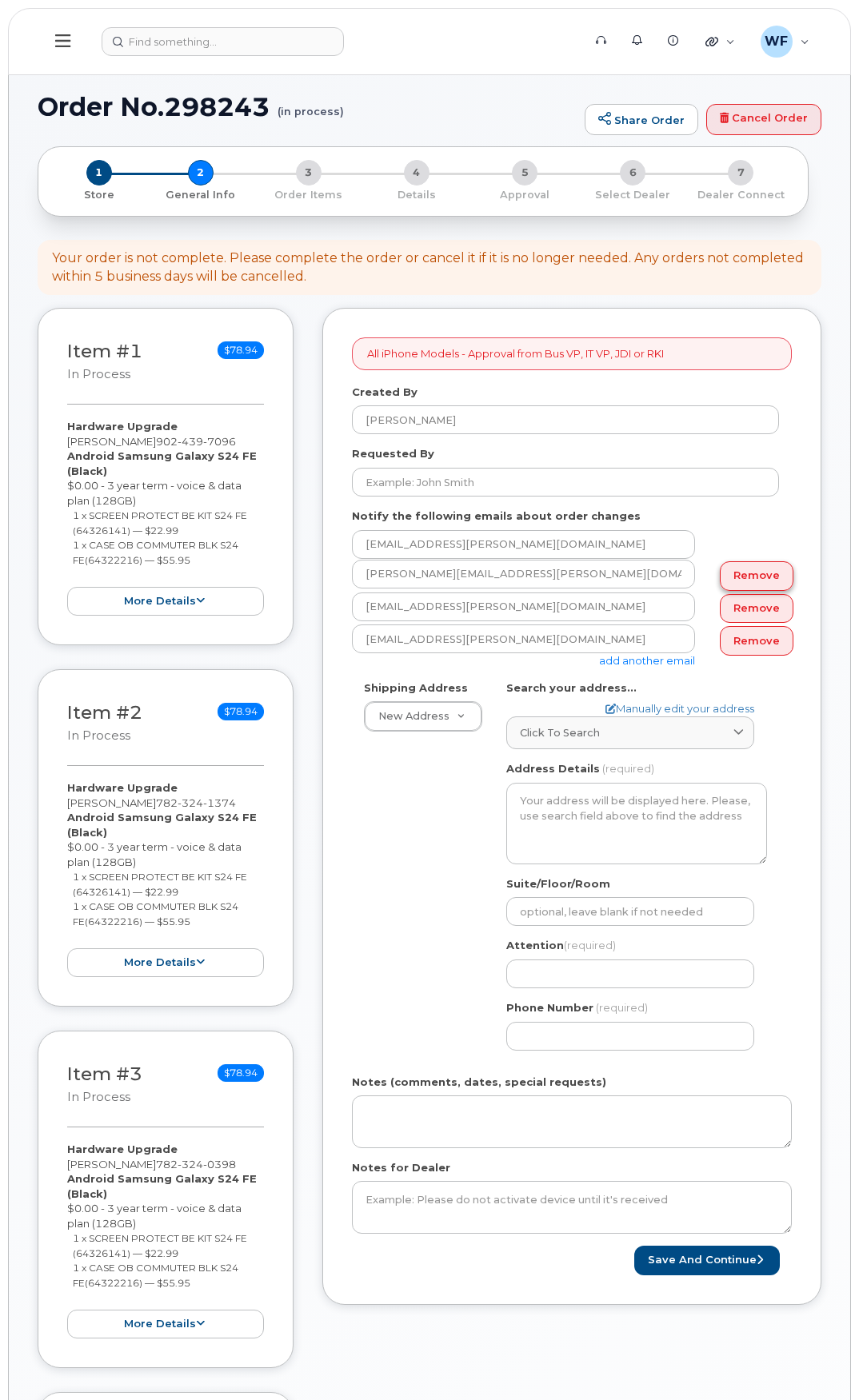
click at [732, 574] on link "Remove" at bounding box center [756, 575] width 74 height 29
type input "summerfield.david@cavendishfarms.com"
type input "feaver.william@cavendishfarms.com"
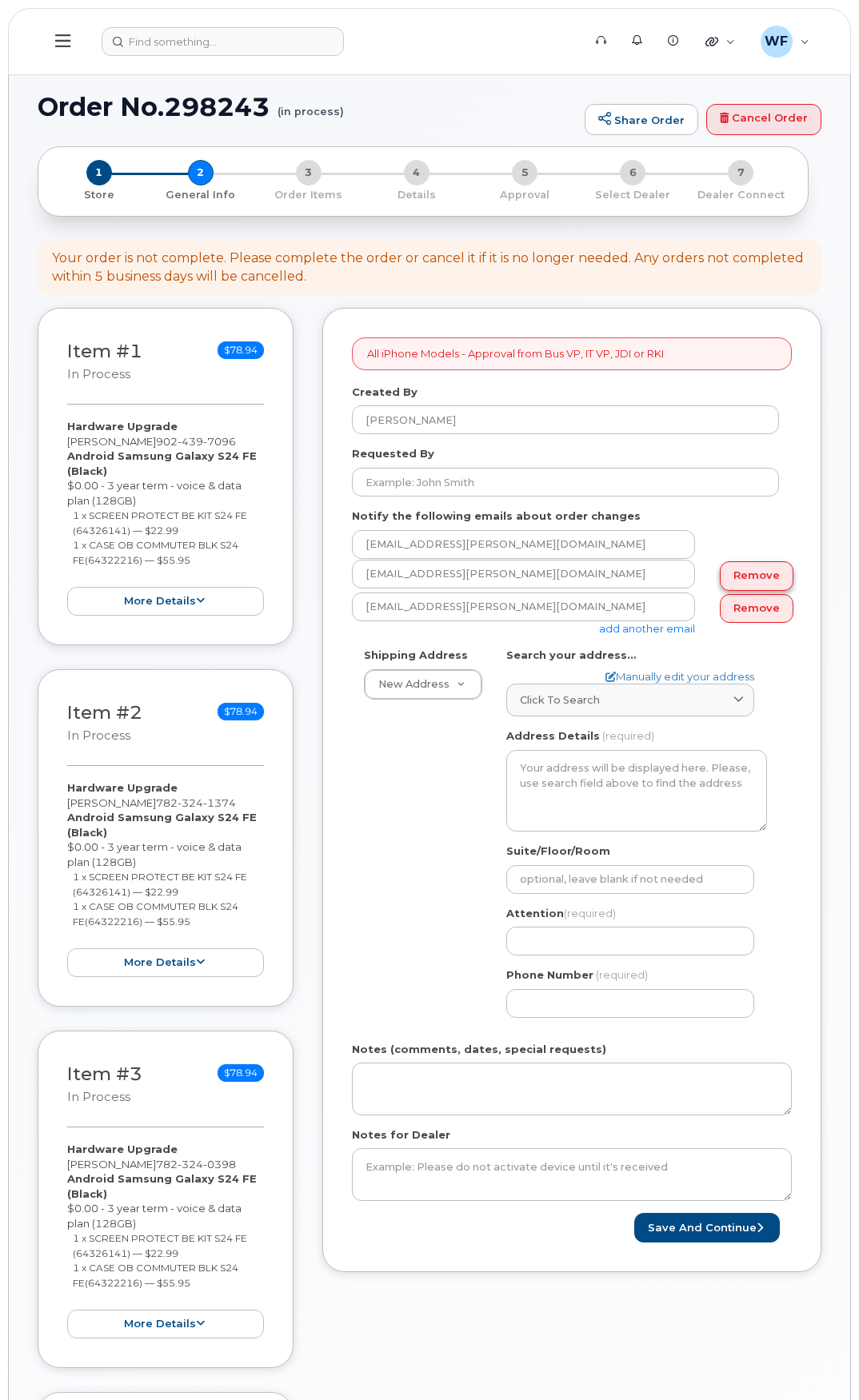
click at [732, 574] on link "Remove" at bounding box center [756, 575] width 74 height 29
type input "feaver.william@cavendishfarms.com"
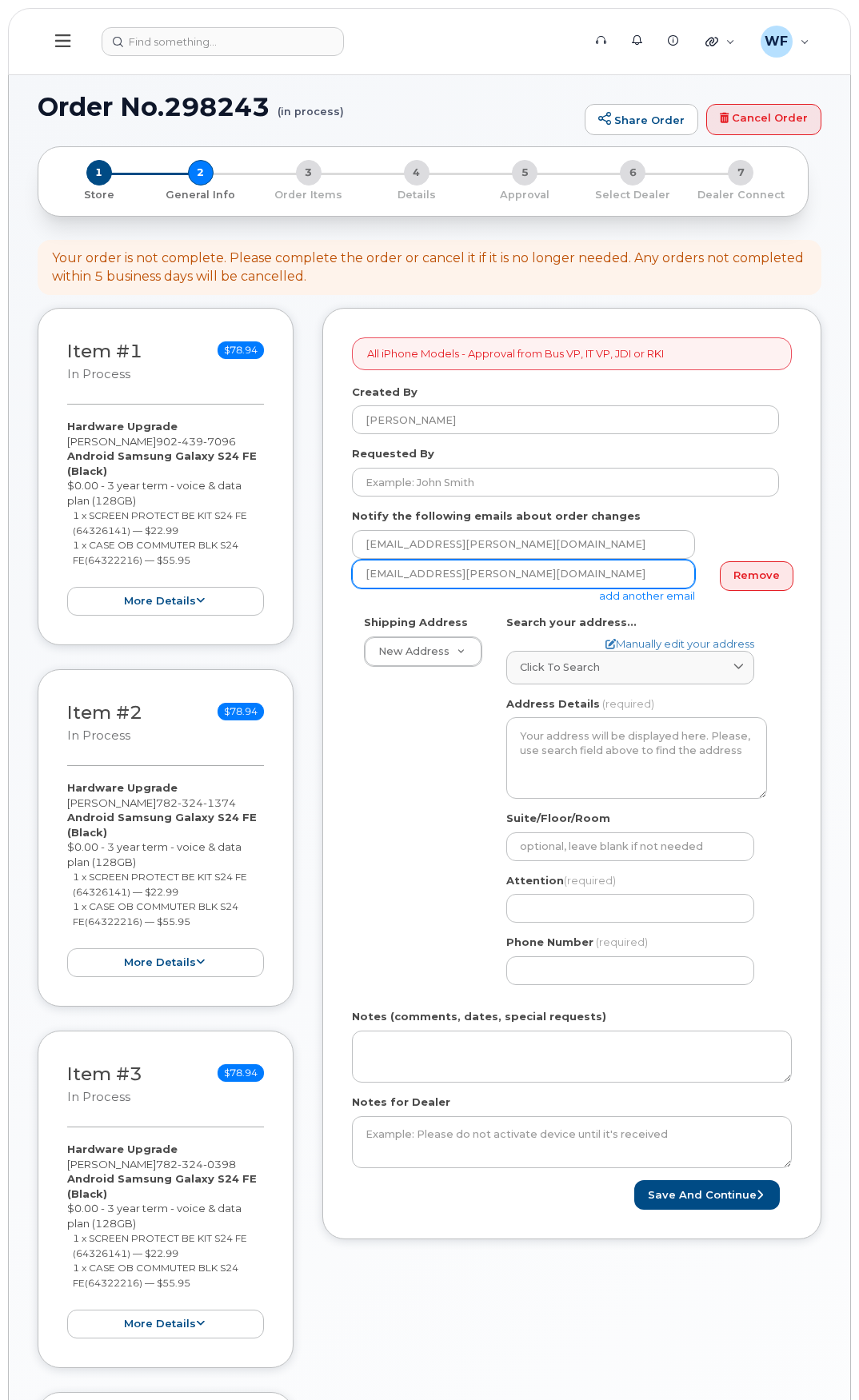
drag, startPoint x: 605, startPoint y: 581, endPoint x: 311, endPoint y: 573, distance: 294.1
click at [311, 573] on div "Item #1 in process $78.94 Hardware Upgrade Wade Mckenna 902 439 7096 Android Sa…" at bounding box center [429, 1031] width 783 height 1446
click at [752, 579] on link "Remove" at bounding box center [756, 575] width 74 height 29
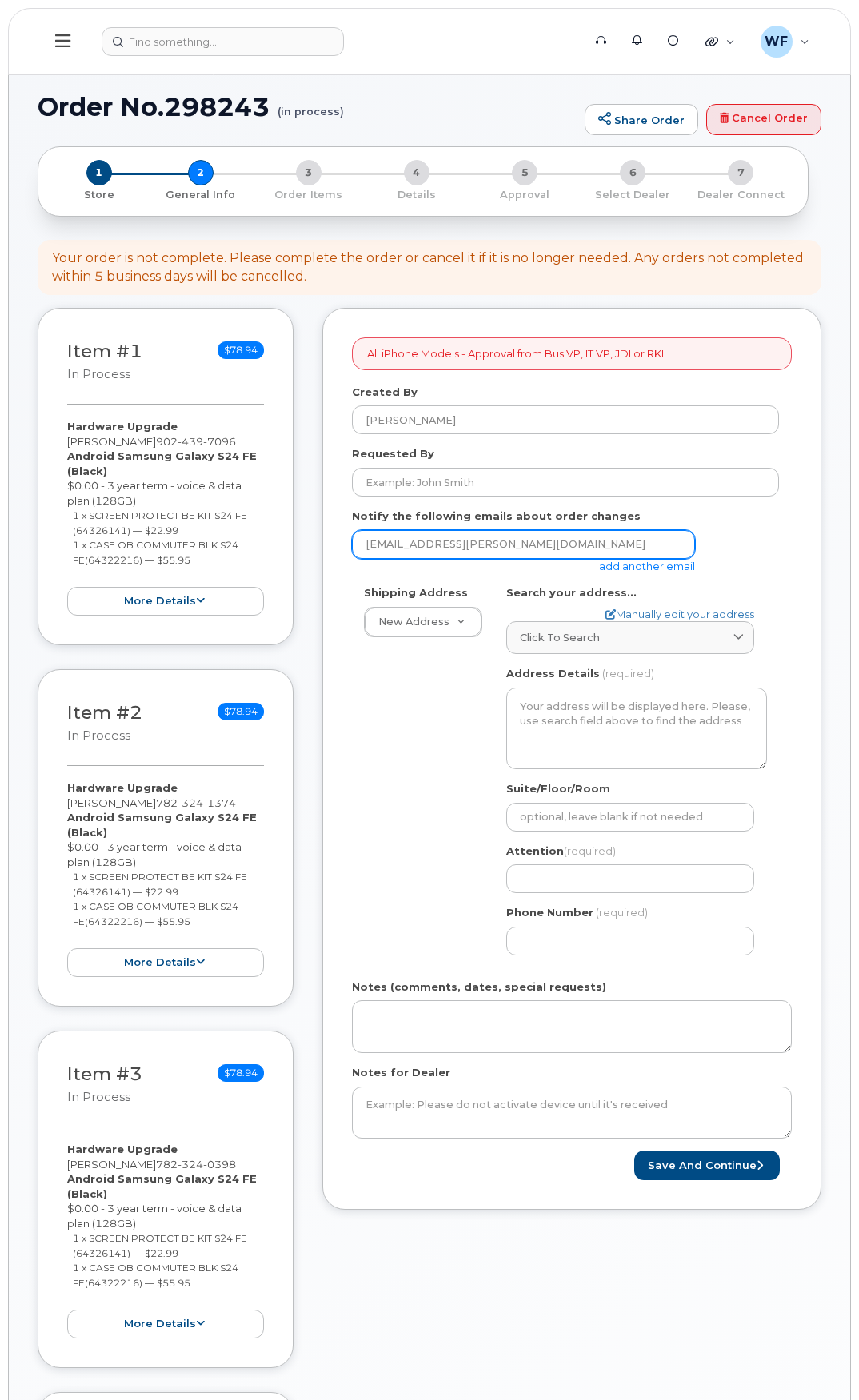
click at [568, 543] on input "burleigh.shawn@cavendishfarms.com" at bounding box center [523, 544] width 343 height 28
drag, startPoint x: 568, startPoint y: 543, endPoint x: 348, endPoint y: 541, distance: 220.0
click at [348, 541] on div "All iPhone Models - Approval from Bus VP, IT VP, JDI or RKI Created By William …" at bounding box center [571, 759] width 498 height 902
paste input "feaver.william"
type input "feaver.william@cavendishfarms.com"
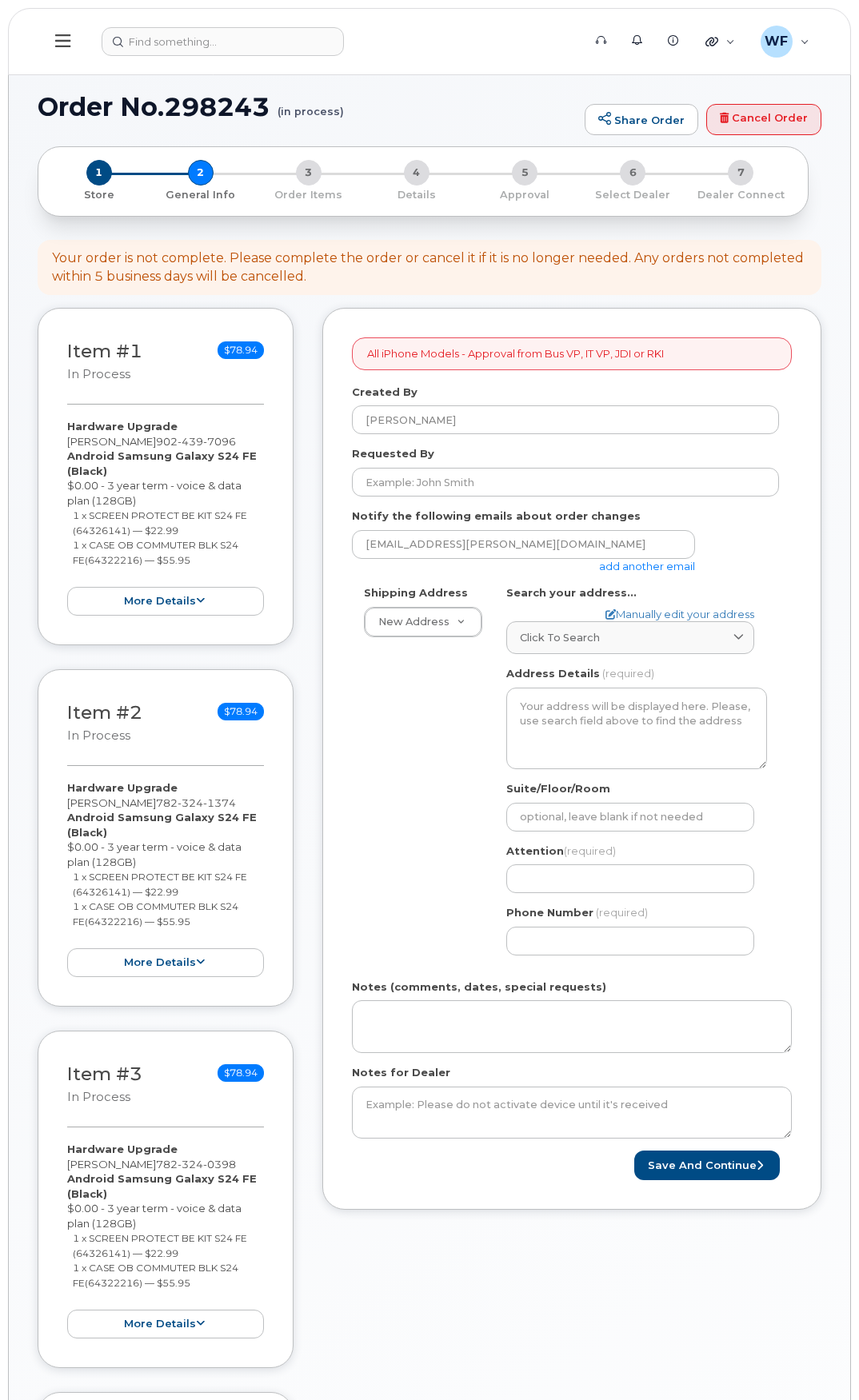
click at [358, 574] on form "All iPhone Models - Approval from Bus VP, IT VP, JDI or RKI Created By William …" at bounding box center [571, 759] width 440 height 843
click at [445, 637] on div "New Address" at bounding box center [423, 623] width 118 height 30
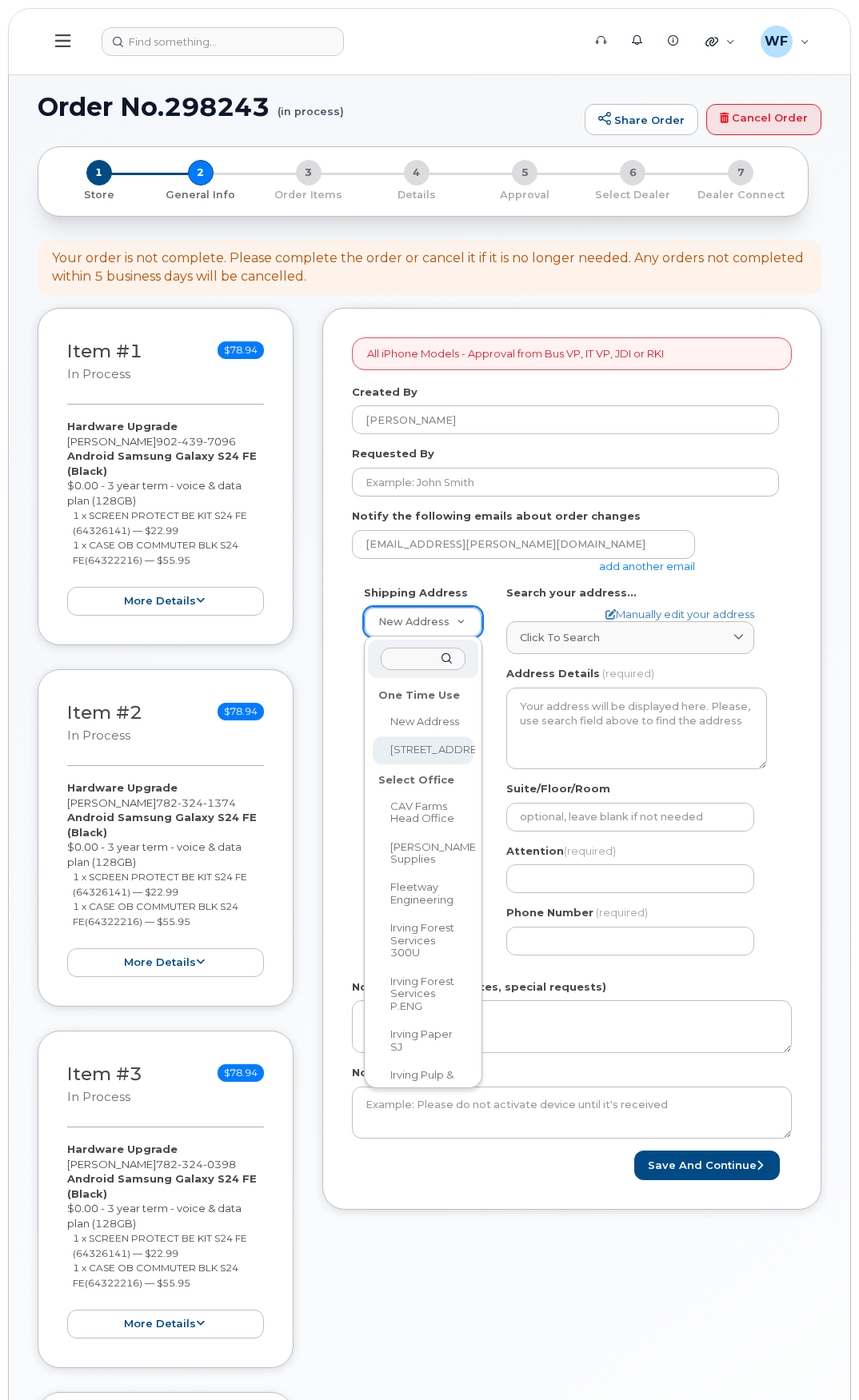
select select "25532 Main Highway #2"
type input "25532 Main Highway #2"
type input "5242"
type input "C1N 4J9"
type input "william feaver"
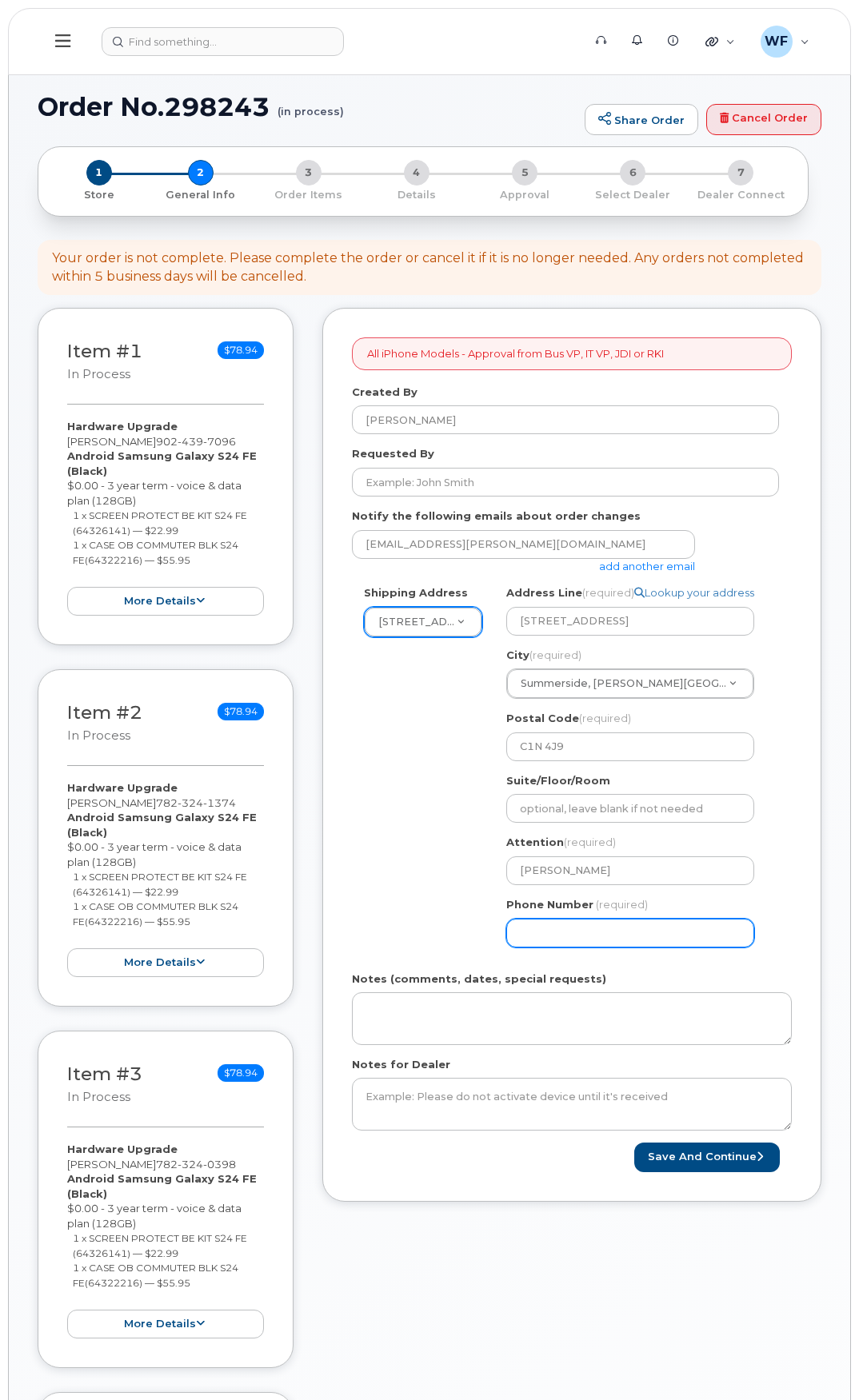
click at [557, 938] on input "Phone Number" at bounding box center [629, 933] width 247 height 28
select select
type input "902836730"
select select
type input "9028367307"
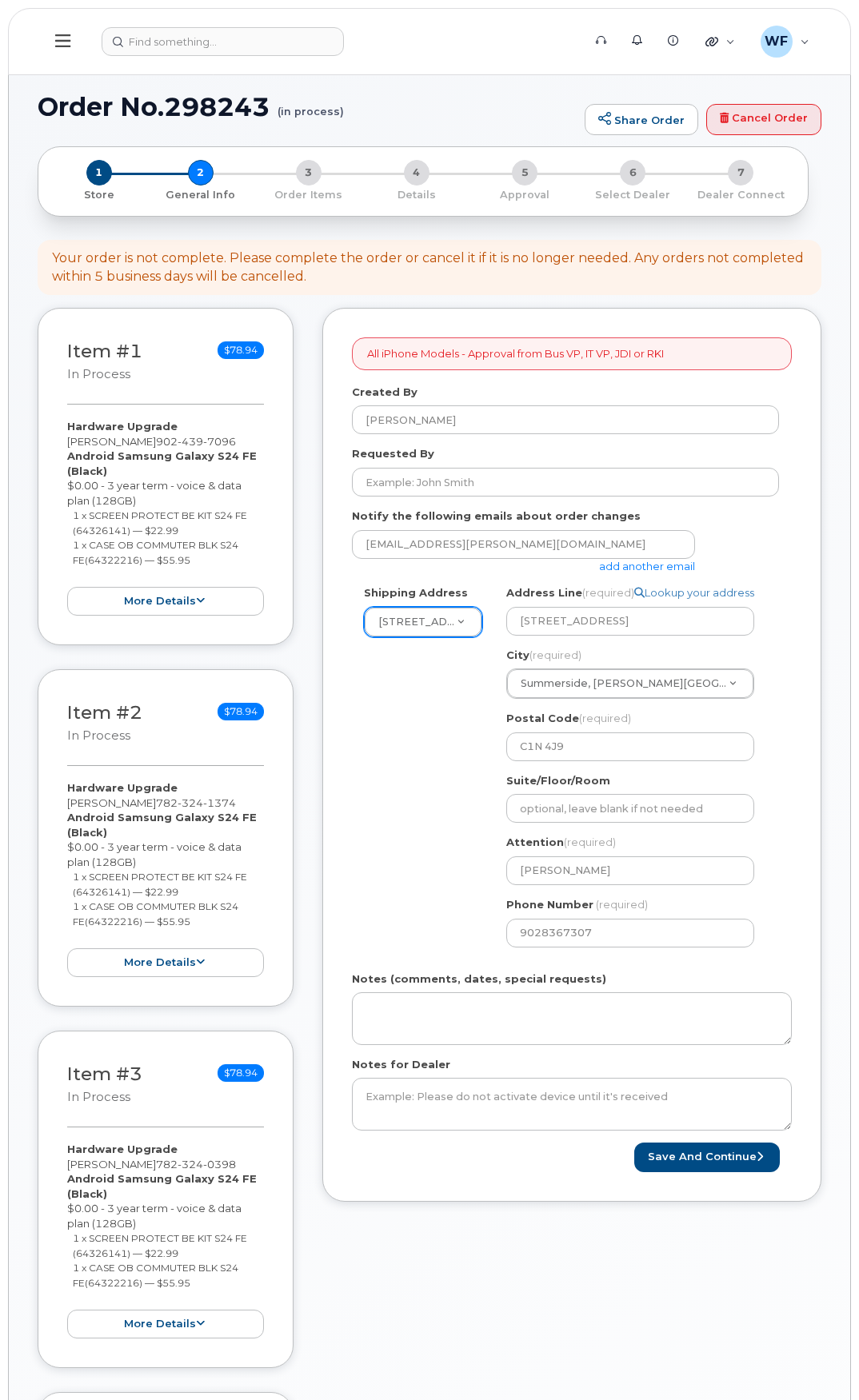
click at [460, 904] on div "Shipping Address 25532 Main Highway #2 New Address 25532 Main Highway #2 CAV Fa…" at bounding box center [565, 771] width 427 height 373
click at [443, 1111] on textarea "Notes for Dealer" at bounding box center [571, 1104] width 440 height 53
paste textarea "please send to Attn: Will Feaver Cavendish Farms Plant 1 Stock Room 25532 Main …"
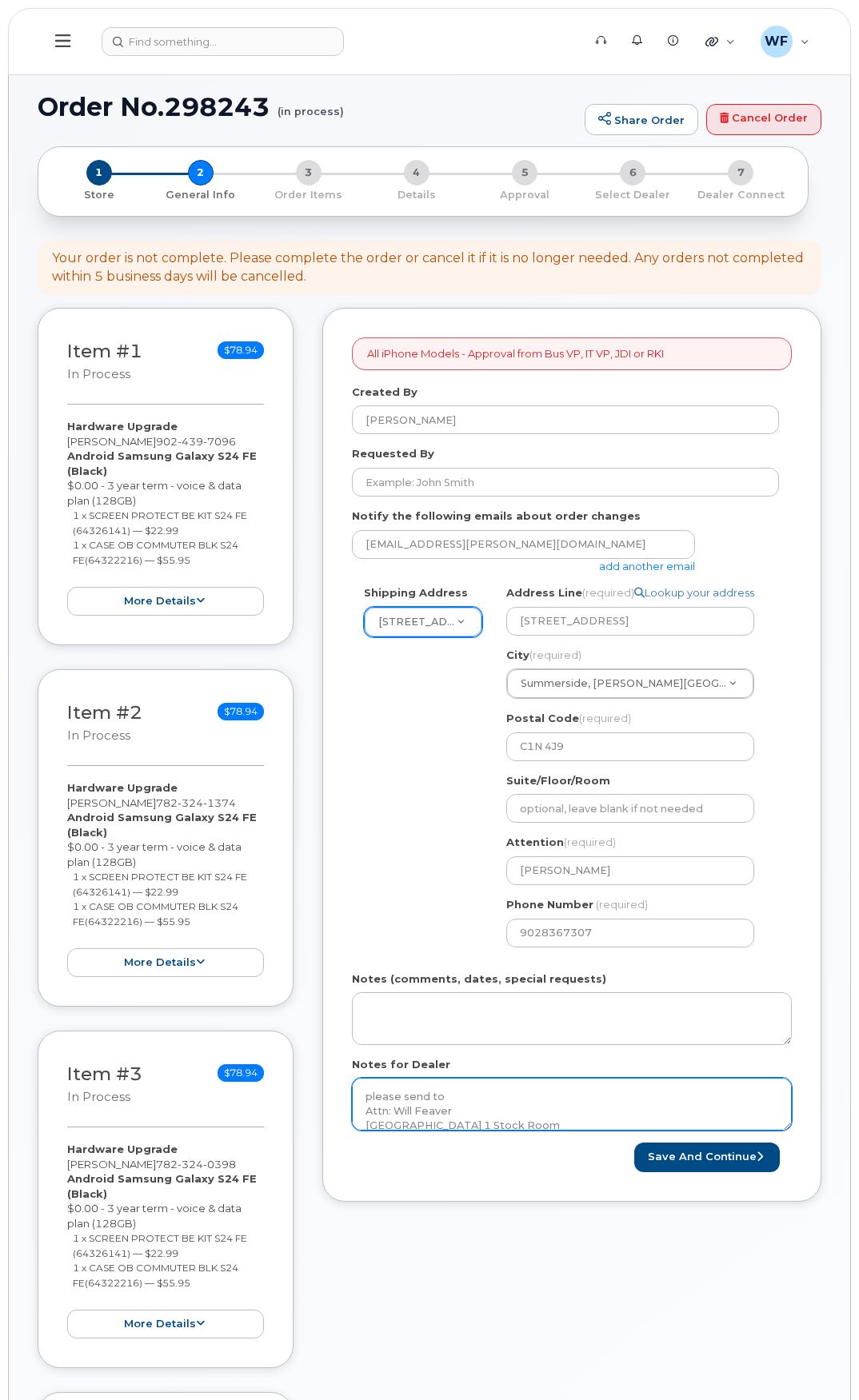
scroll to position [46, 0]
type textarea "please send to Attn: Will Feaver Cavendish Farms Plant 1 Stock Room 25532 Main …"
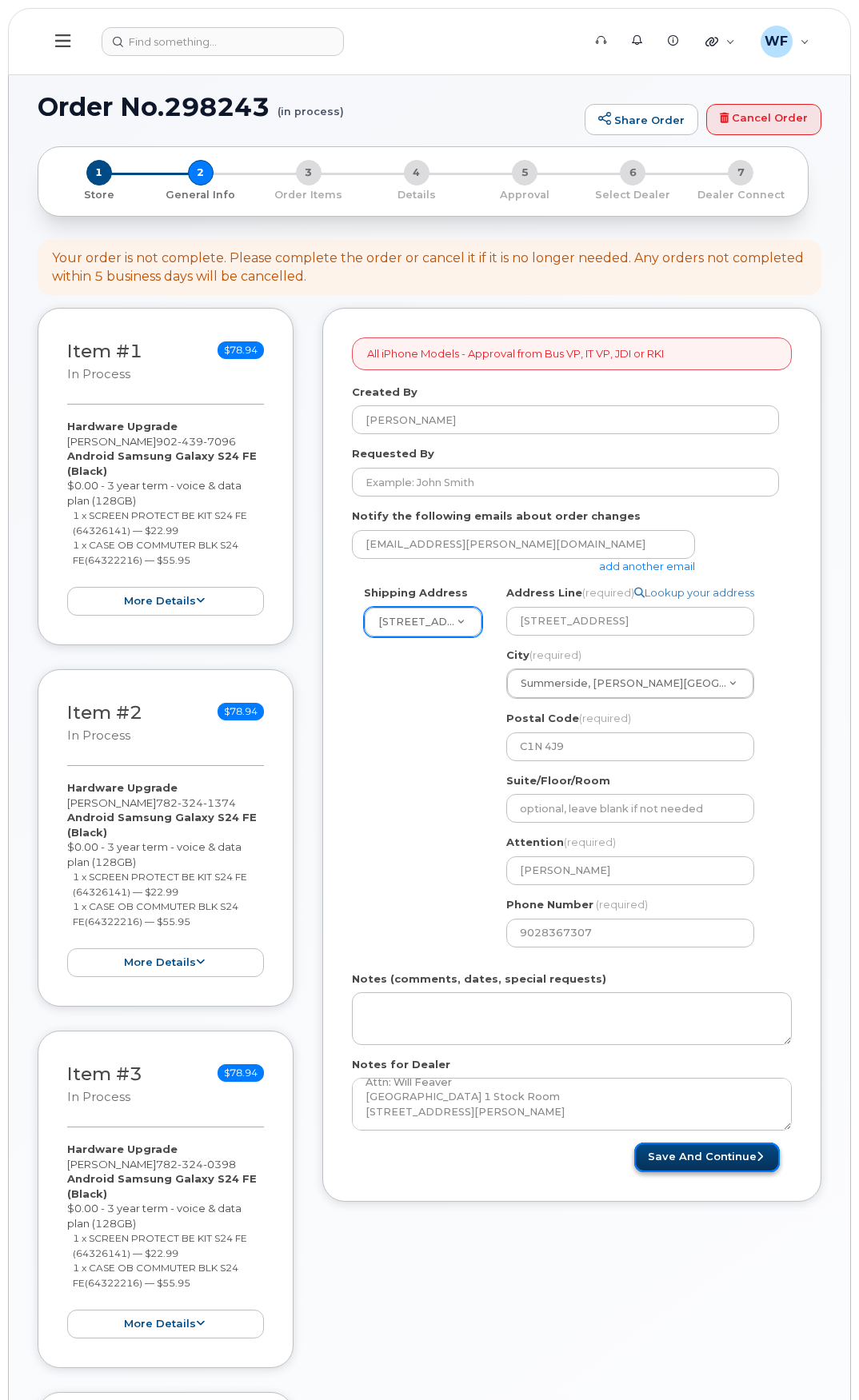
click at [735, 1161] on button "Save and Continue" at bounding box center [706, 1157] width 145 height 29
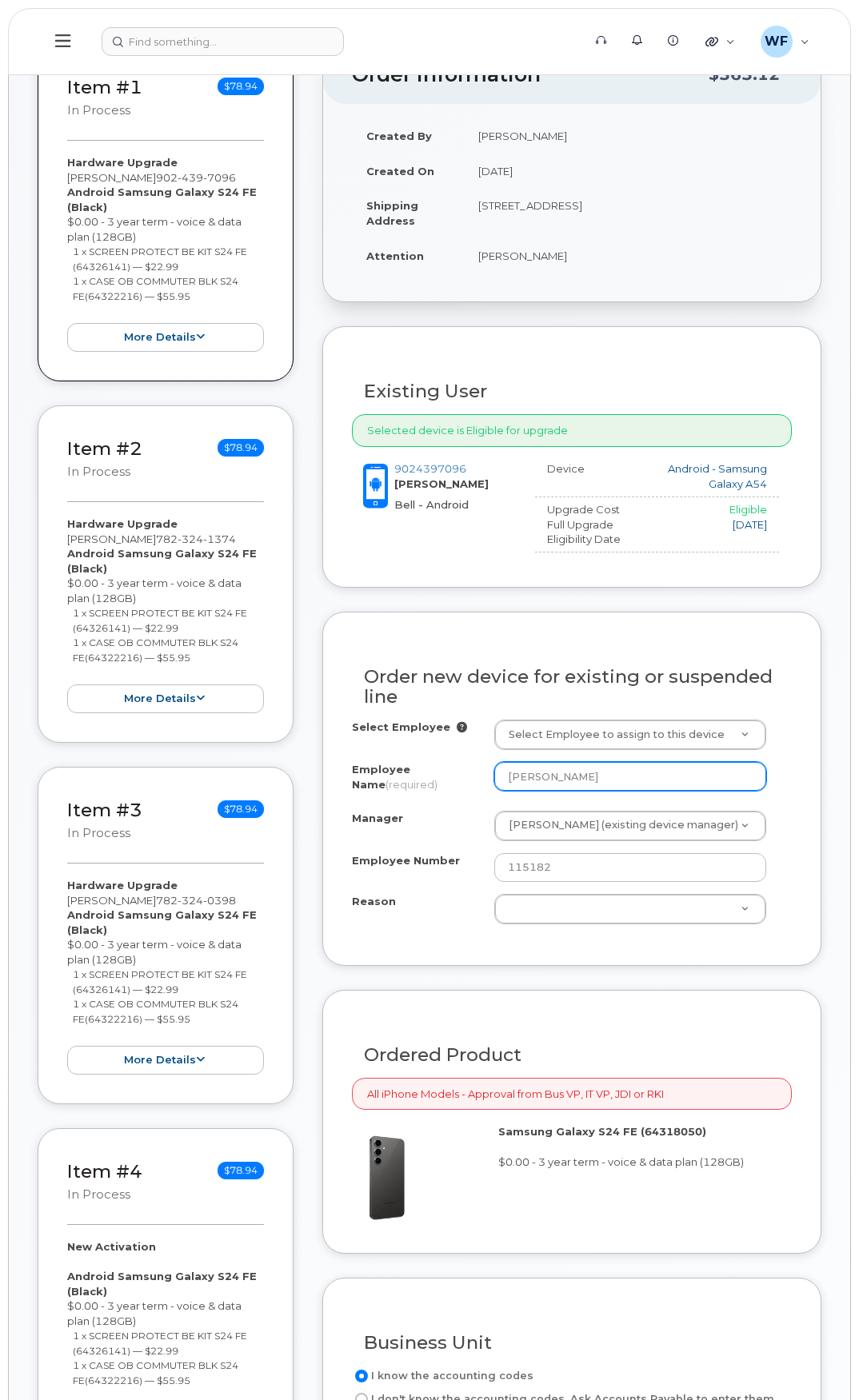
scroll to position [320, 0]
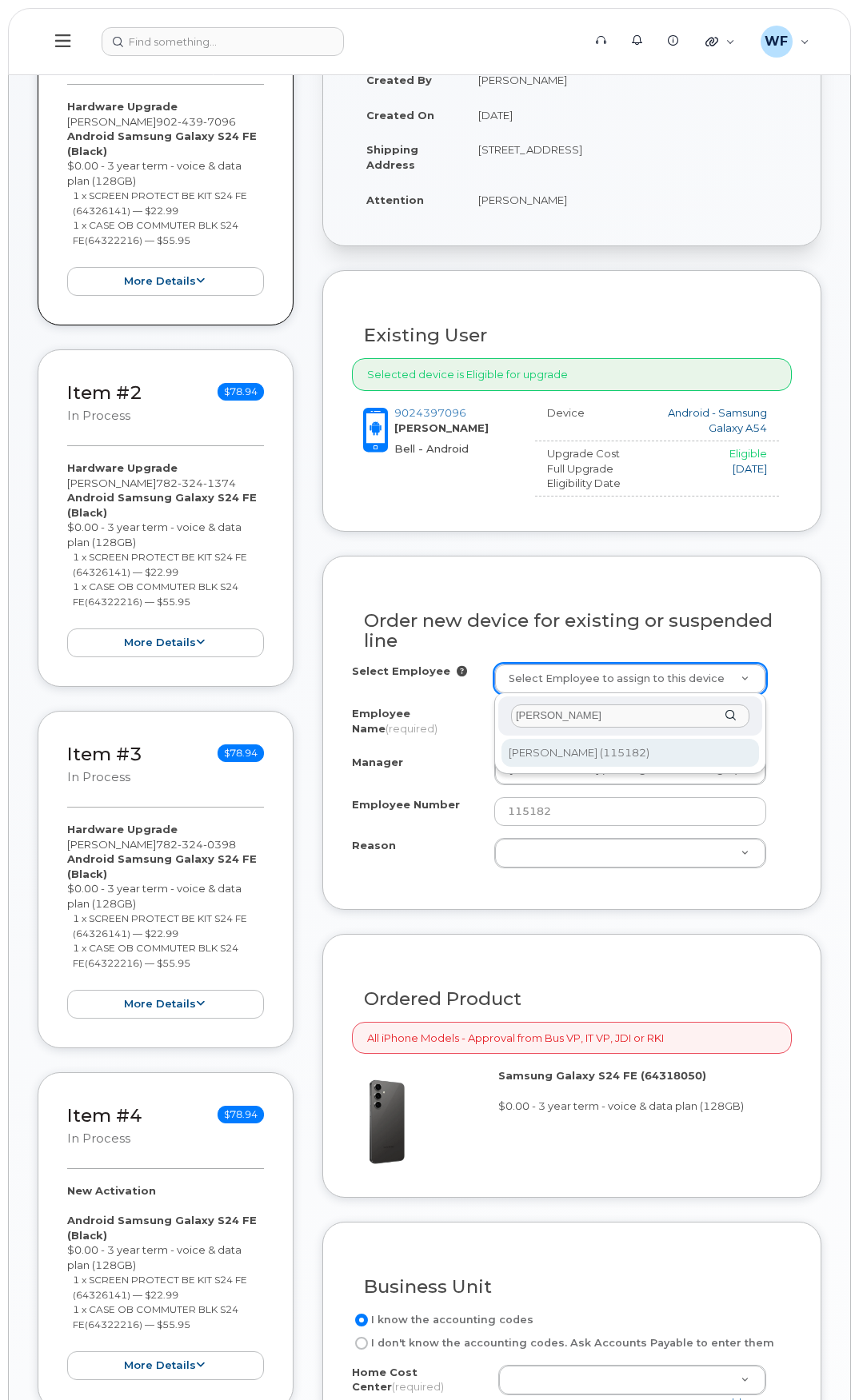
type input "wade mckenna"
type input "1455404"
type input "590075.5120"
select select "1540850"
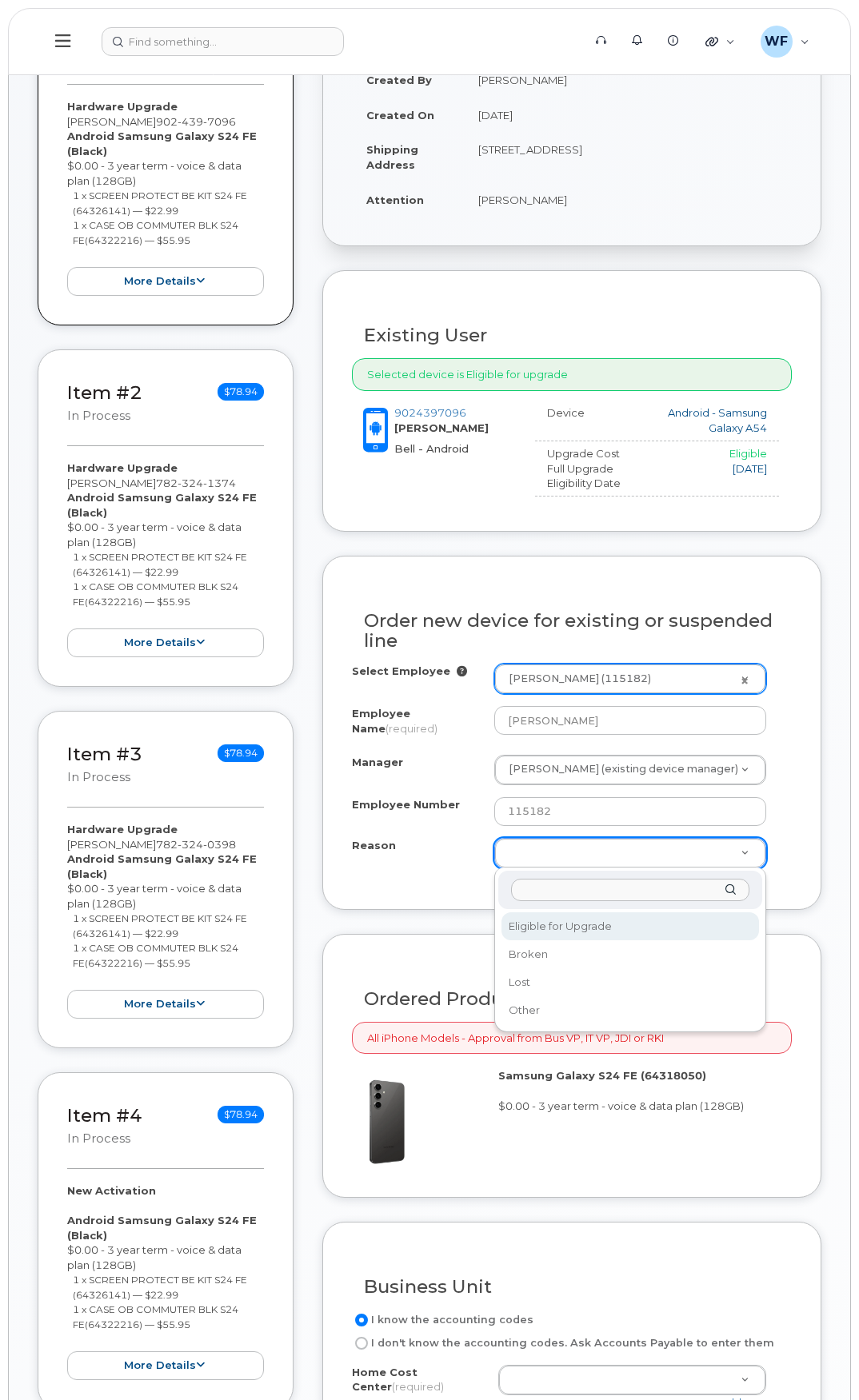
select select "eligible_for_upgrade"
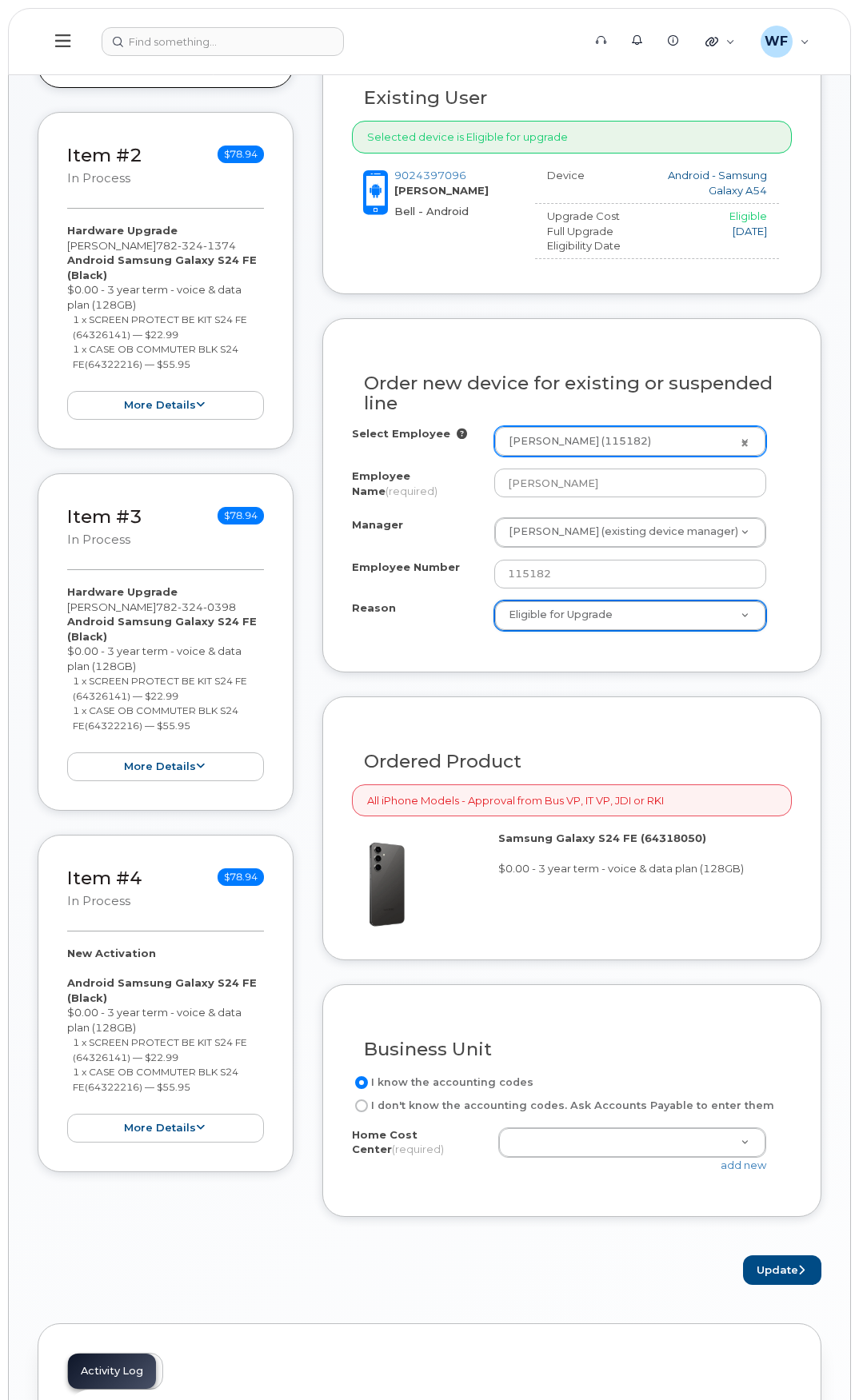
scroll to position [720, 0]
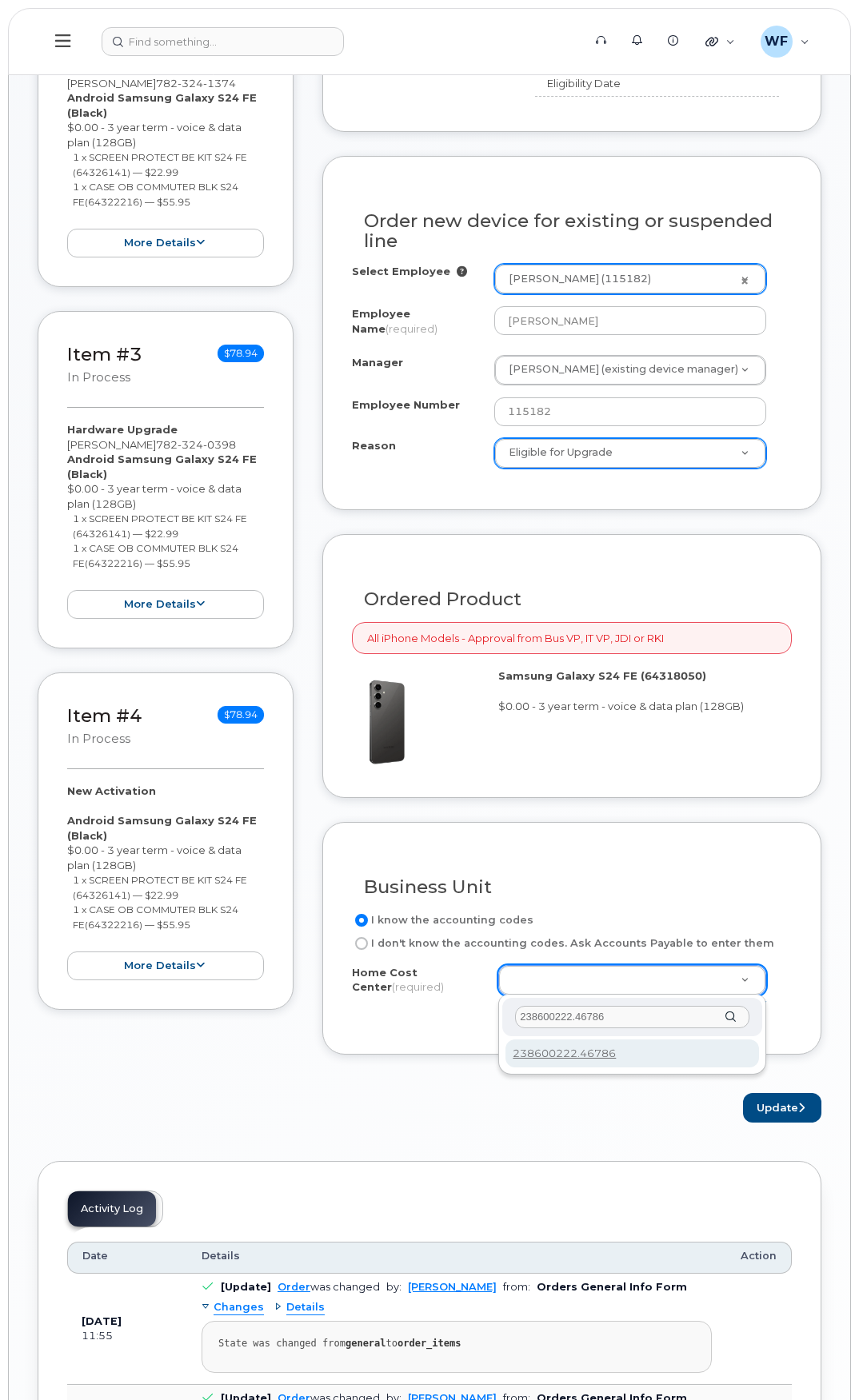
type input "238600222.46786"
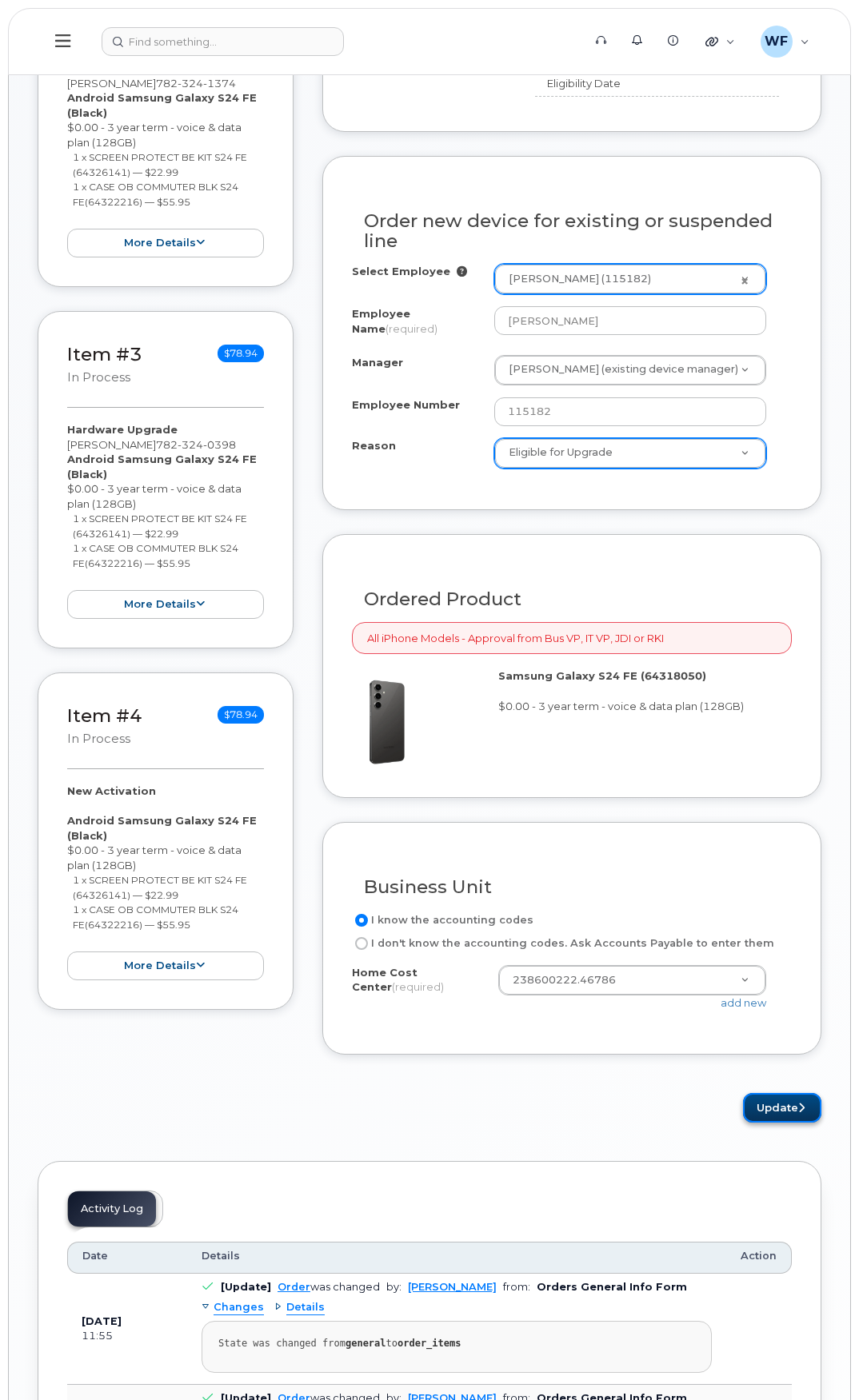
click at [783, 1108] on button "Update" at bounding box center [782, 1108] width 78 height 29
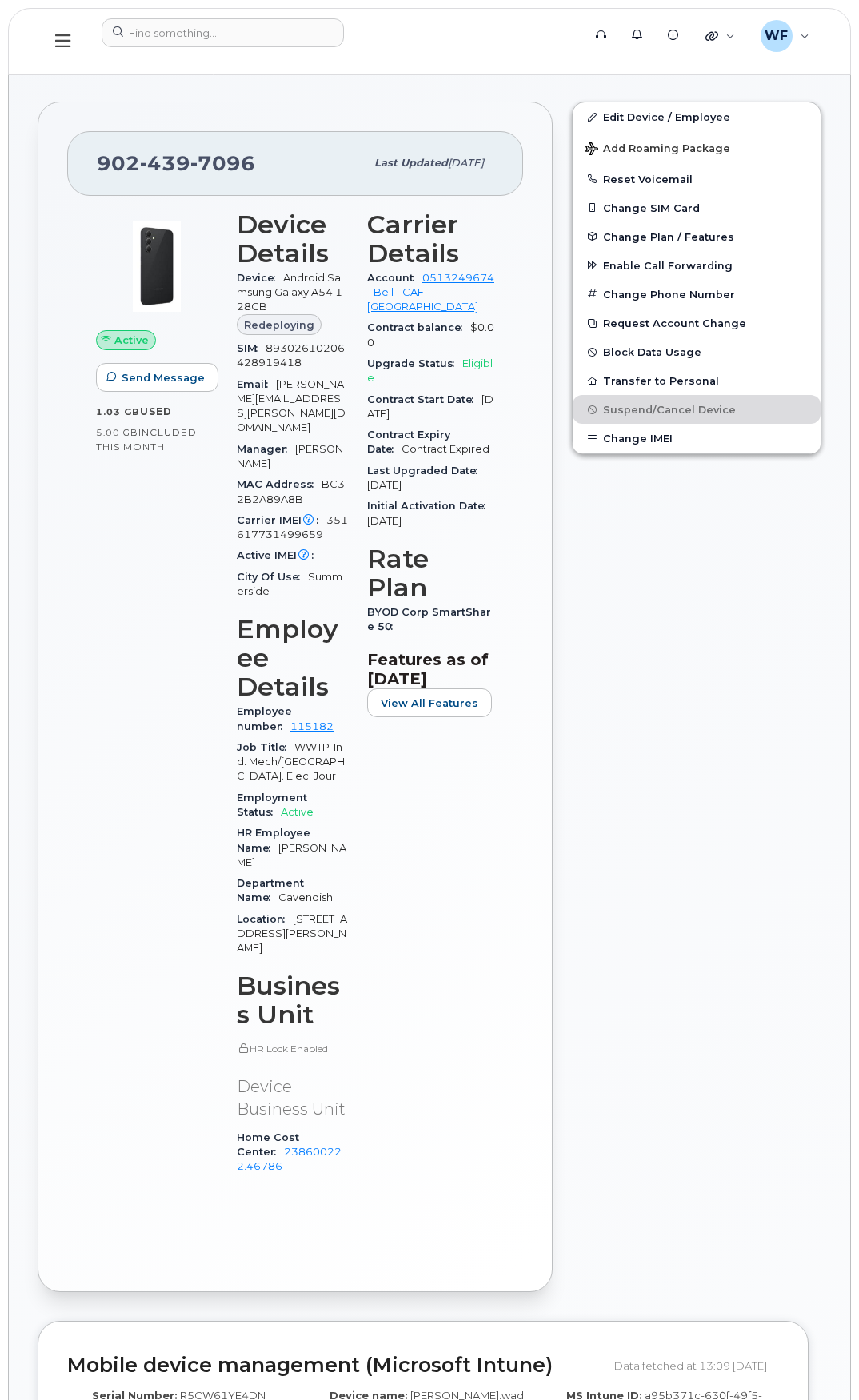
scroll to position [320, 0]
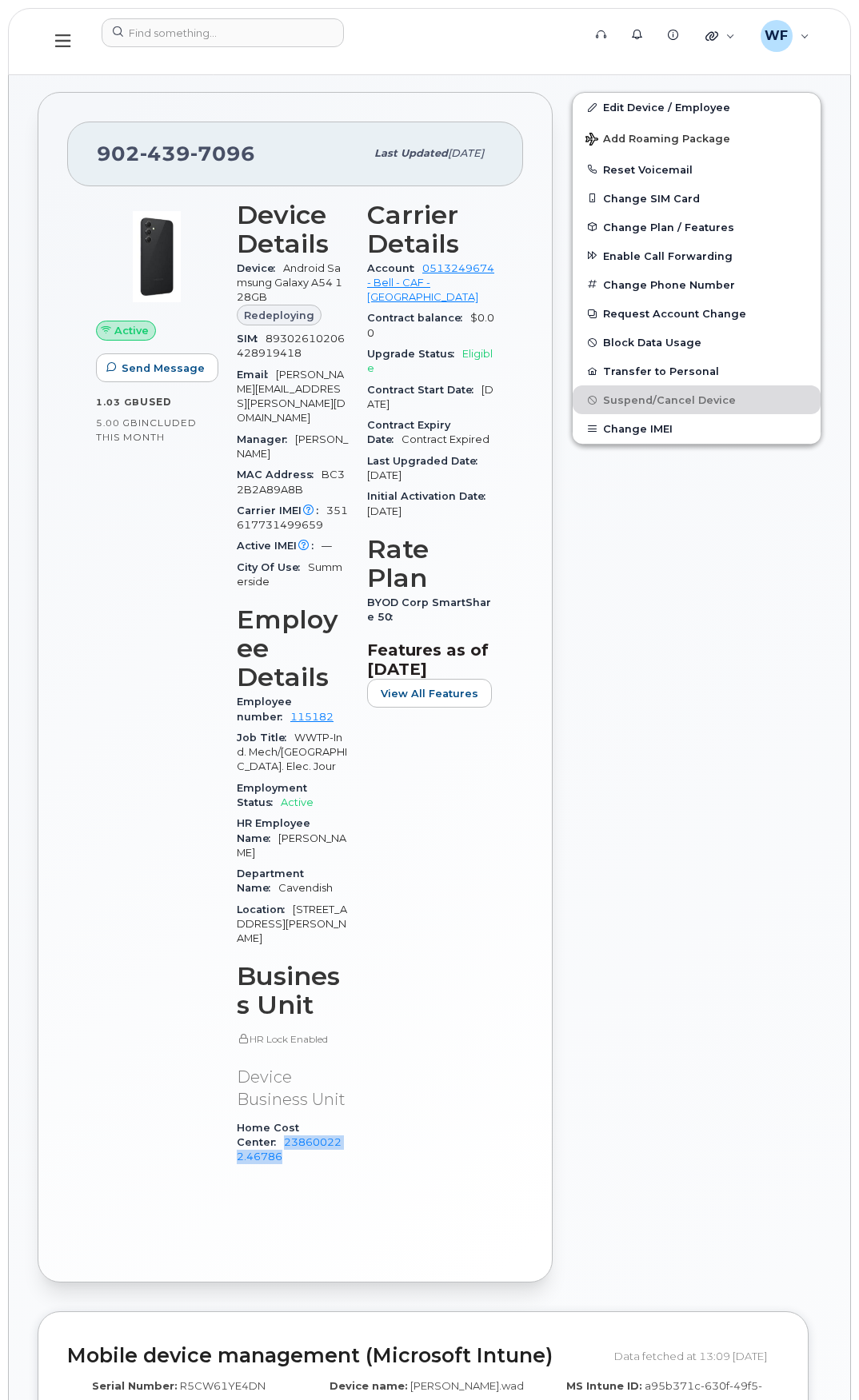
drag, startPoint x: 340, startPoint y: 1032, endPoint x: 361, endPoint y: 1050, distance: 27.7
click at [357, 1050] on div "Device Details Device Android Samsung Galaxy A54 128GB Redeploying SIM [TECHNIC…" at bounding box center [292, 691] width 130 height 1000
copy link "238600222.46786"
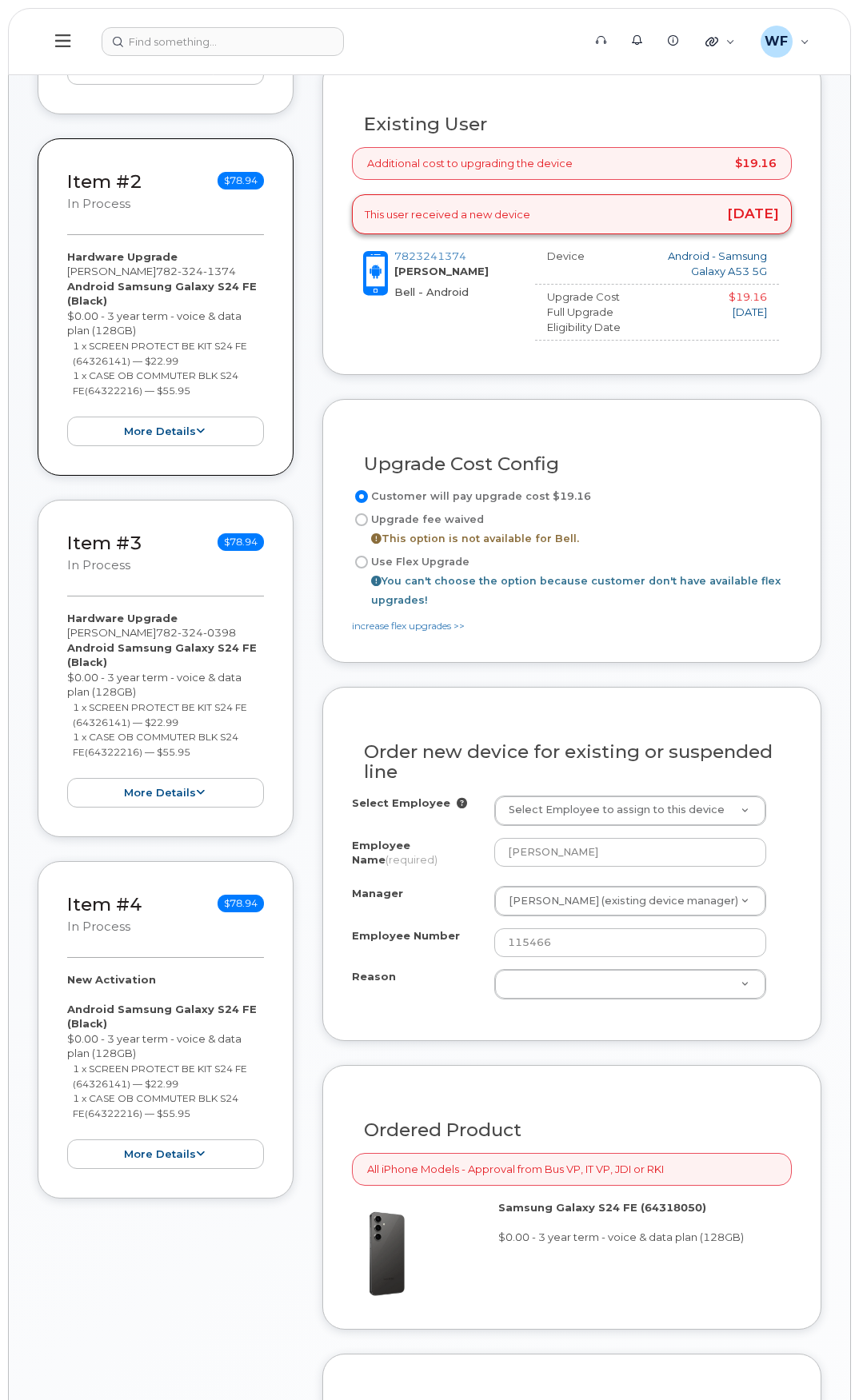
scroll to position [639, 0]
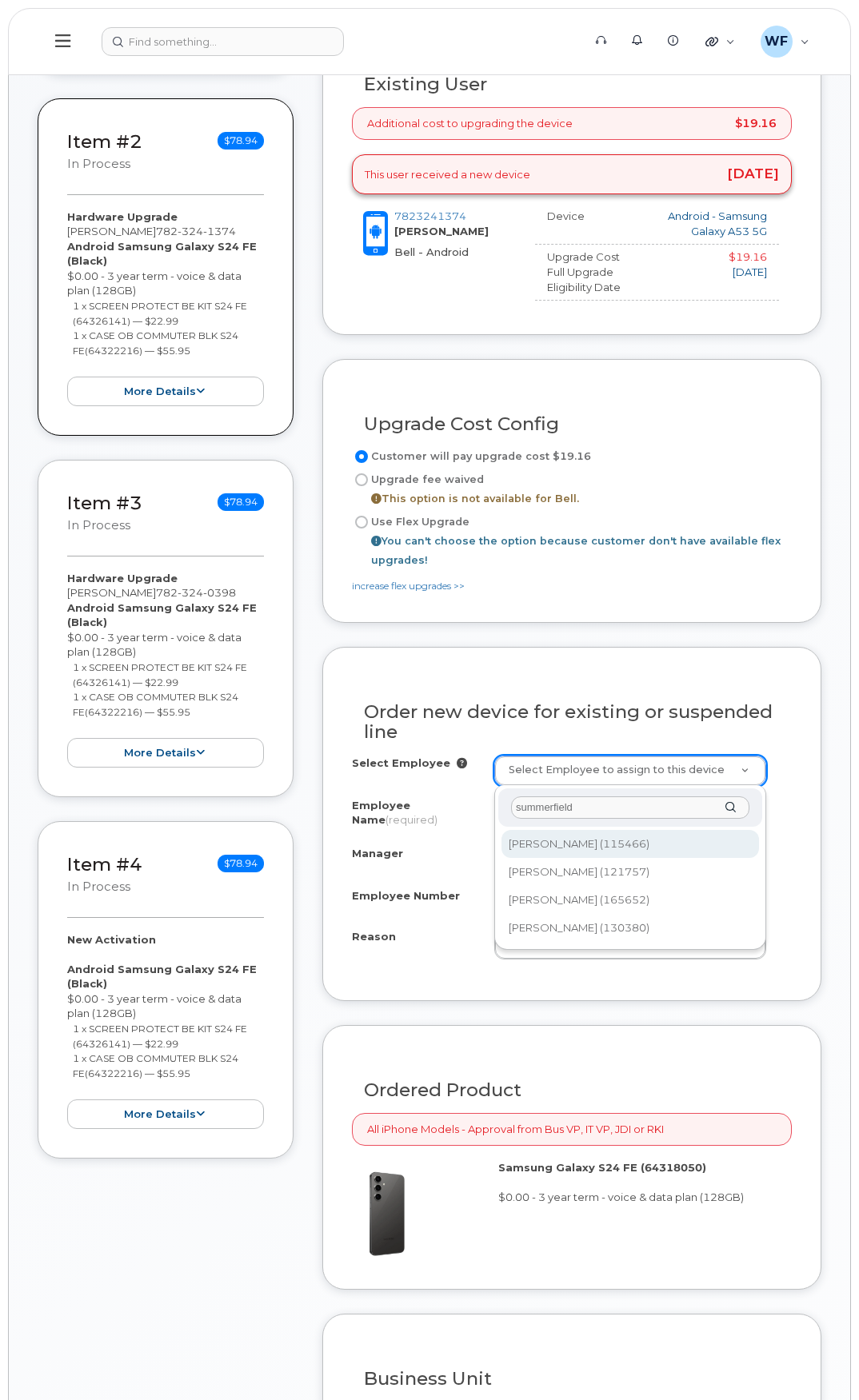
type input "summerfield"
type input "1455688"
type input "238600231"
select select "1454427"
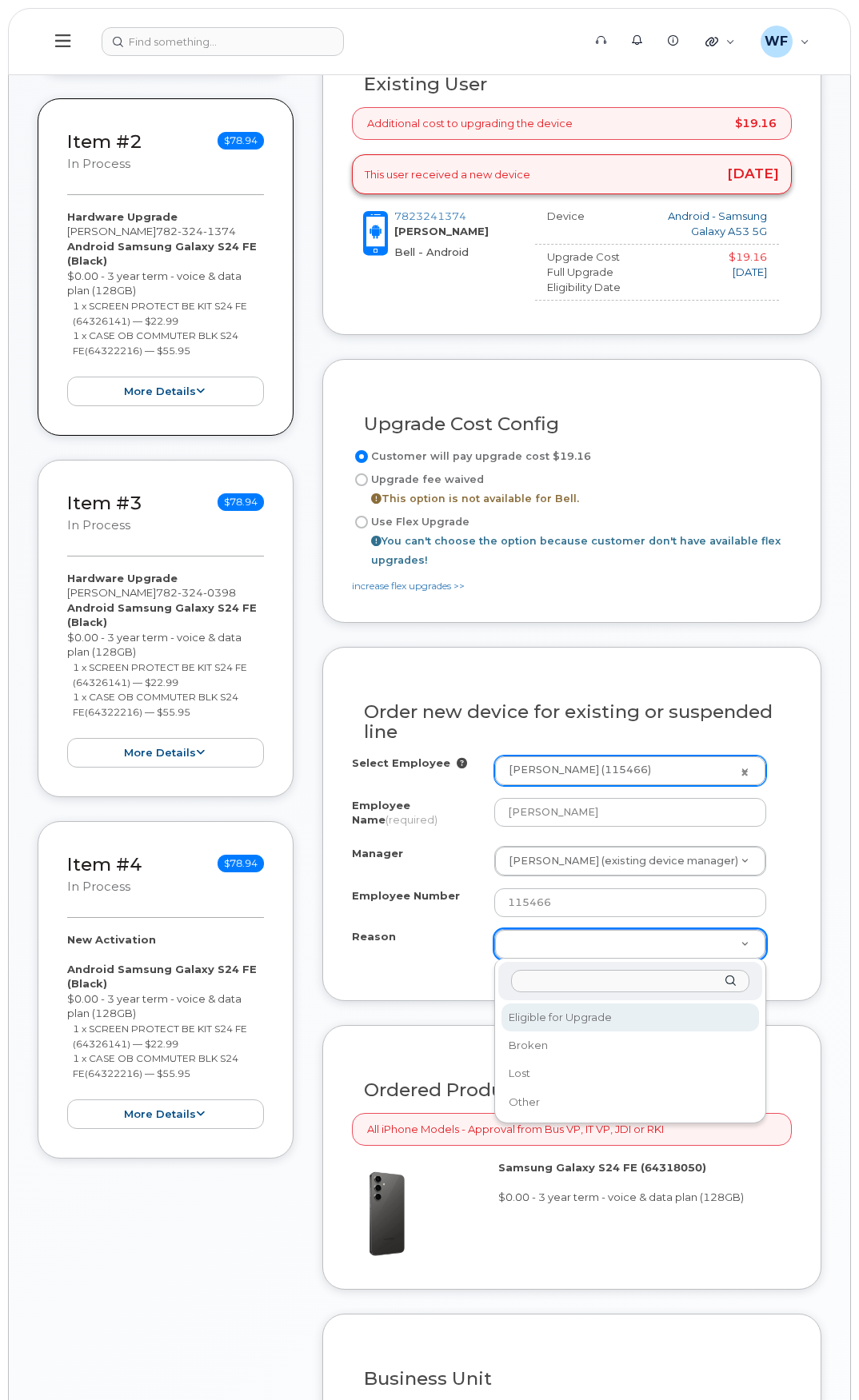
select select "eligible_for_upgrade"
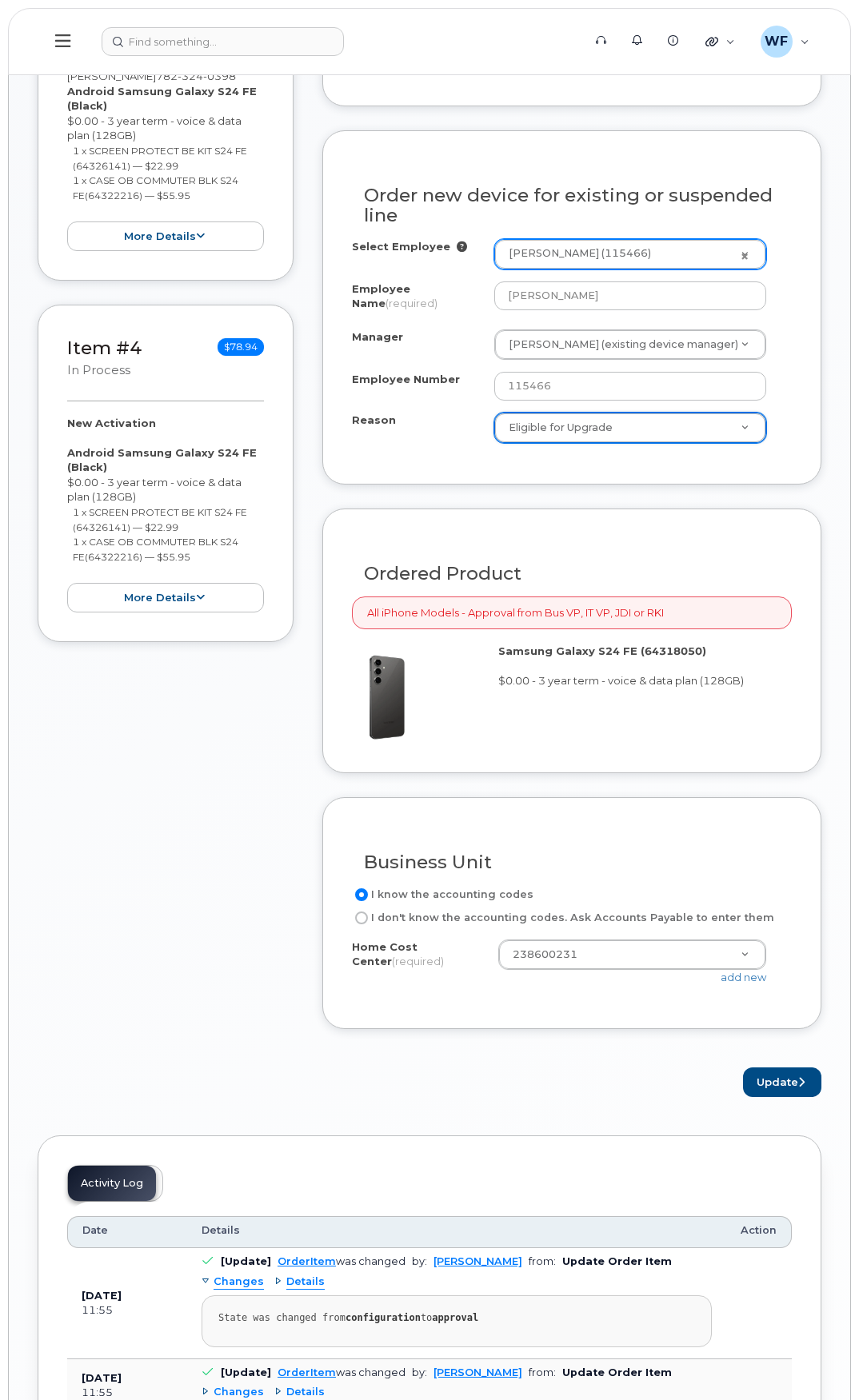
scroll to position [1200, 0]
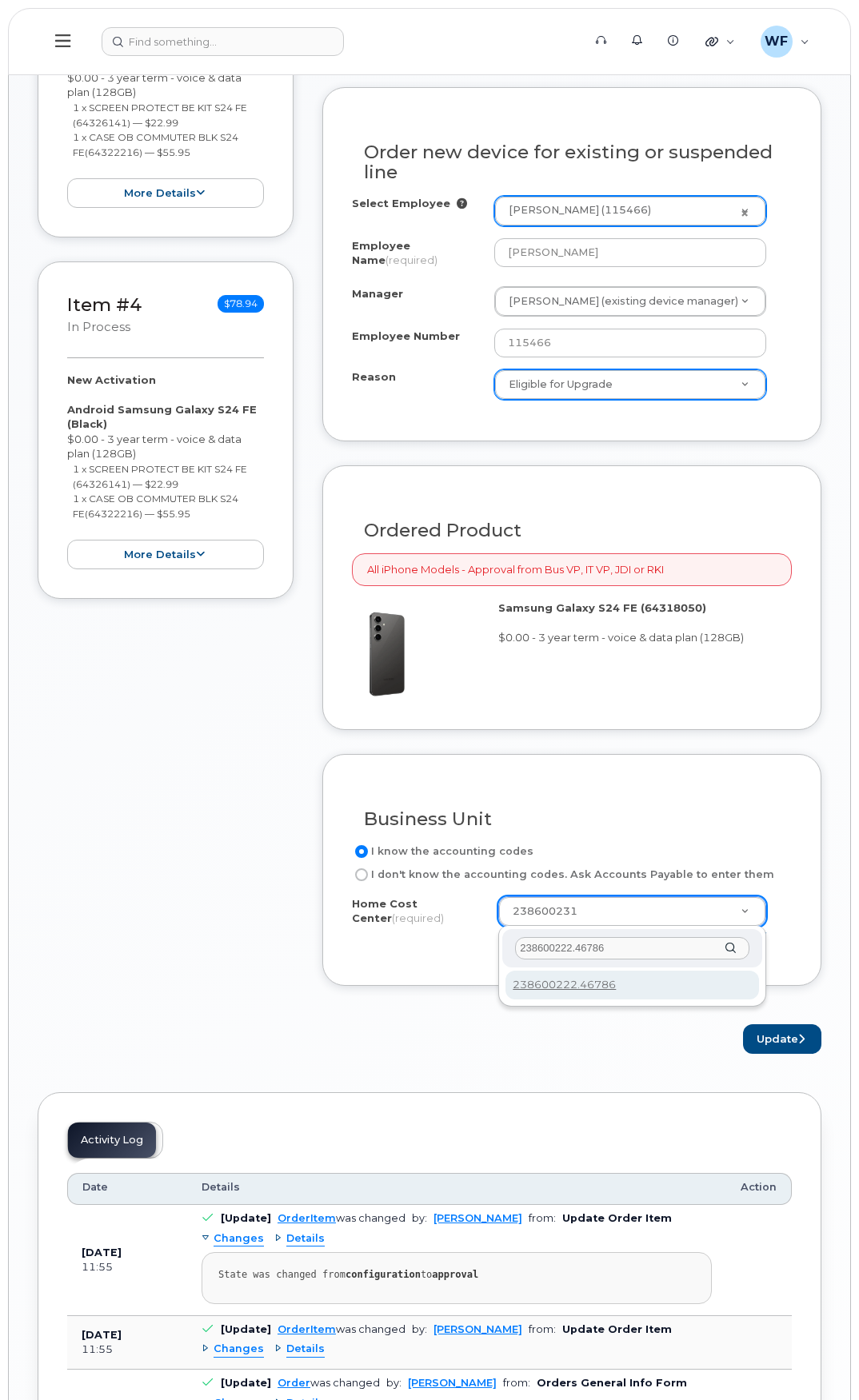
type input "238600222.46786"
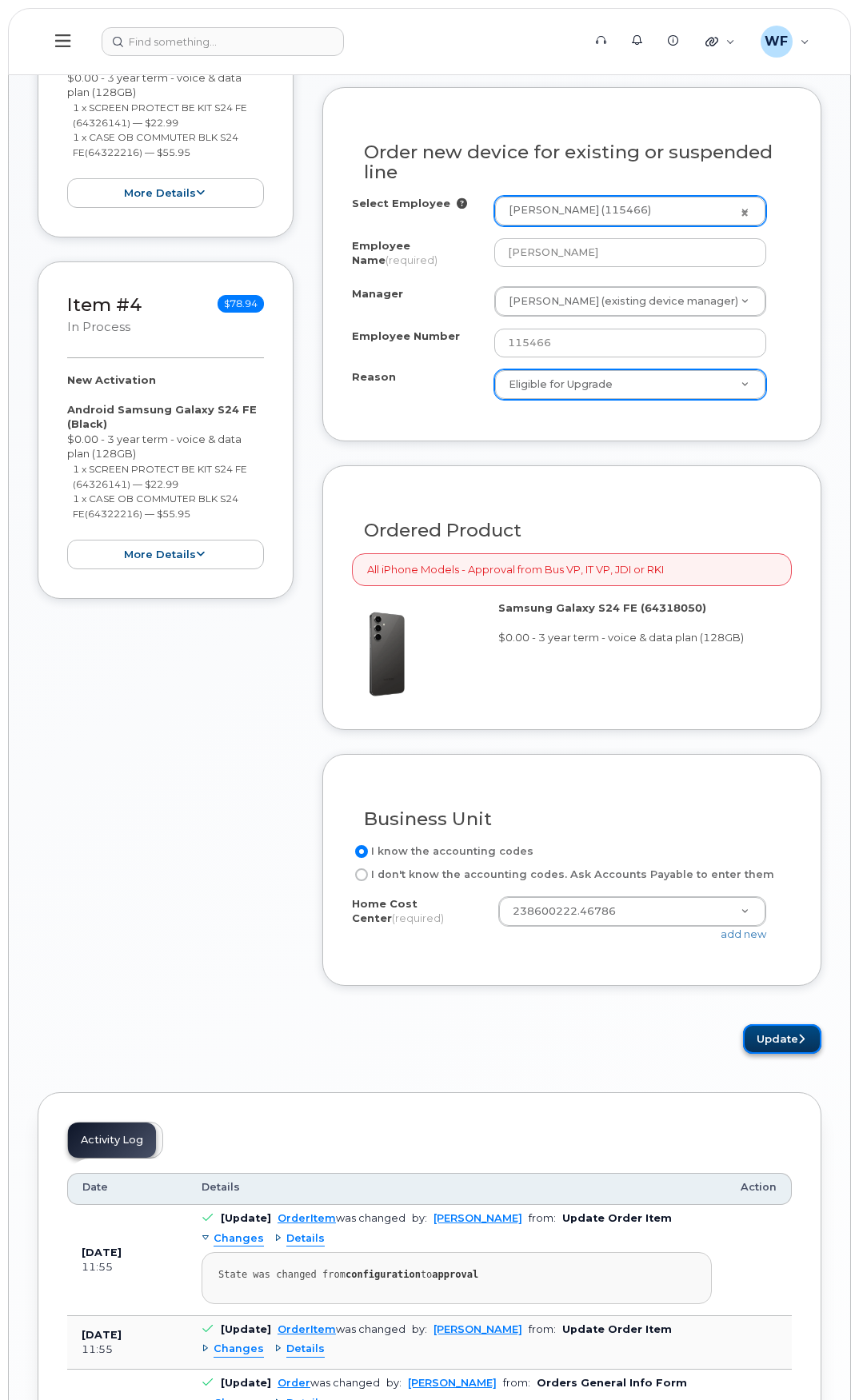
click at [773, 1043] on button "Update" at bounding box center [782, 1038] width 78 height 29
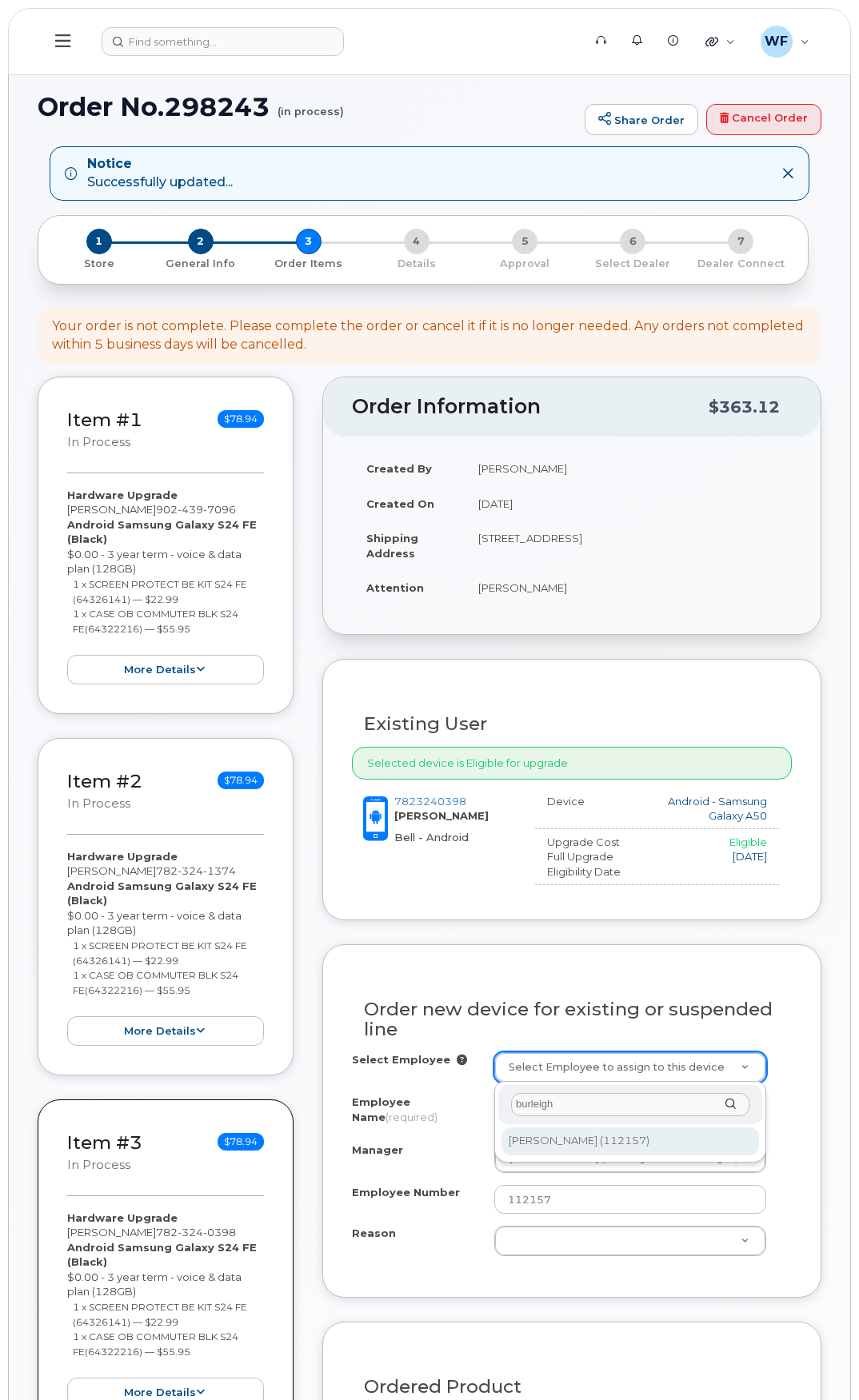
type input "burleigh"
type input "1452383"
type input "238601258"
select select "1455734"
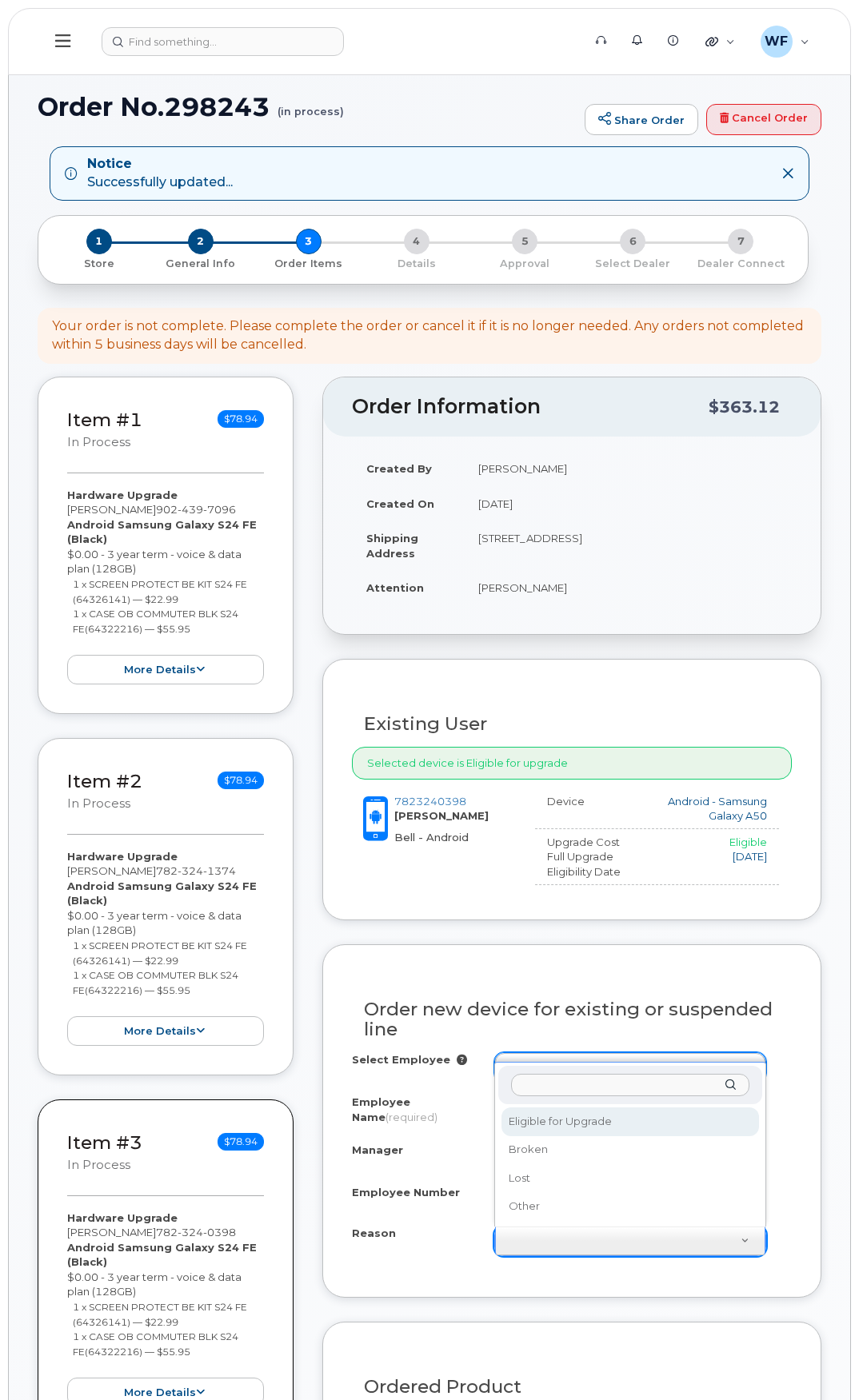
select select "eligible_for_upgrade"
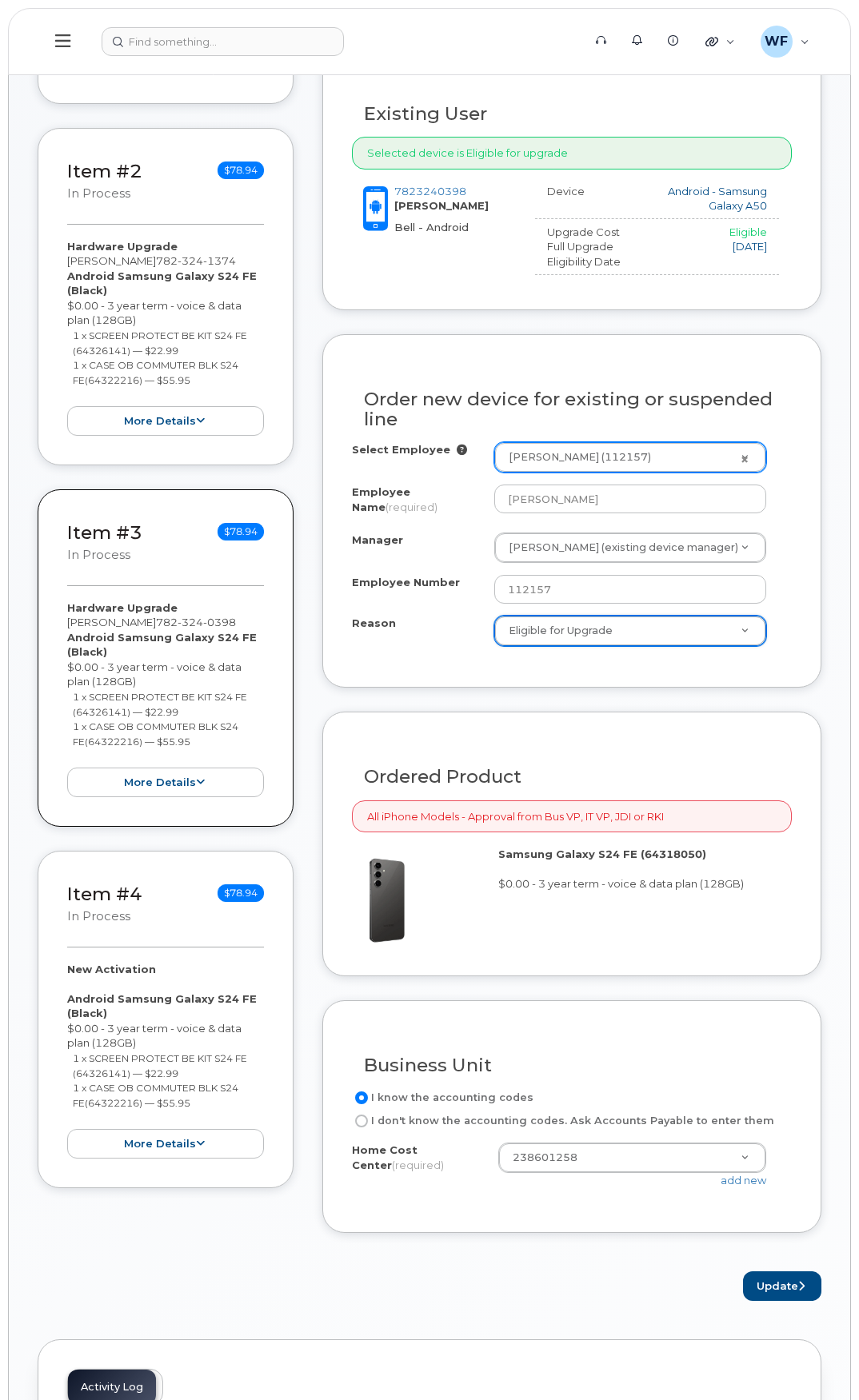
scroll to position [639, 0]
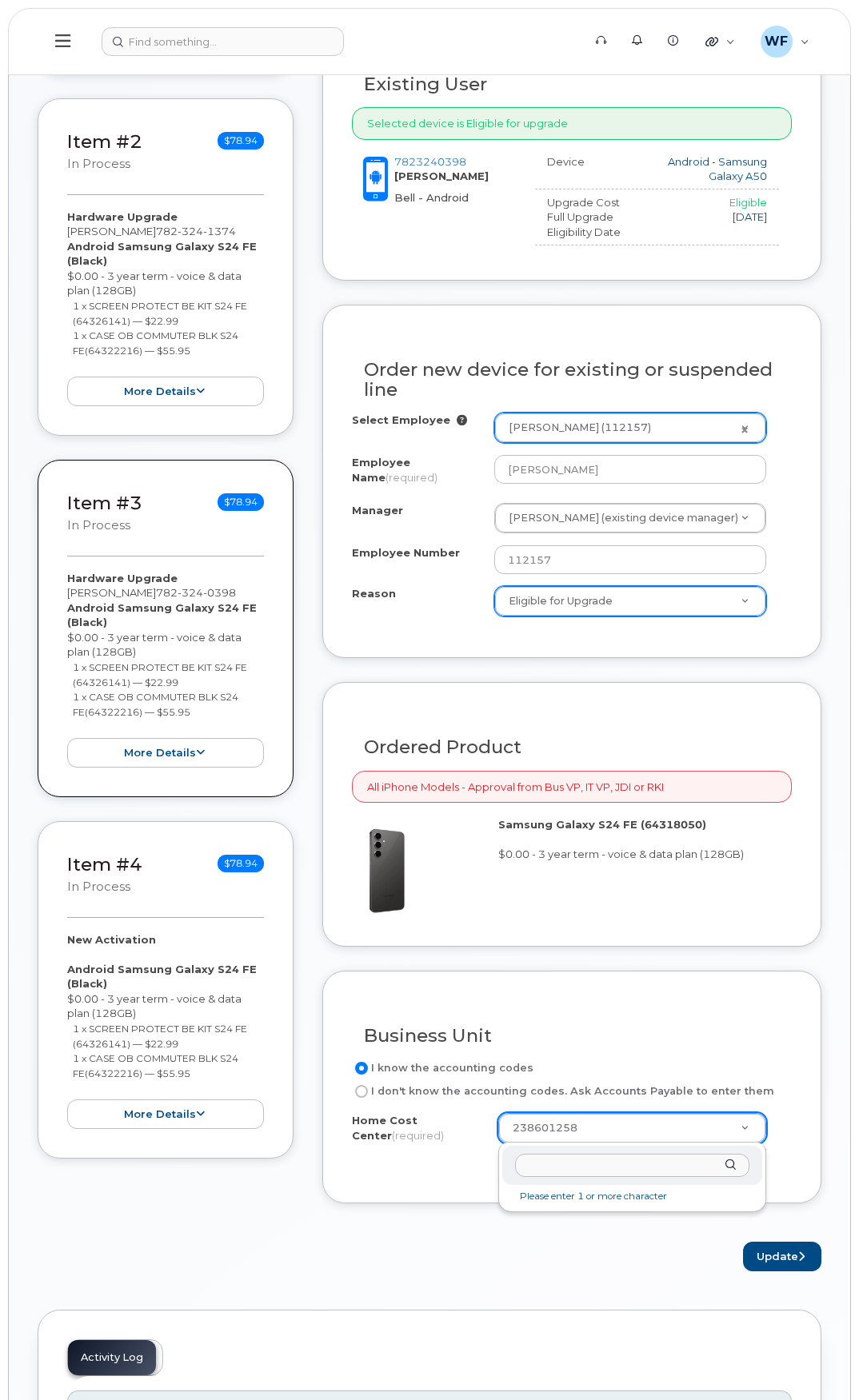
drag, startPoint x: 547, startPoint y: 1154, endPoint x: 545, endPoint y: 1162, distance: 8.2
type input "238600222.46786"
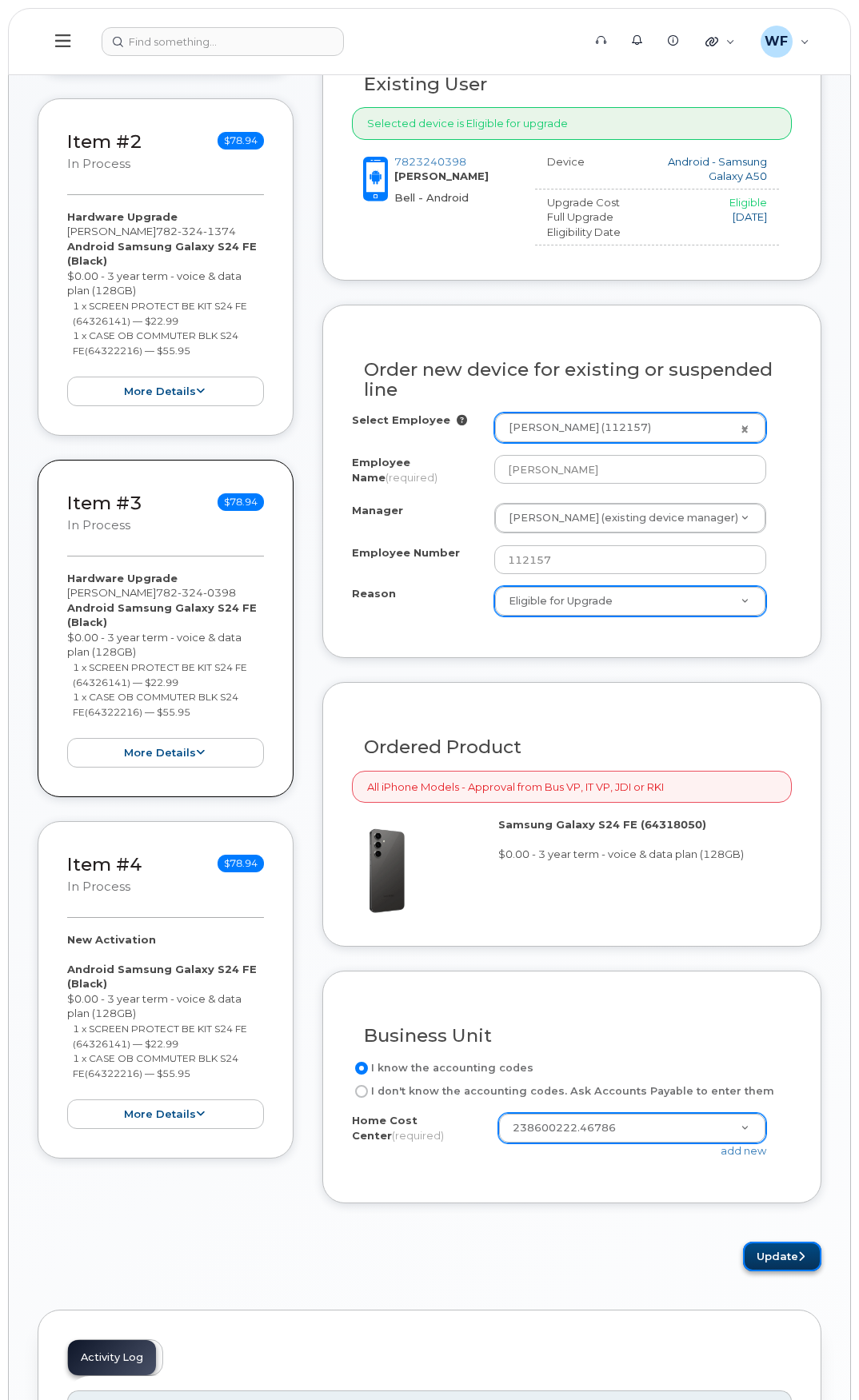
click at [765, 1254] on button "Update" at bounding box center [782, 1257] width 78 height 29
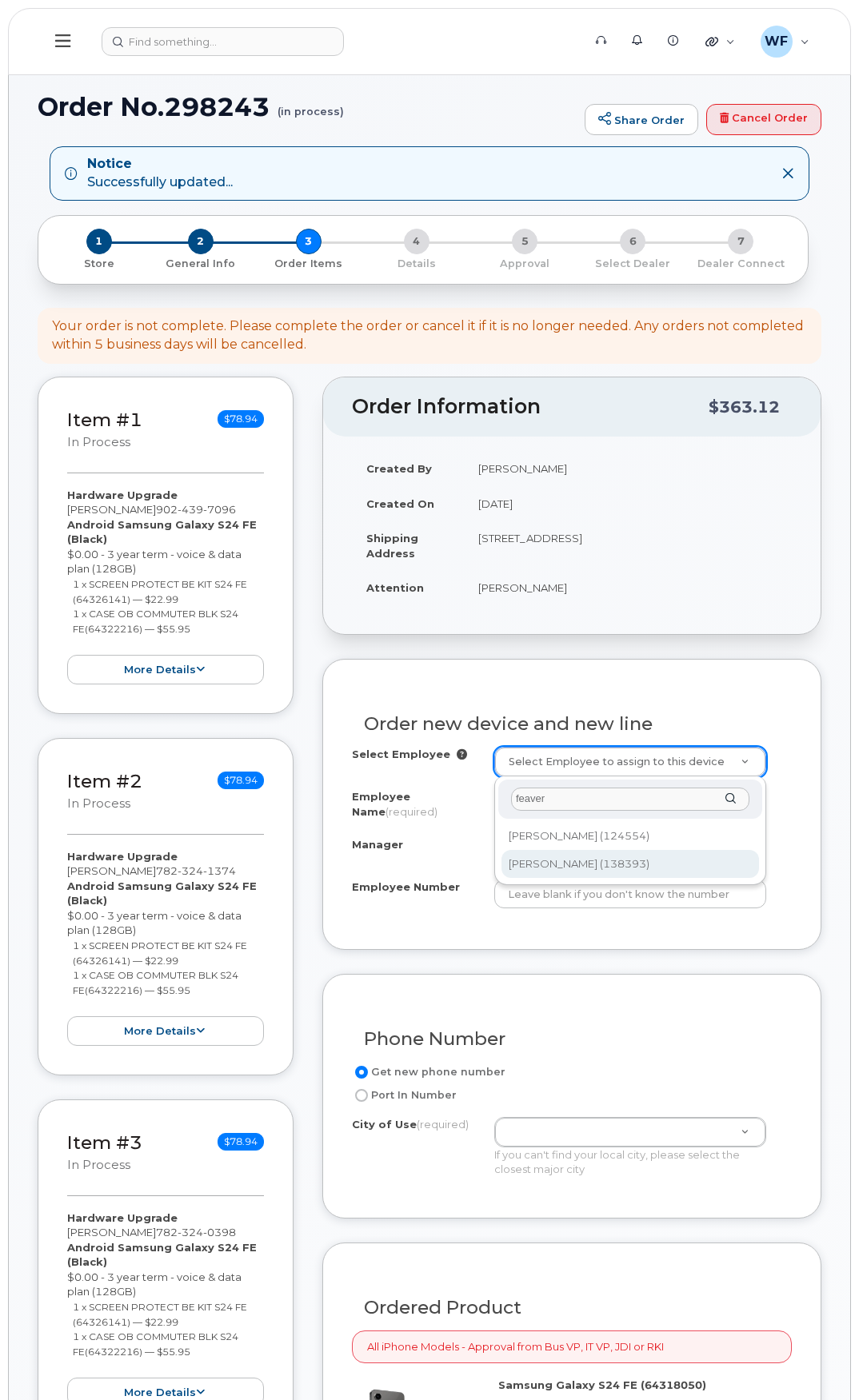
type input "feaver"
type input "1475891"
type input "[PERSON_NAME]"
type input "138393"
type input "590010.5112"
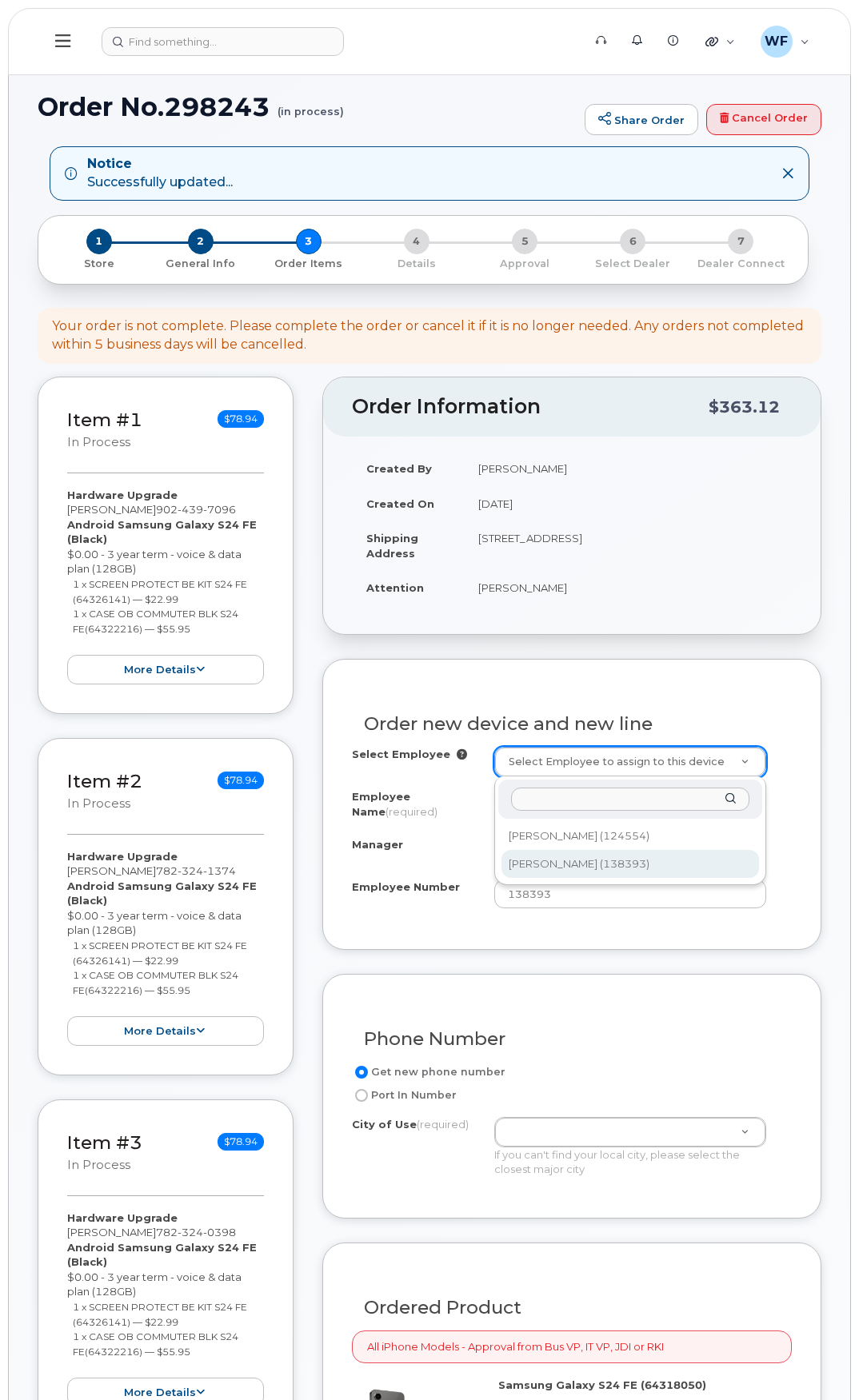
select select "1454872"
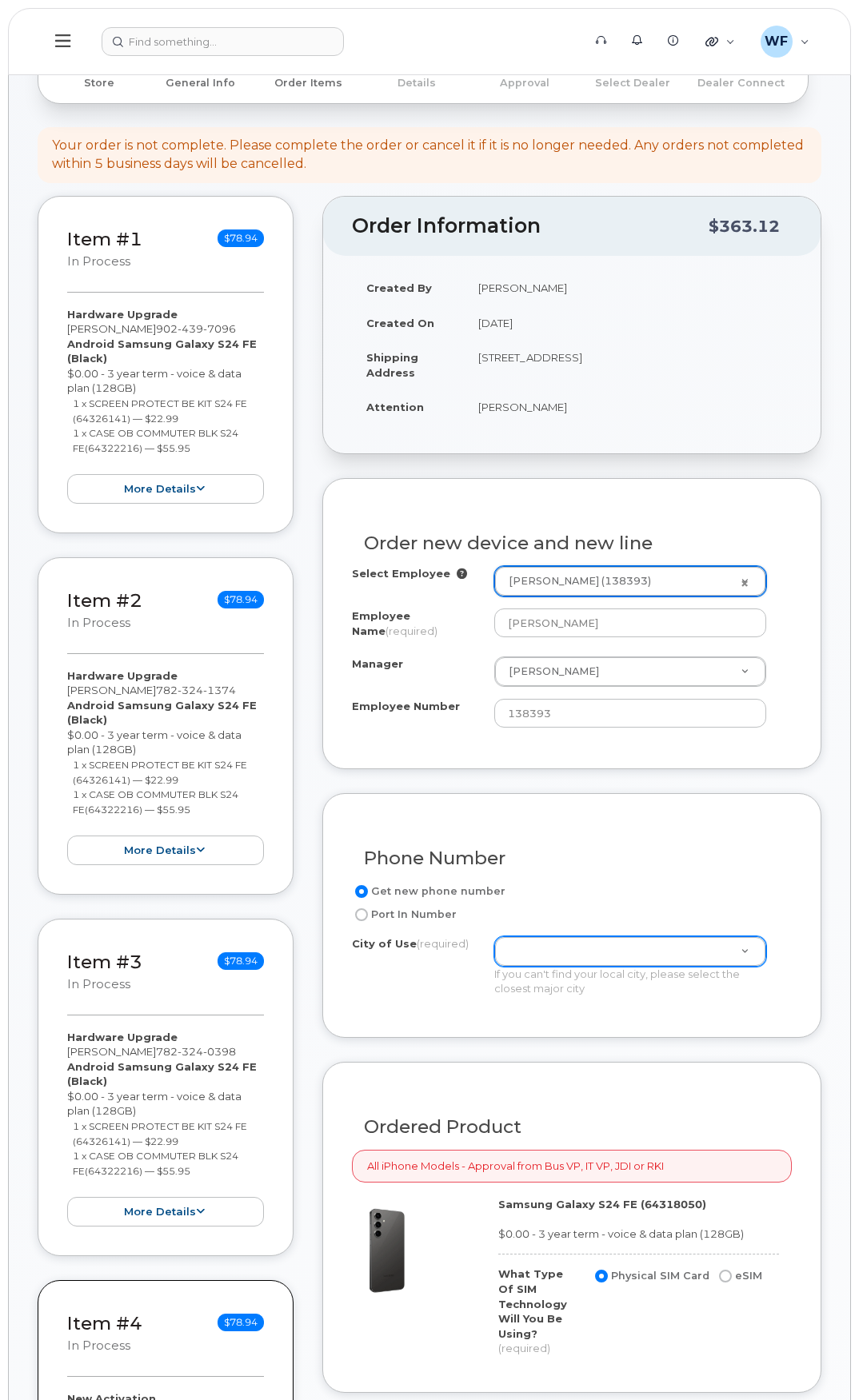
scroll to position [240, 0]
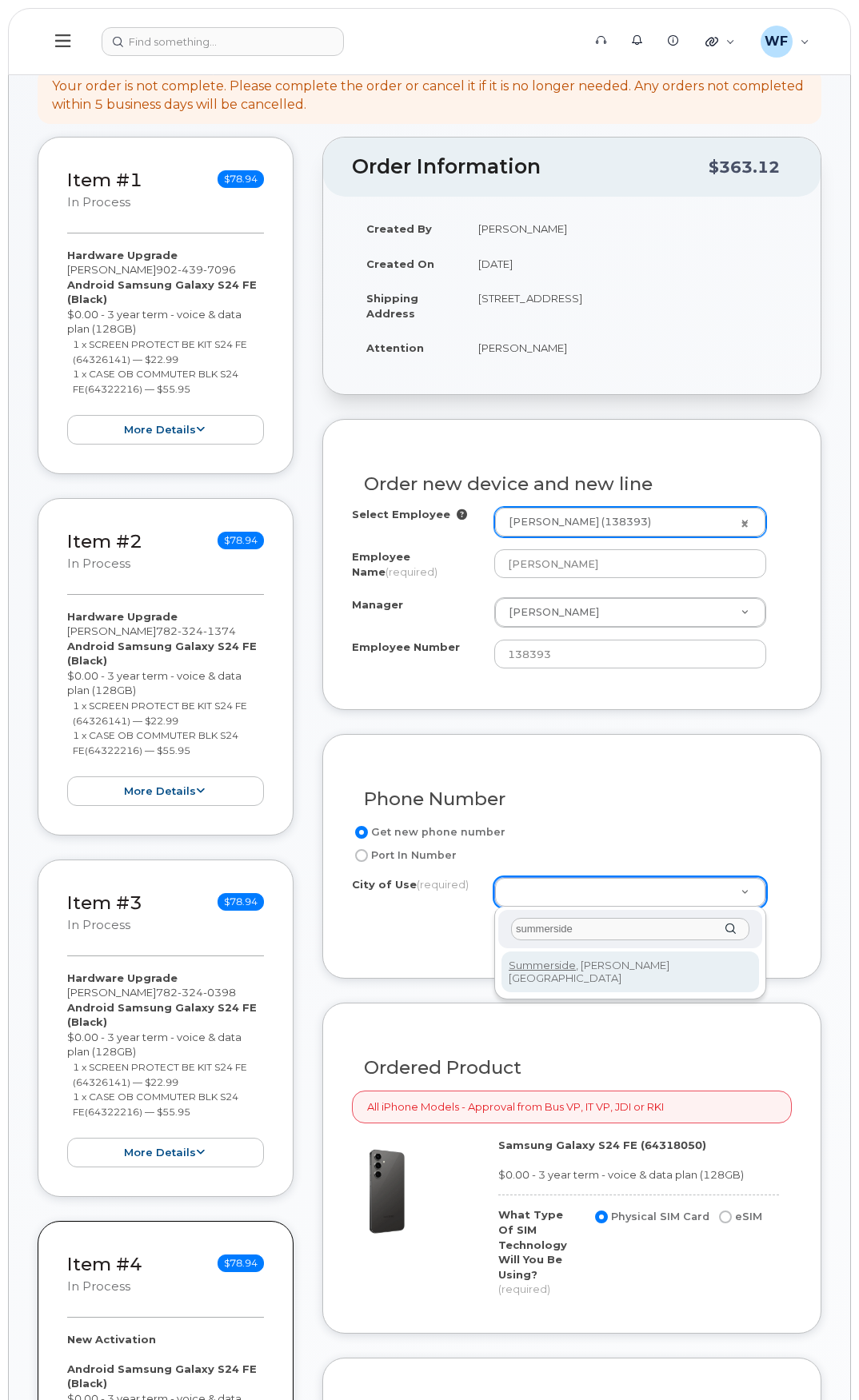
type input "summerside"
type input "5242"
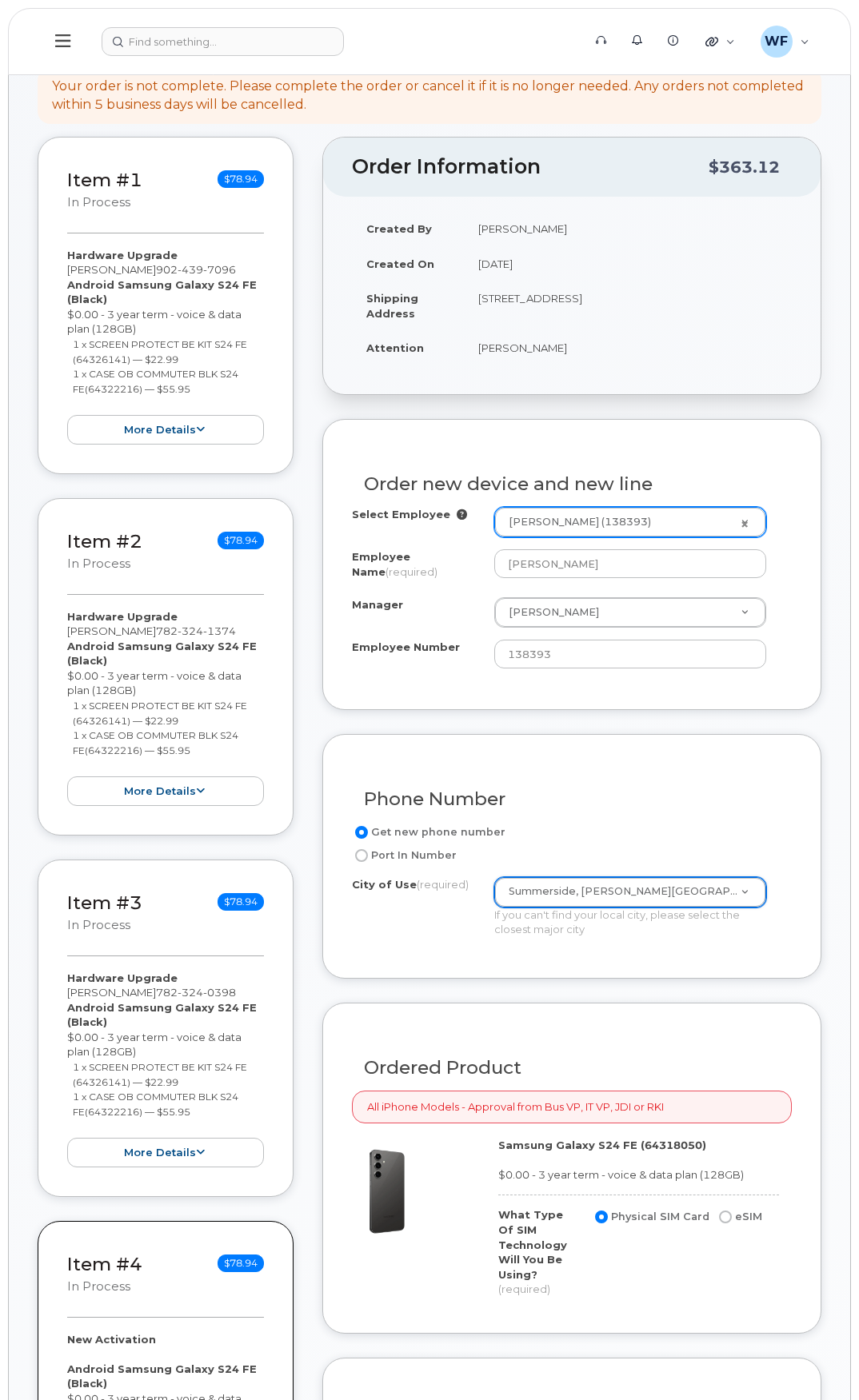
click at [434, 933] on div "City of Use (required) Summerside, Prince Edward Island 5242 If you can't find …" at bounding box center [565, 907] width 427 height 60
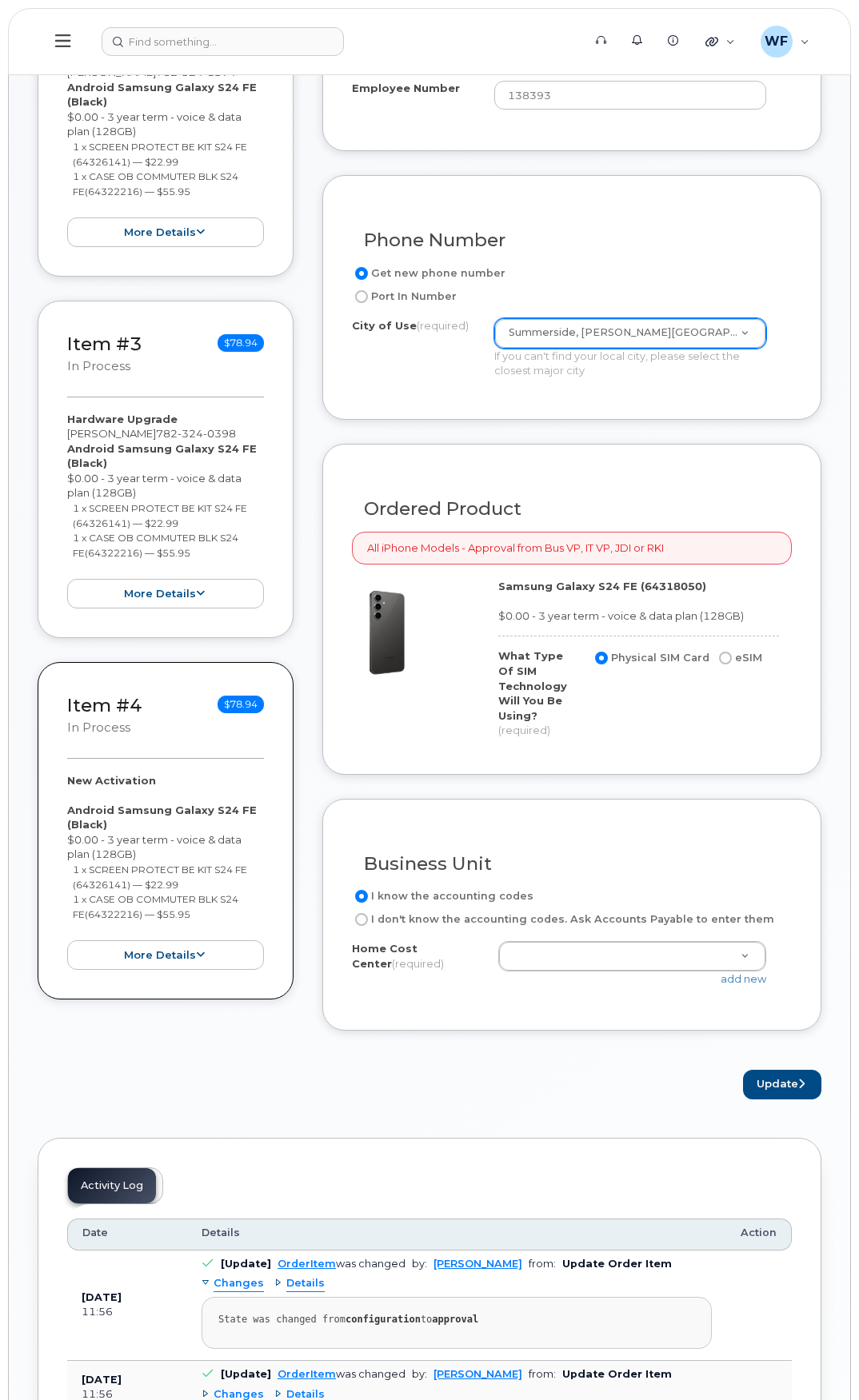
scroll to position [800, 0]
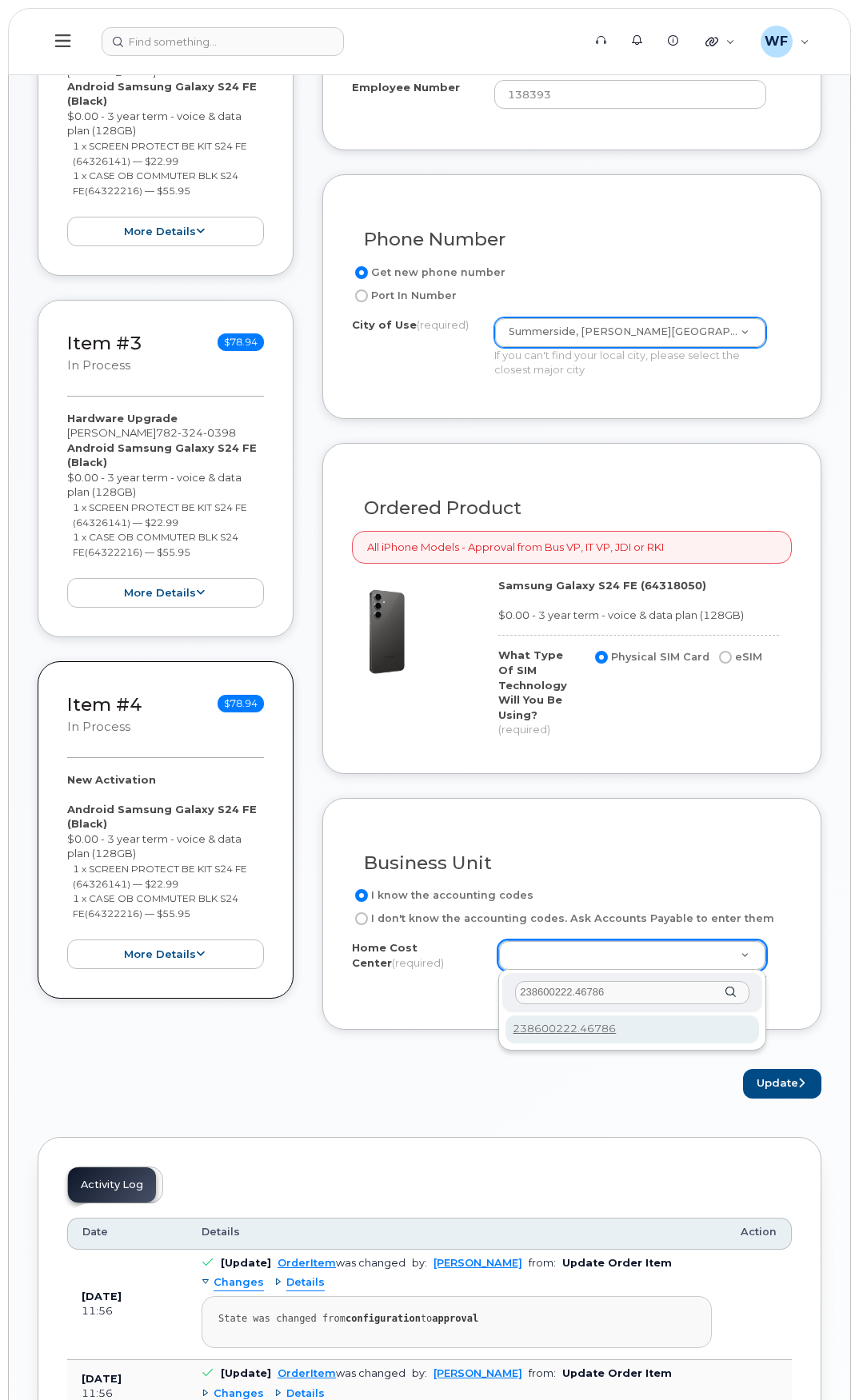
type input "238600222.46786"
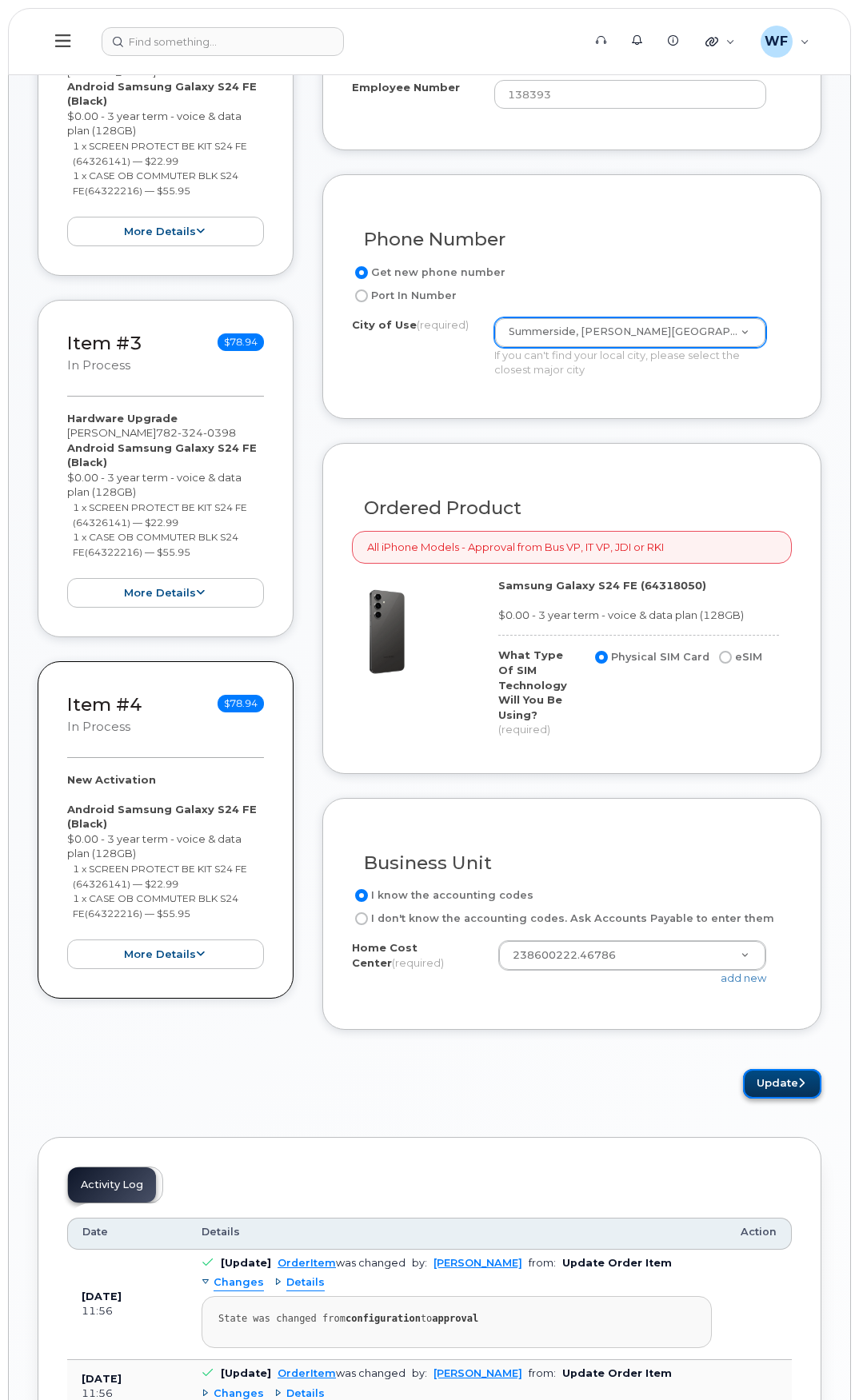
click at [776, 1087] on button "Update" at bounding box center [782, 1084] width 78 height 29
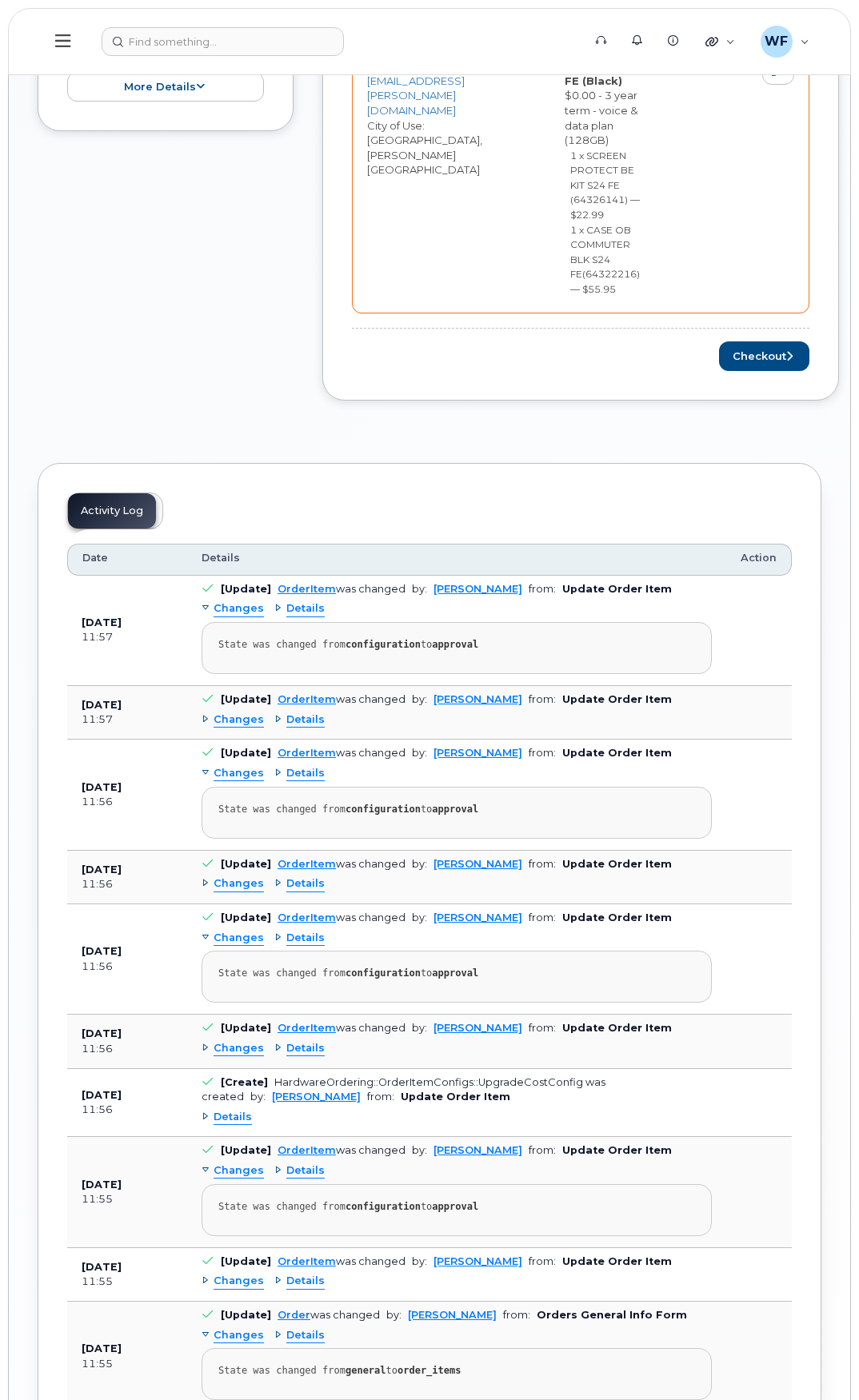
scroll to position [1680, 0]
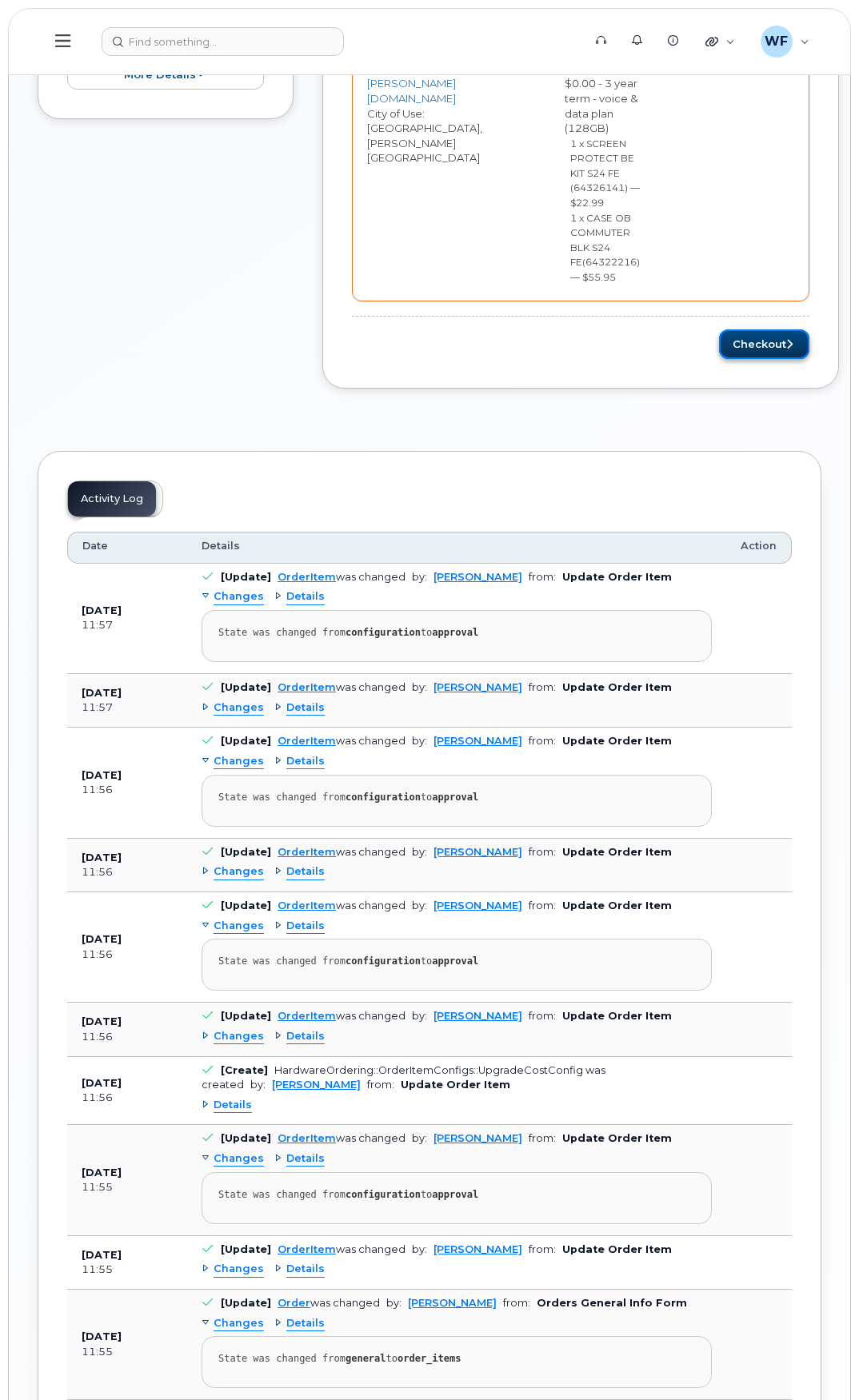
click at [784, 349] on button "Checkout" at bounding box center [763, 344] width 90 height 29
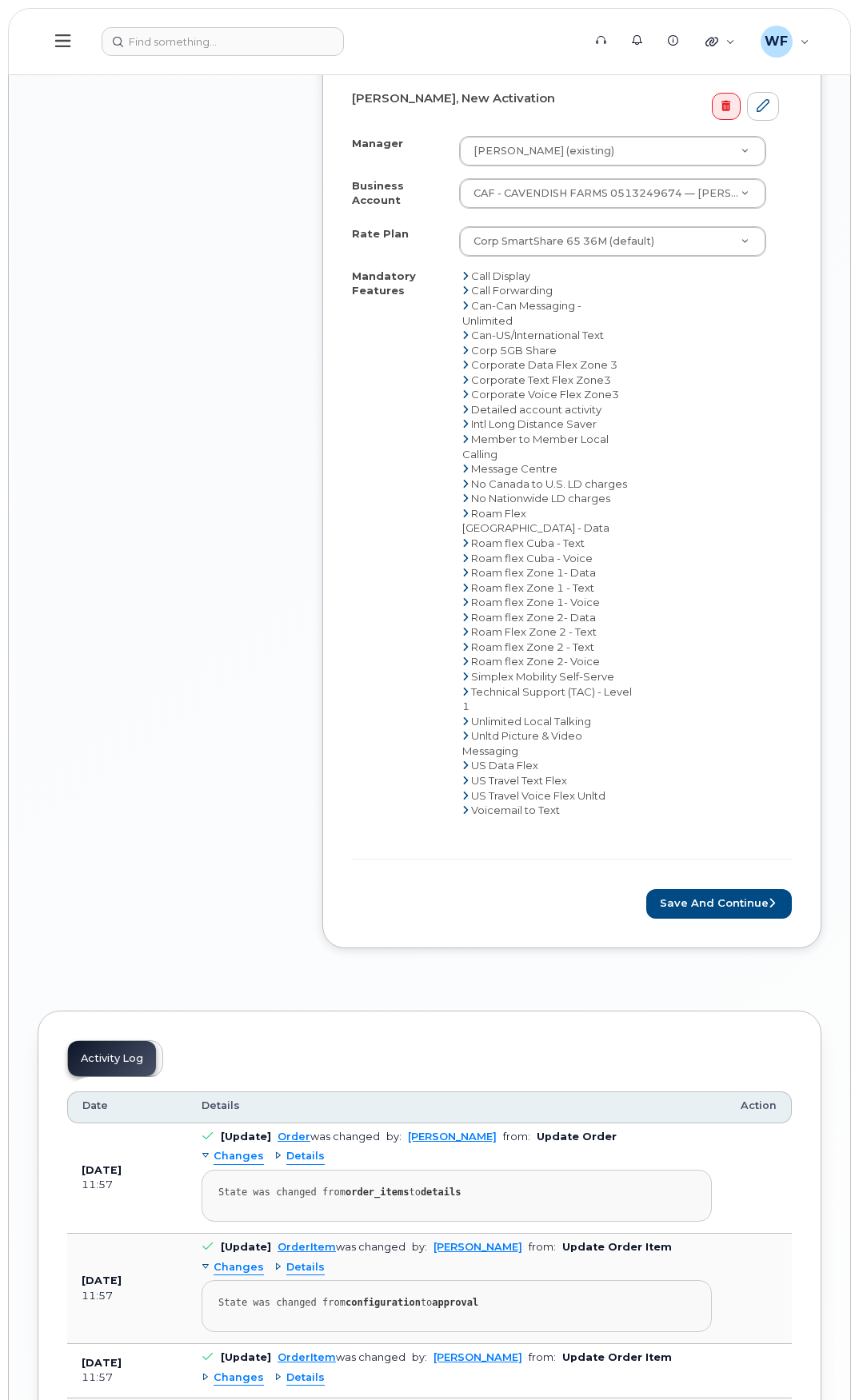
scroll to position [3199, 0]
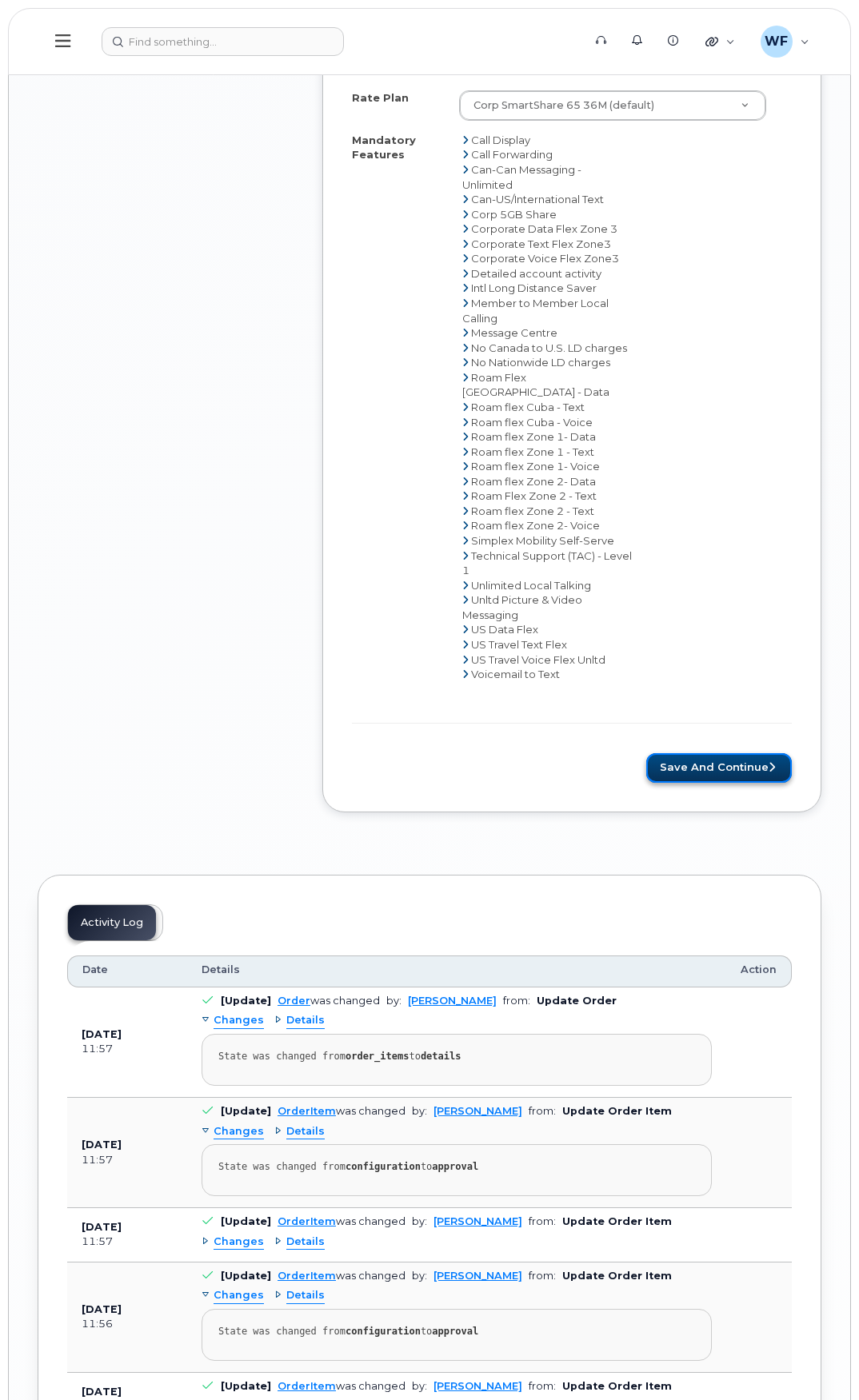
click at [711, 753] on button "Save and Continue" at bounding box center [718, 768] width 145 height 29
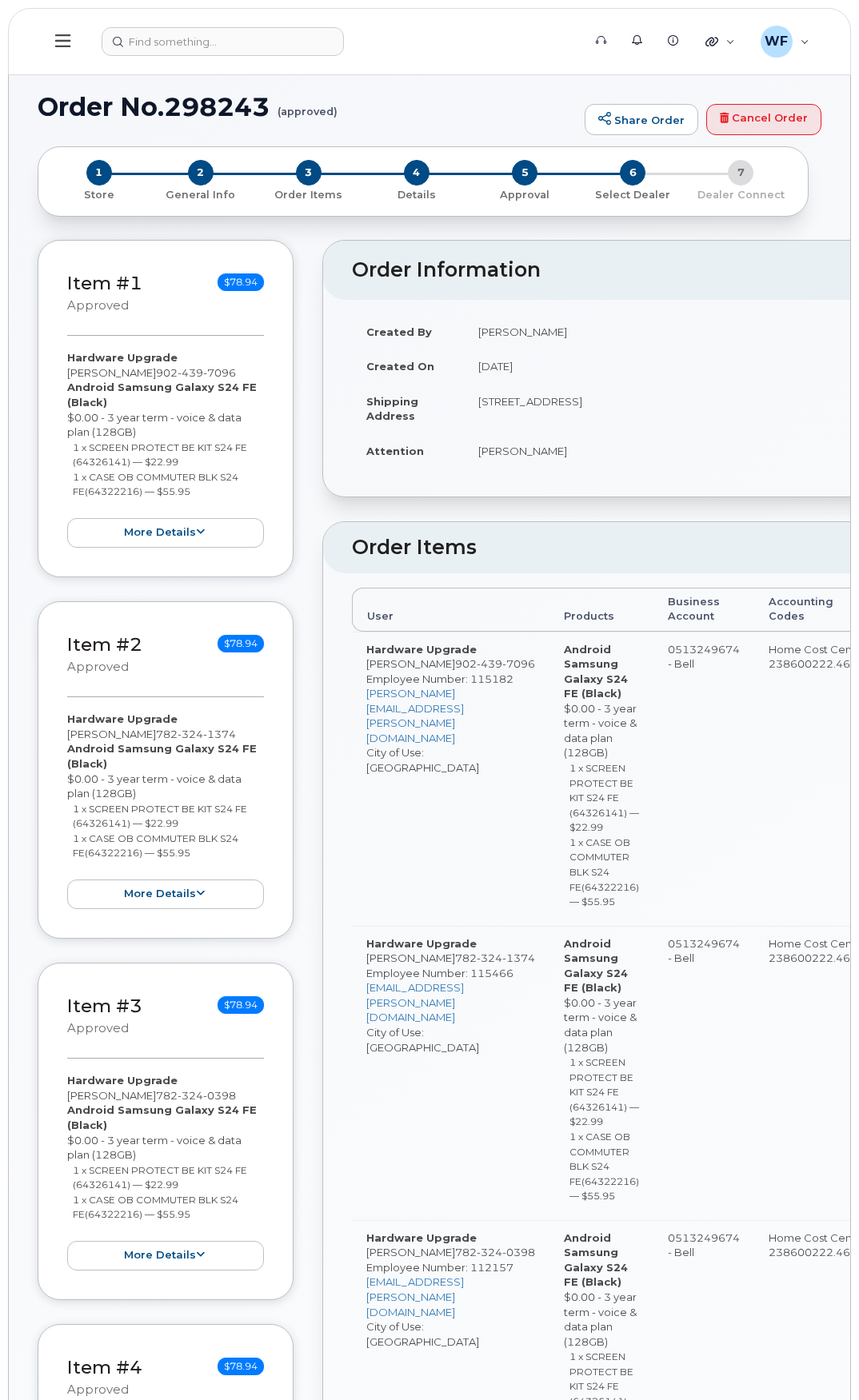
type textarea "please send to Attn: Will Feaver [GEOGRAPHIC_DATA] 1 Stock Room [STREET_ADDRESS…"
radio input "true"
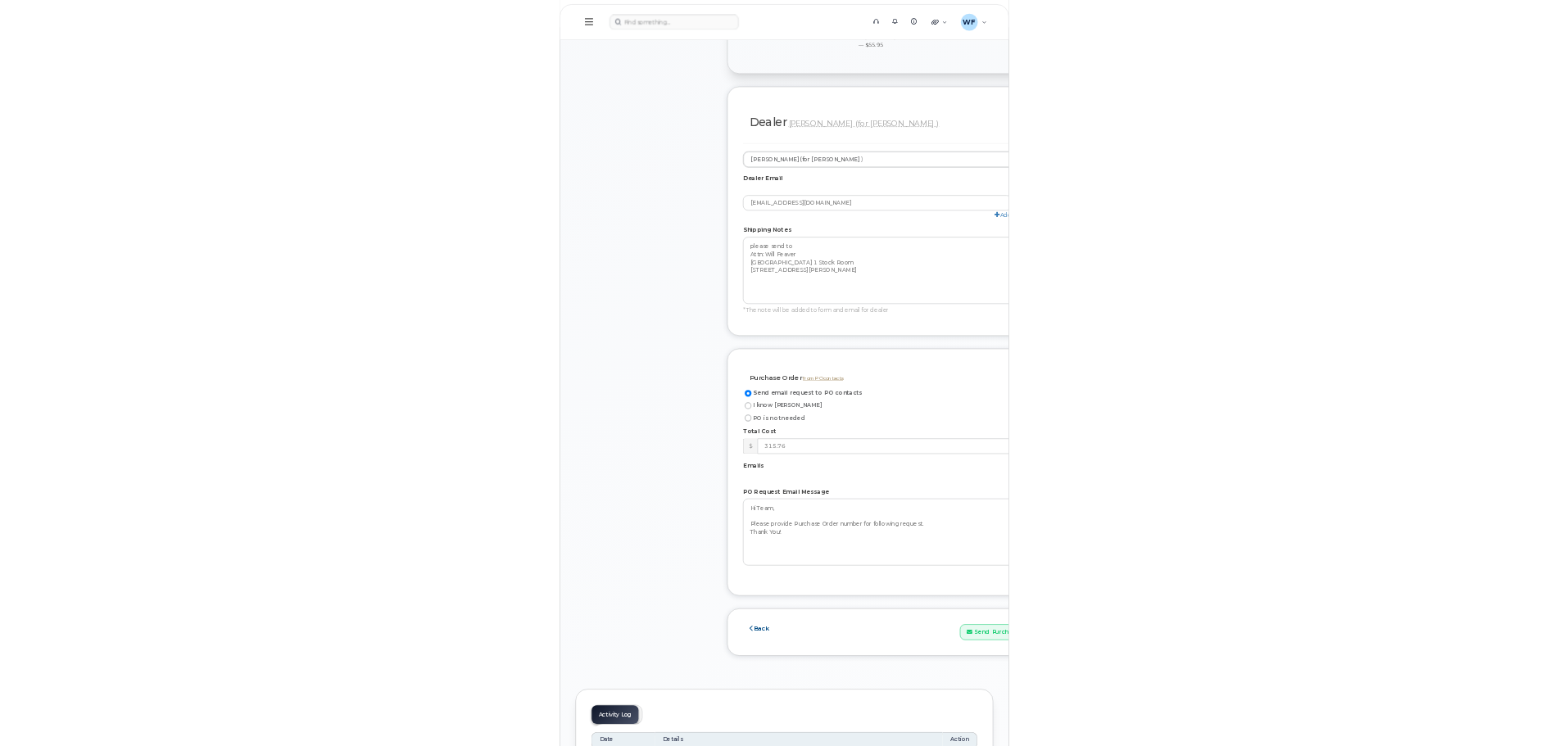
scroll to position [1884, 0]
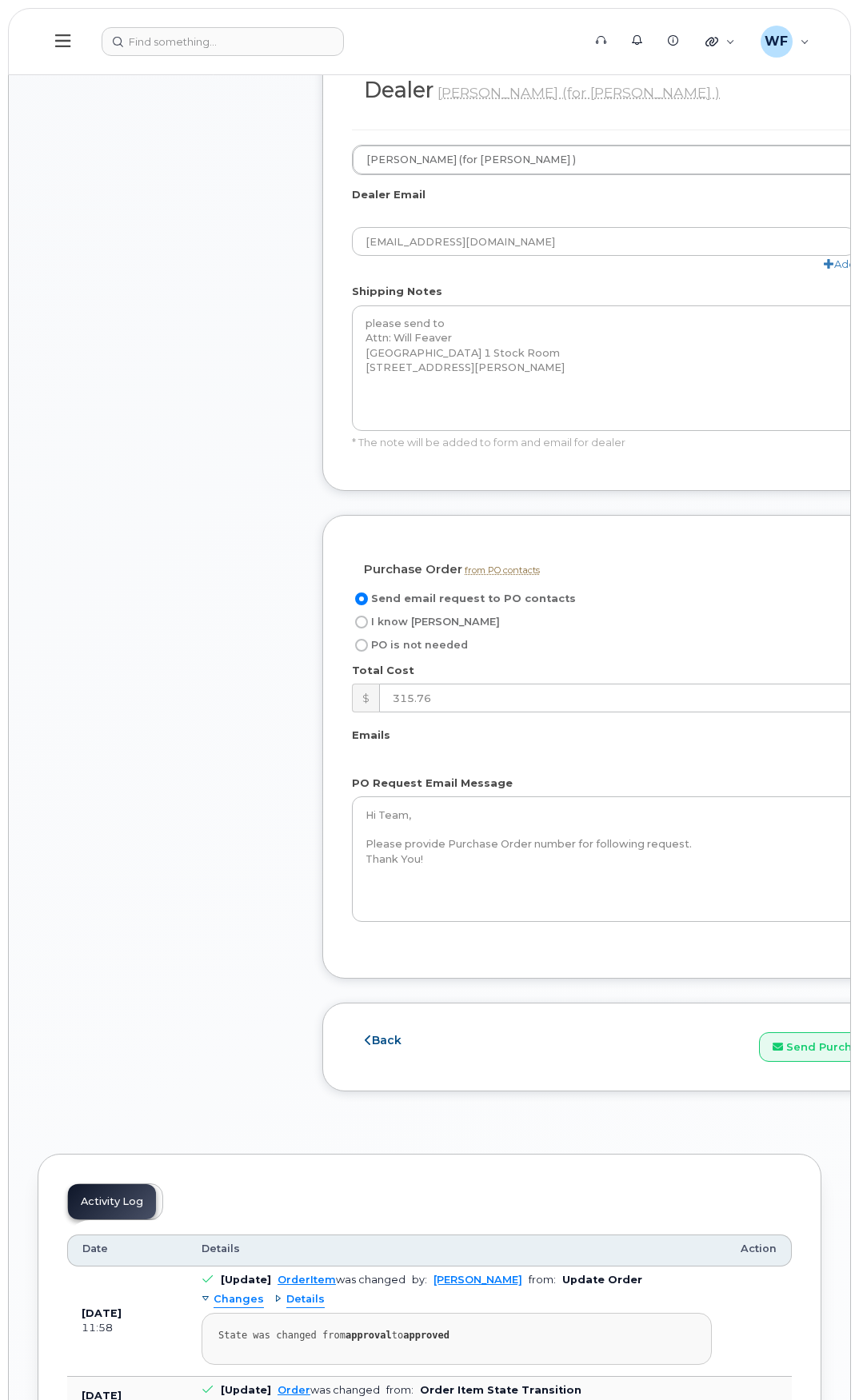
click at [384, 623] on span "I know PO" at bounding box center [435, 622] width 129 height 12
click at [368, 623] on input "I know PO" at bounding box center [361, 623] width 12 height 12
radio input "true"
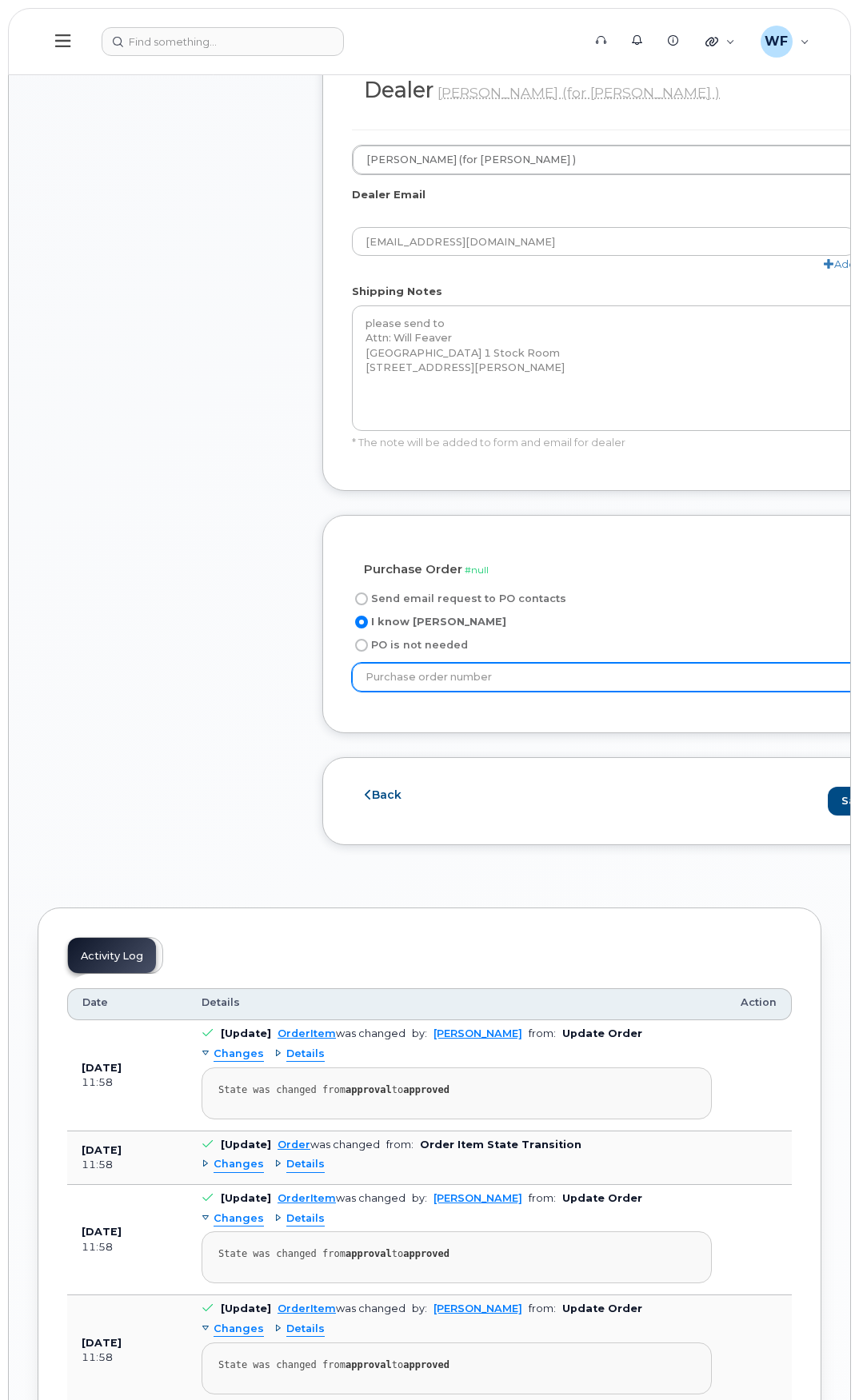
click at [419, 676] on input "text" at bounding box center [661, 677] width 620 height 28
type input "632210"
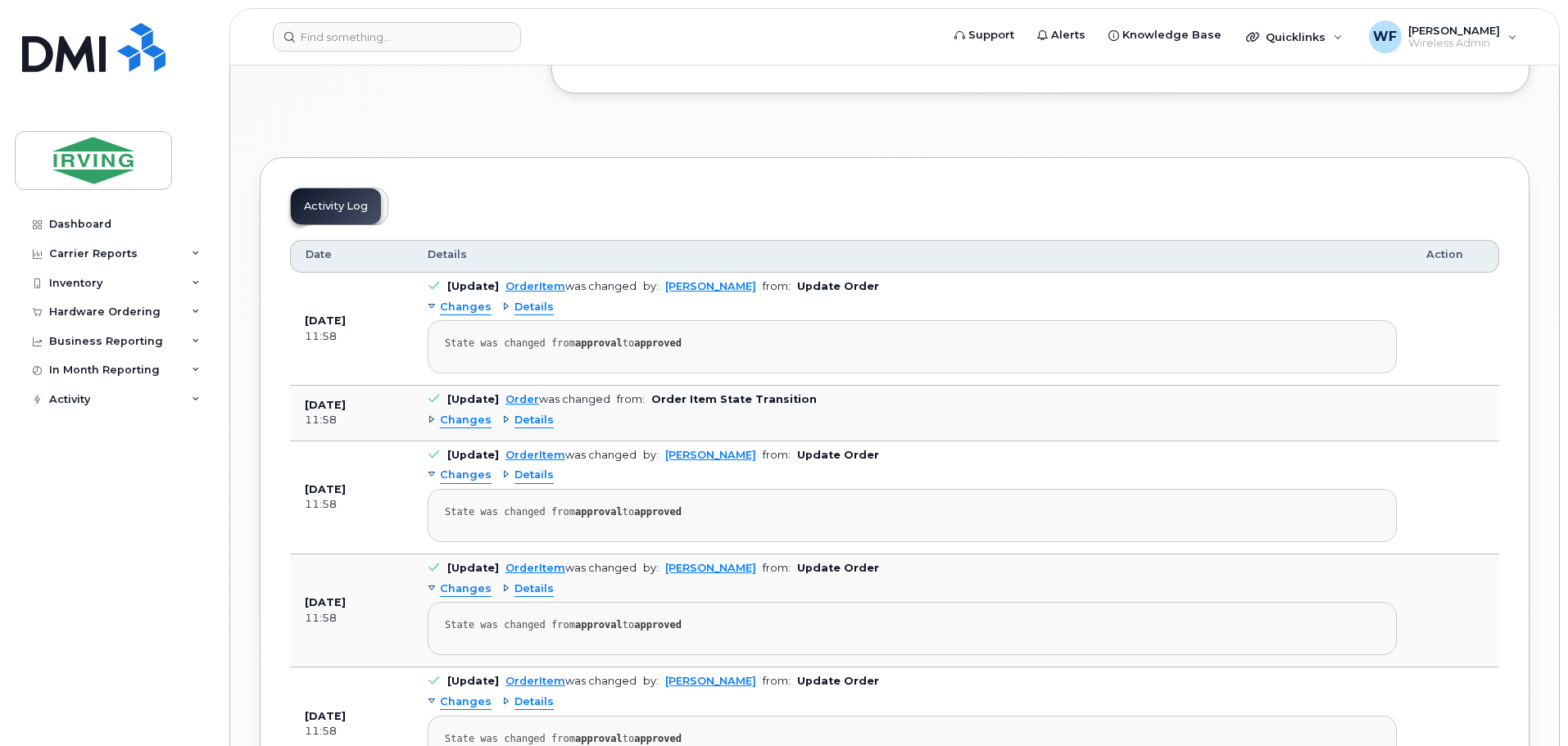
scroll to position [1557, 0]
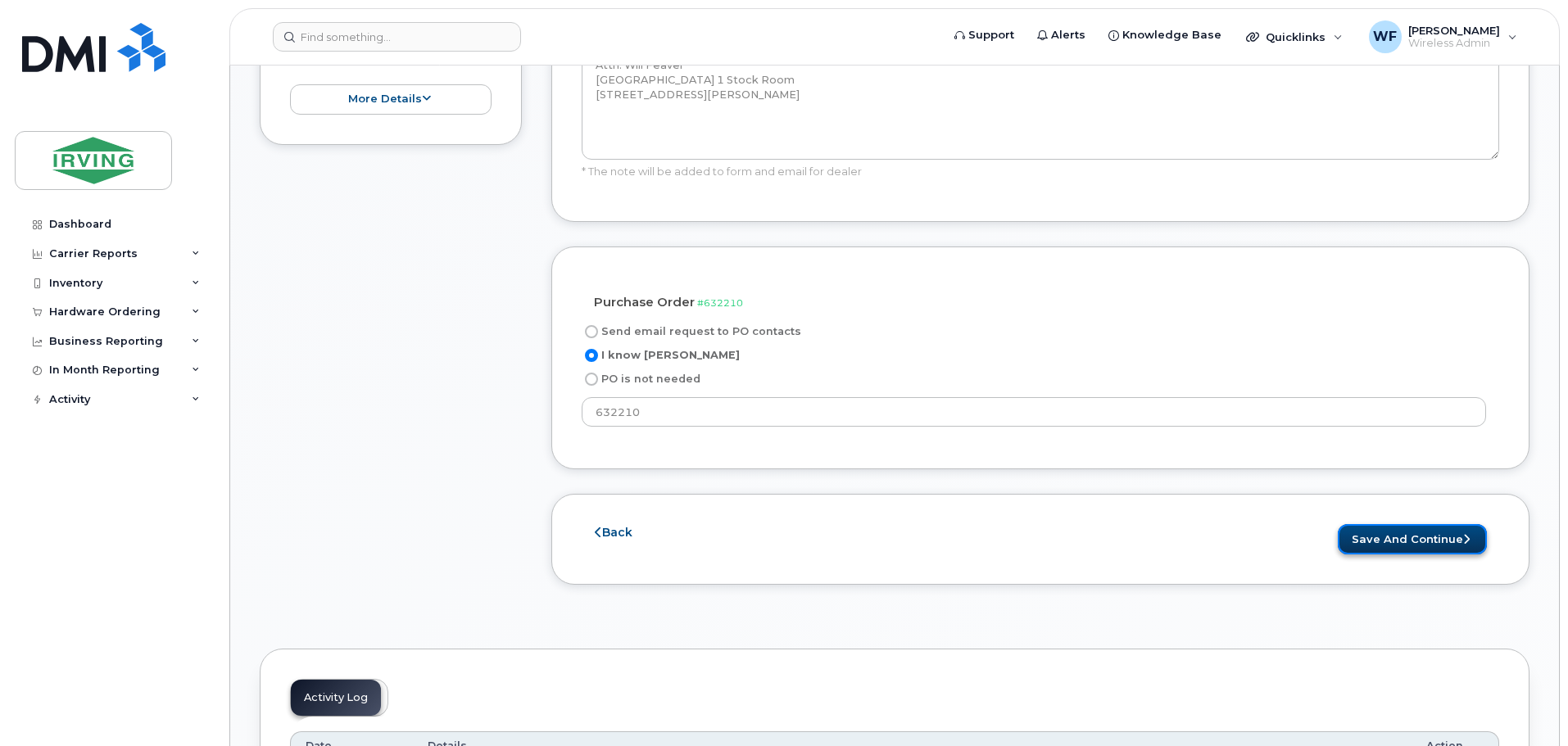
click at [879, 533] on button "Save and Continue" at bounding box center [1412, 539] width 149 height 30
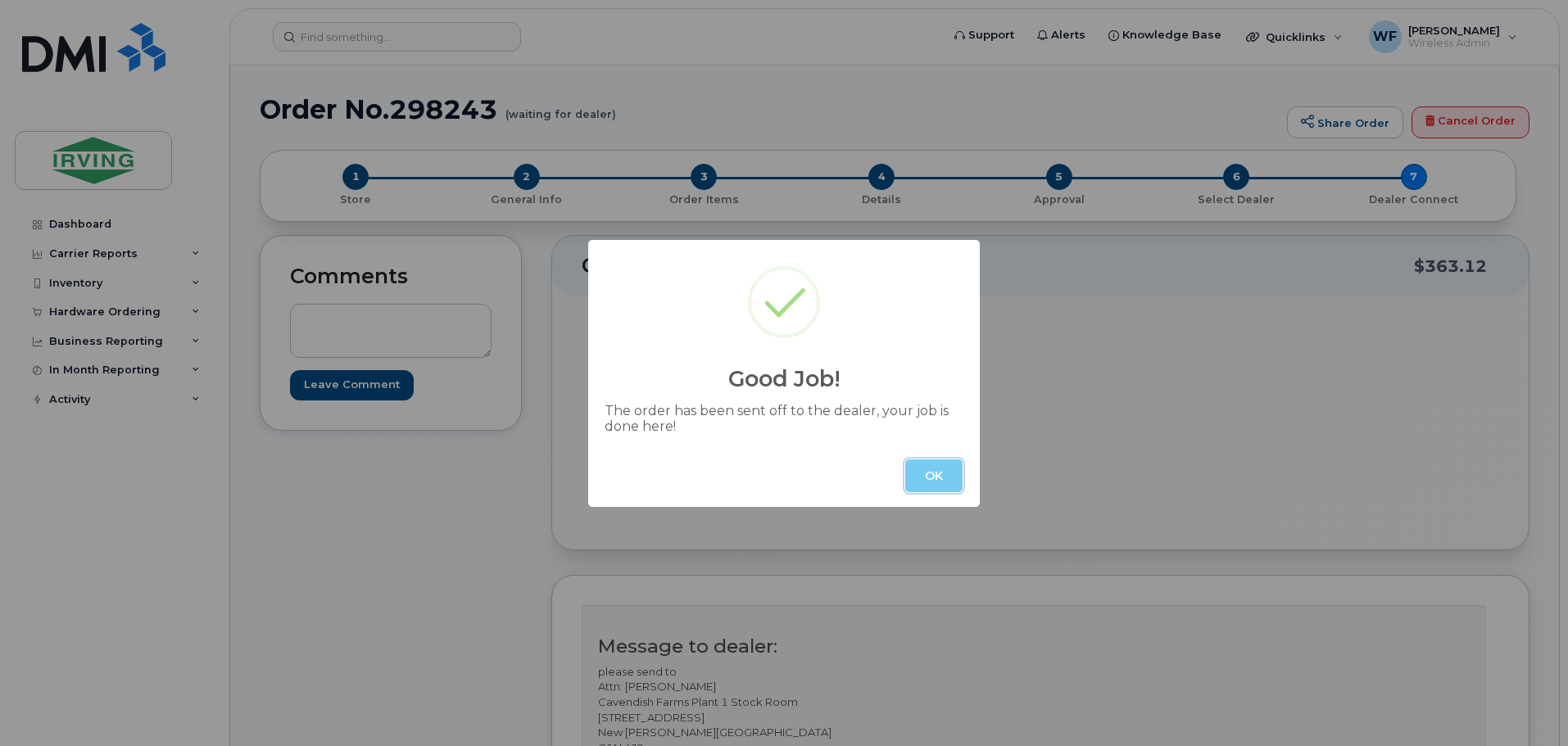
click at [919, 484] on button "OK" at bounding box center [933, 476] width 57 height 33
